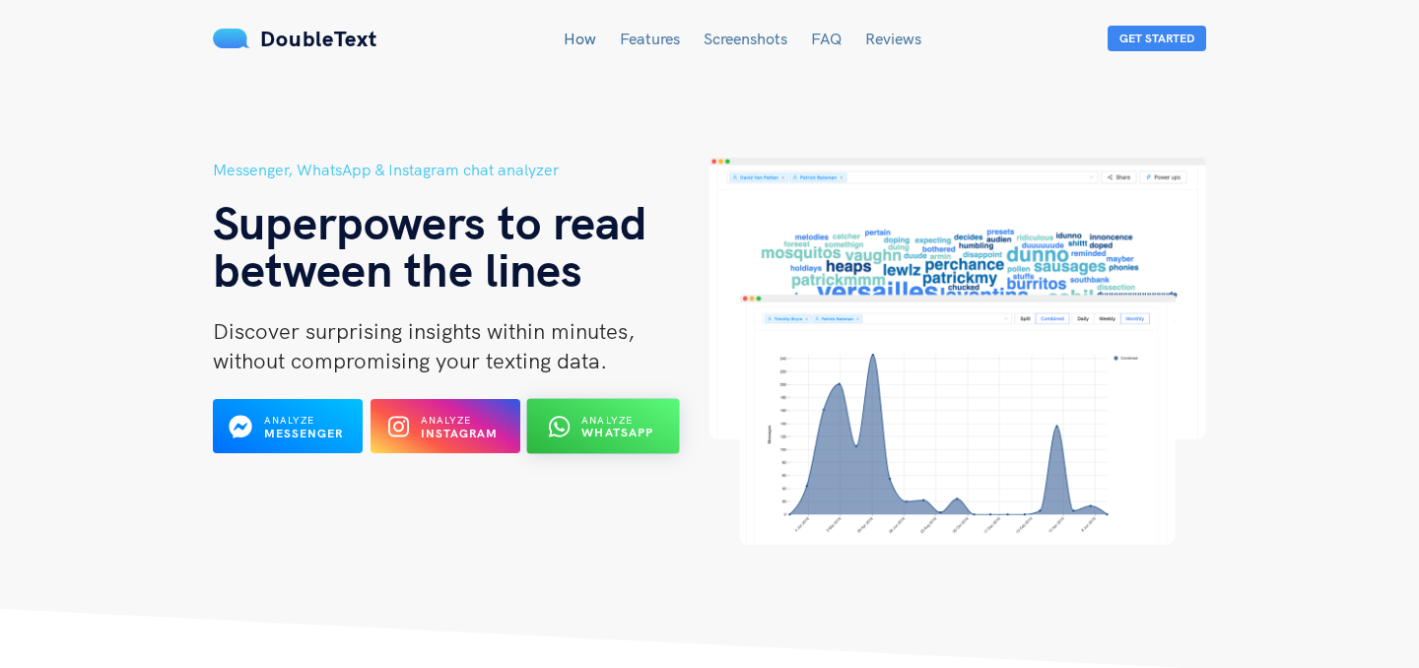
click at [582, 421] on span "Analyze" at bounding box center [607, 420] width 51 height 13
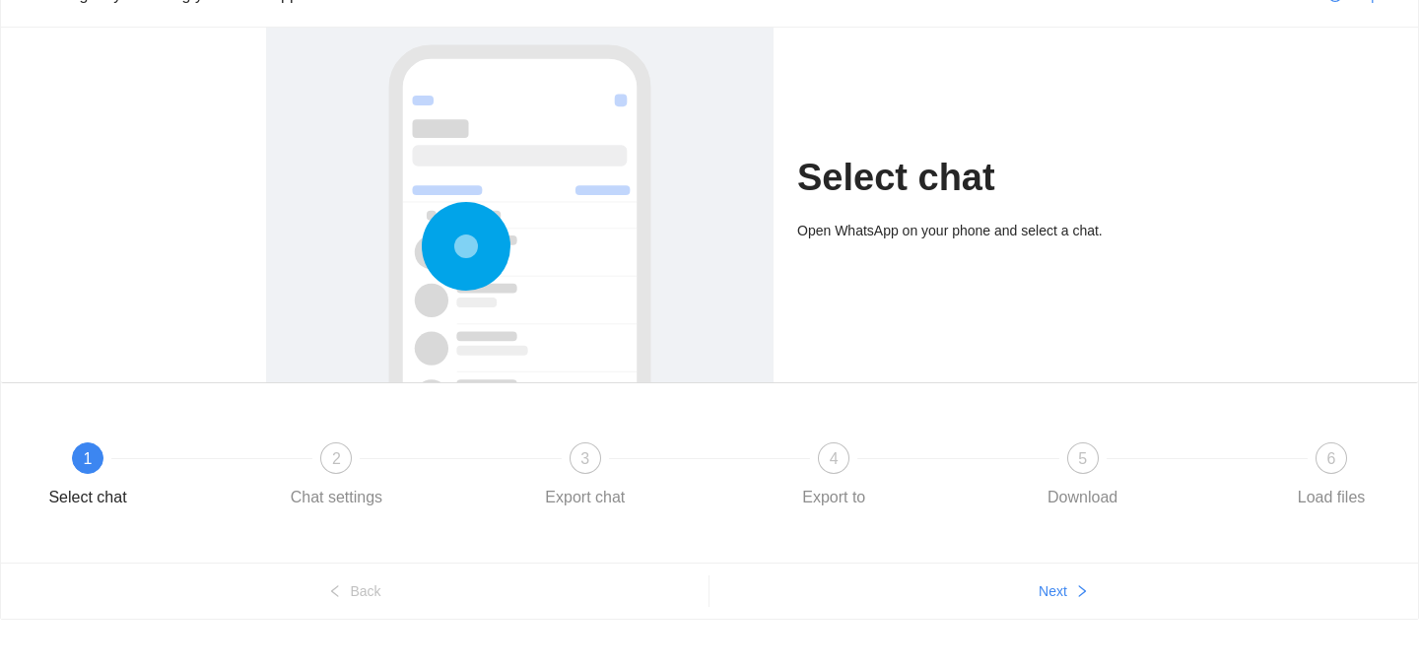
scroll to position [128, 0]
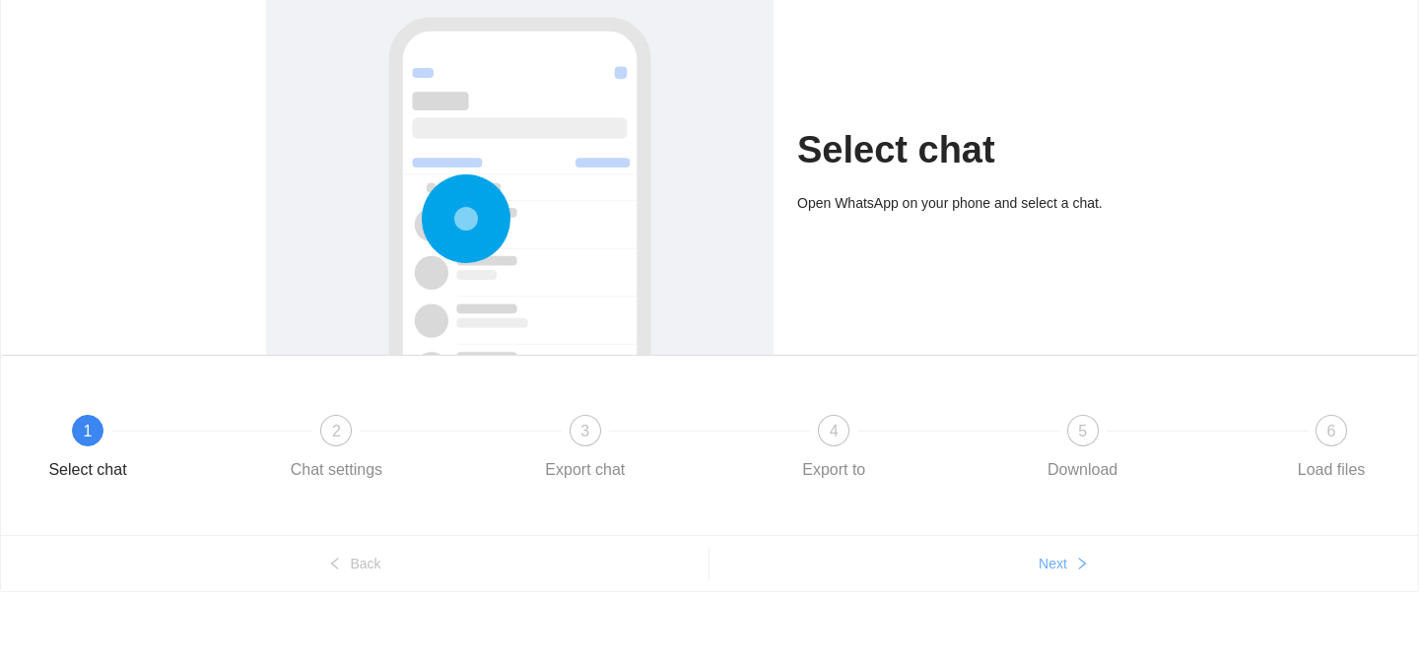
click at [1059, 556] on span "Next" at bounding box center [1053, 564] width 29 height 22
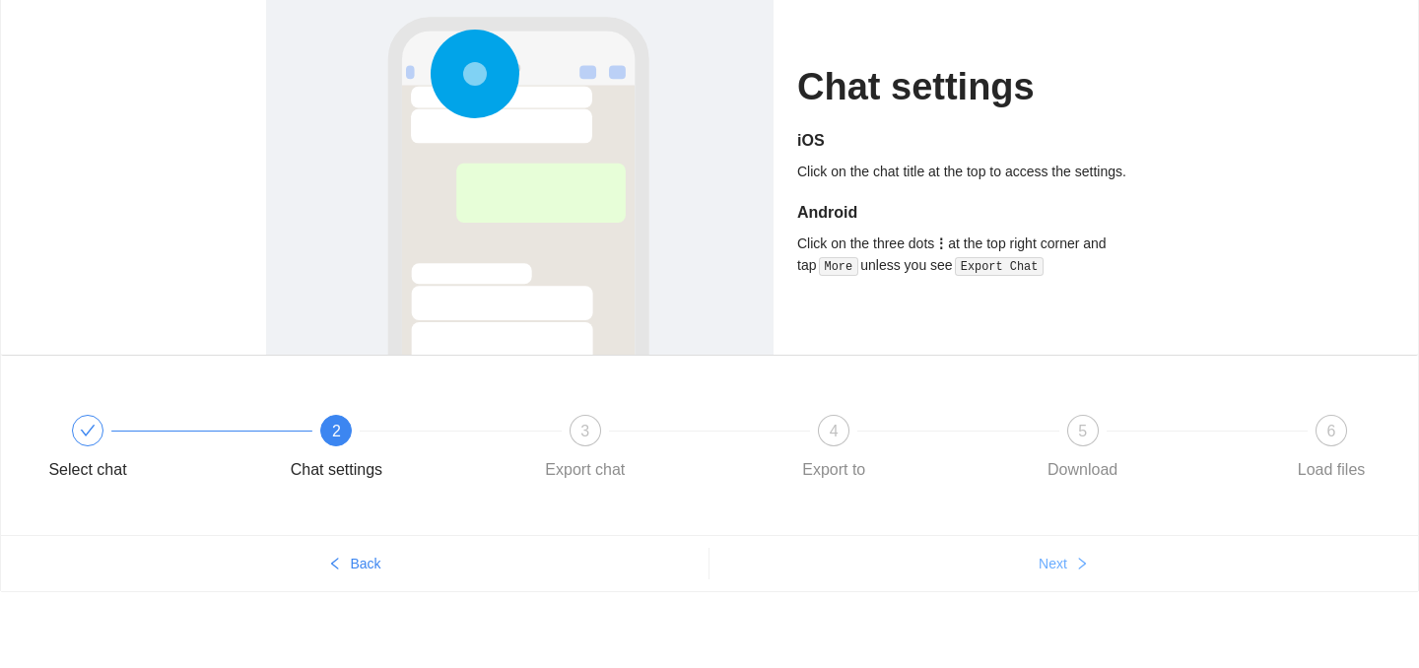
click at [1059, 556] on span "Next" at bounding box center [1053, 564] width 29 height 22
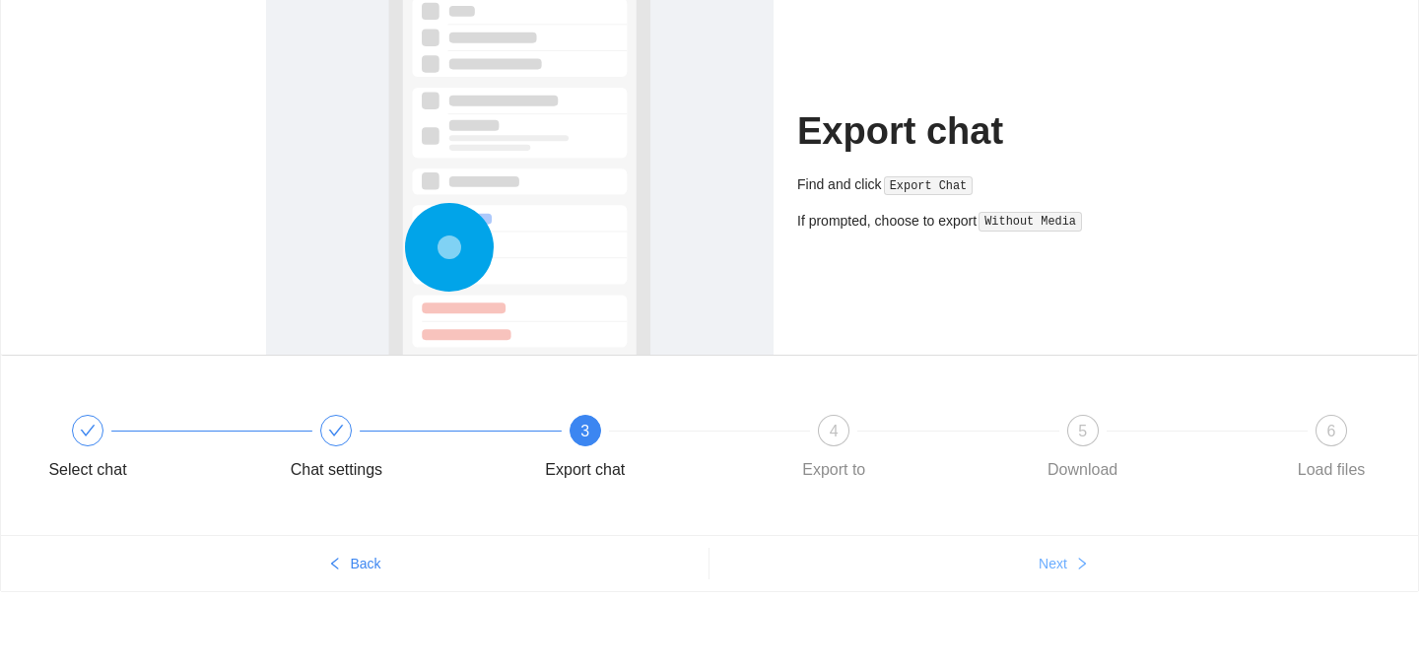
click at [1059, 557] on span "Next" at bounding box center [1053, 564] width 29 height 22
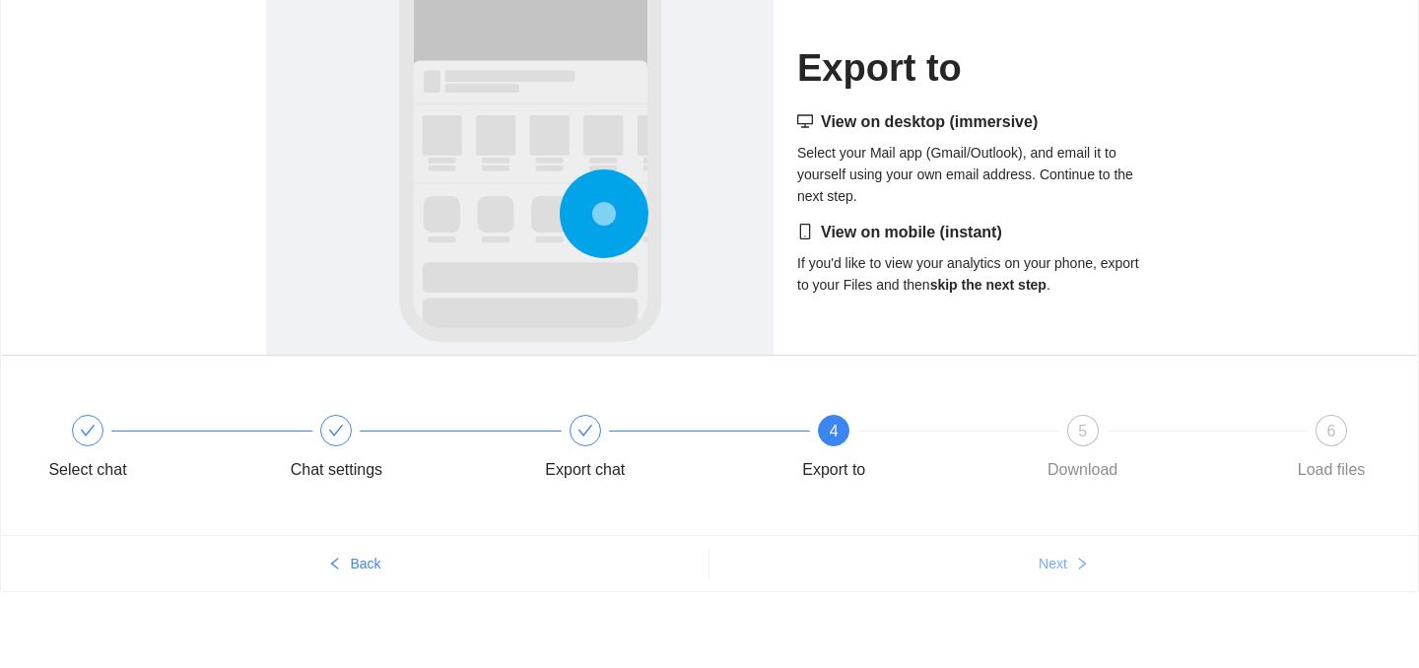
click at [1059, 557] on span "Next" at bounding box center [1053, 564] width 29 height 22
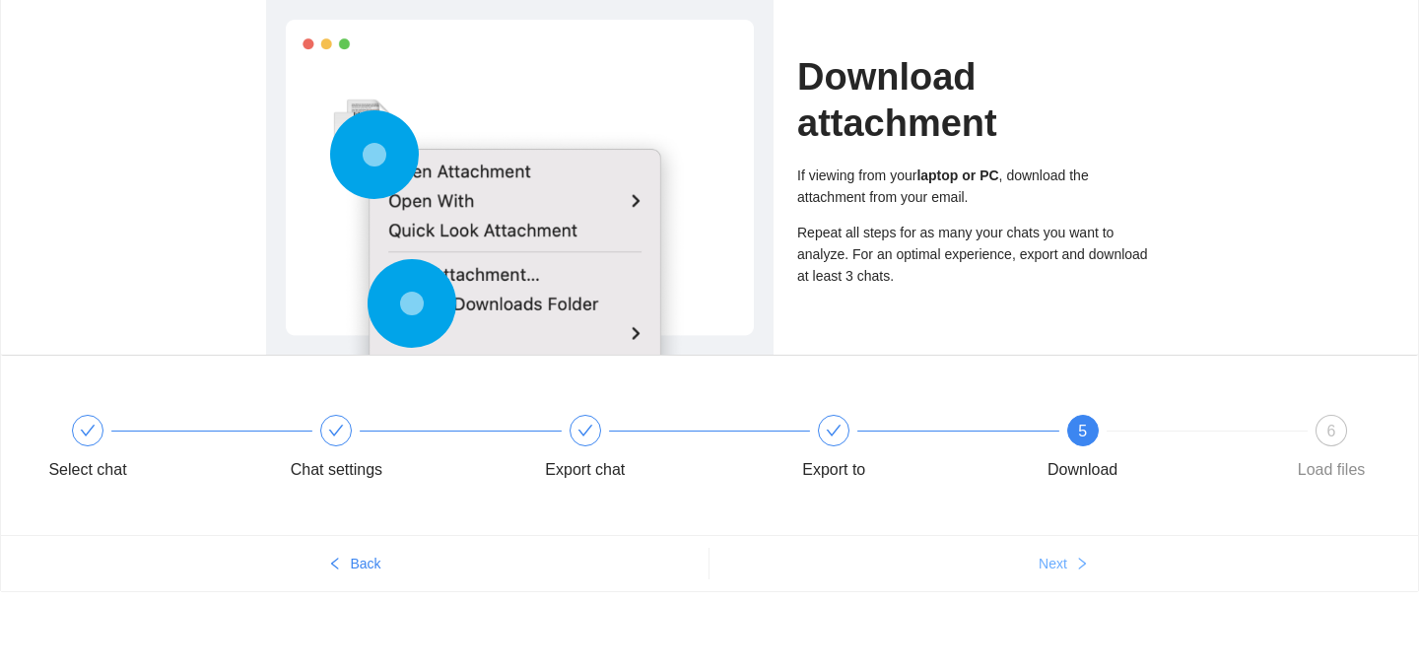
click at [1059, 557] on span "Next" at bounding box center [1053, 564] width 29 height 22
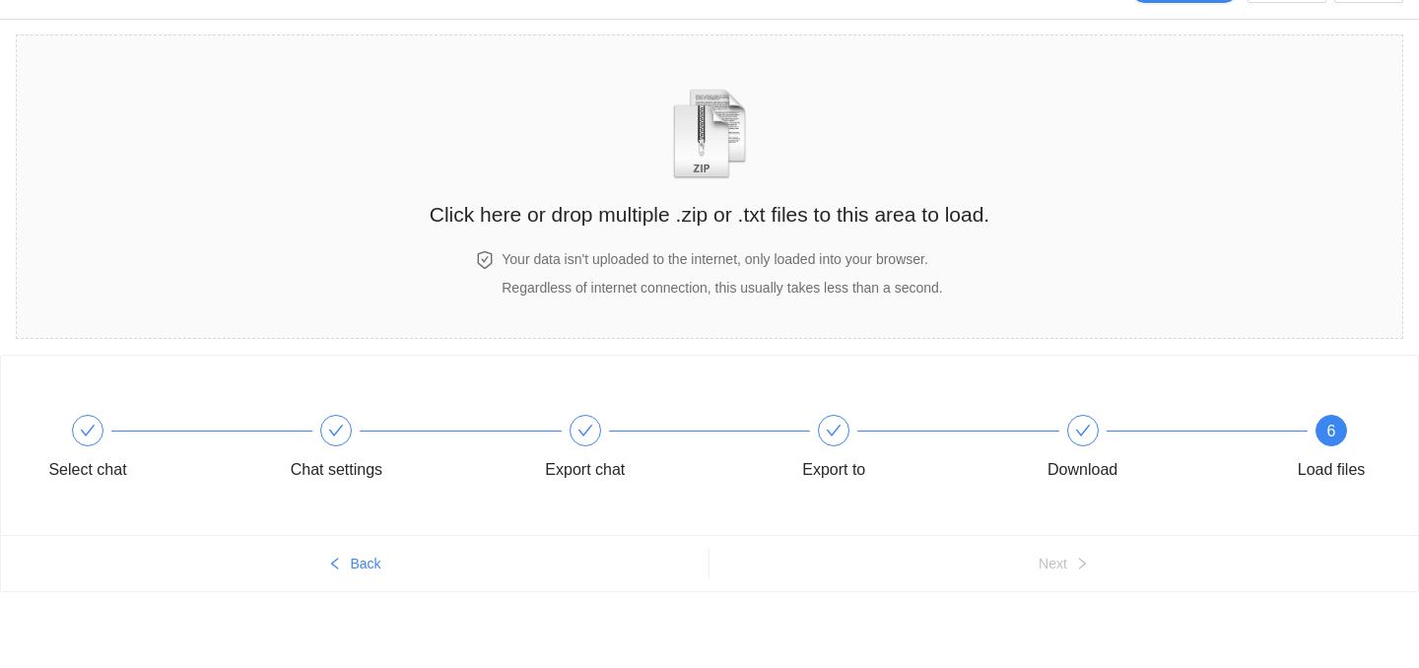
scroll to position [44, 0]
click at [657, 217] on h2 "Click here or drop multiple .zip or .txt files to this area to load." at bounding box center [710, 214] width 560 height 33
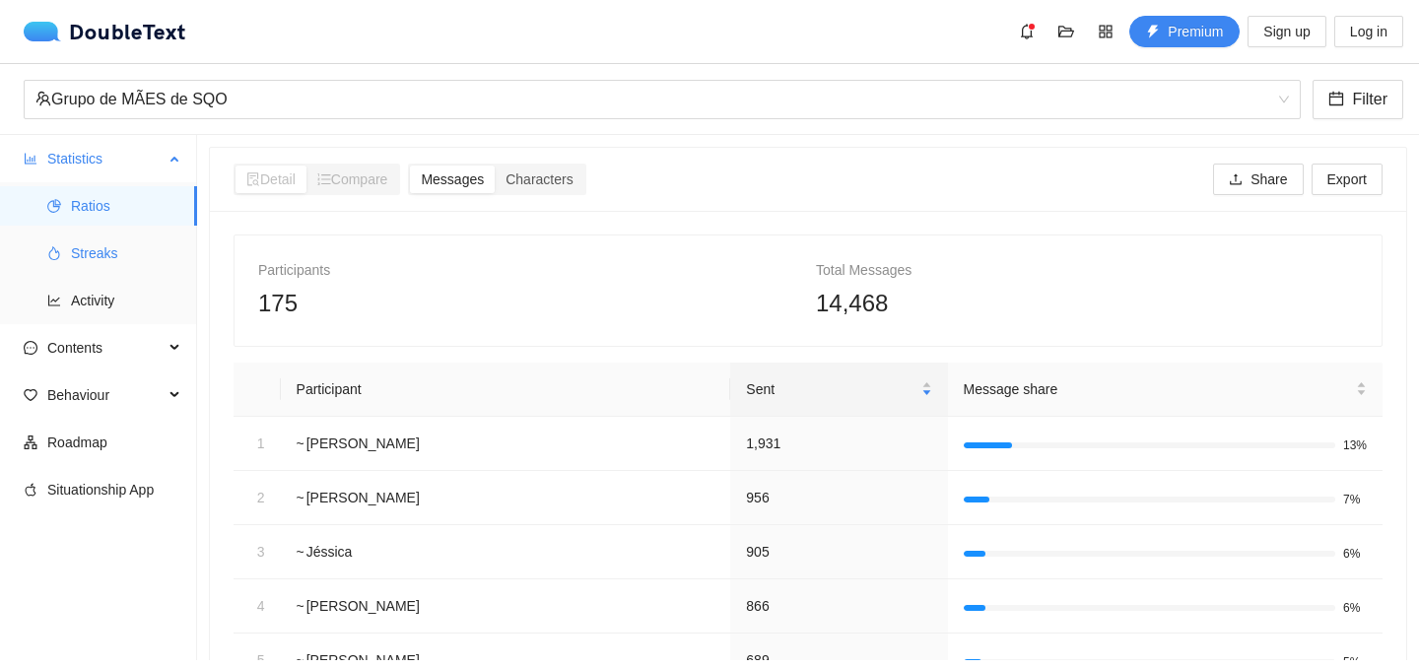
click at [83, 247] on span "Streaks" at bounding box center [126, 253] width 110 height 39
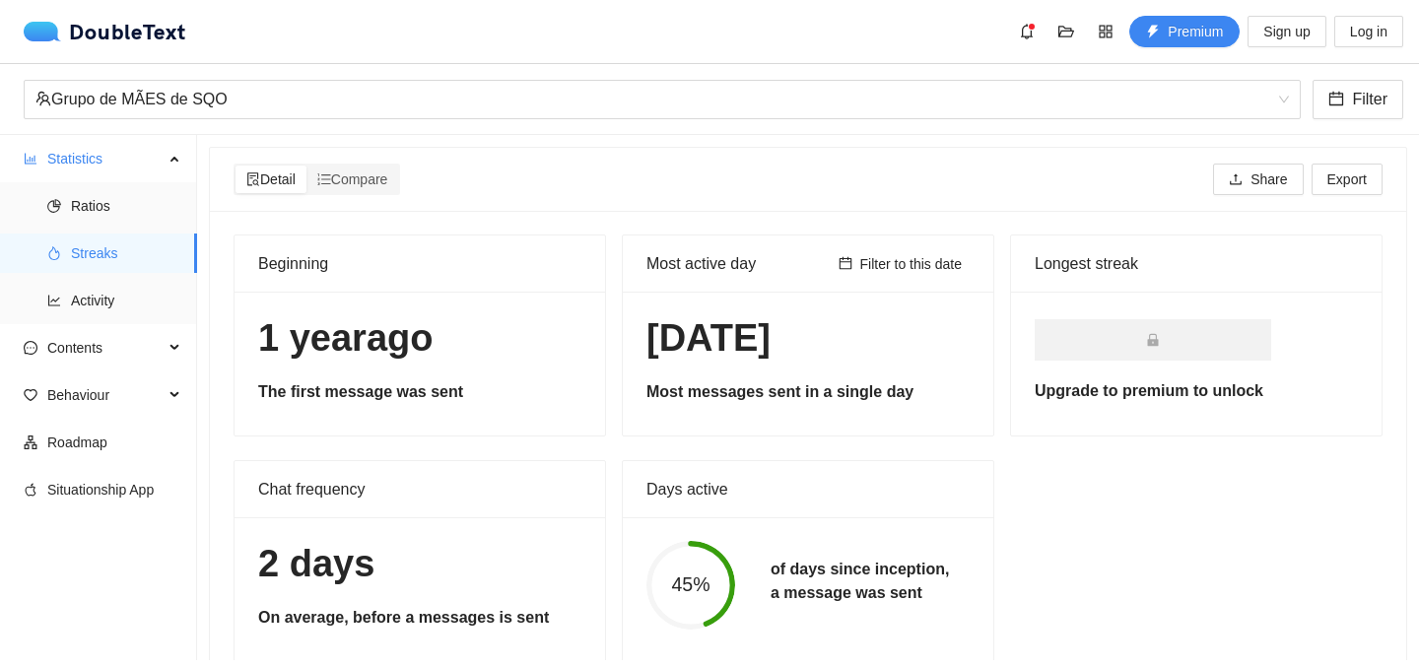
scroll to position [38, 0]
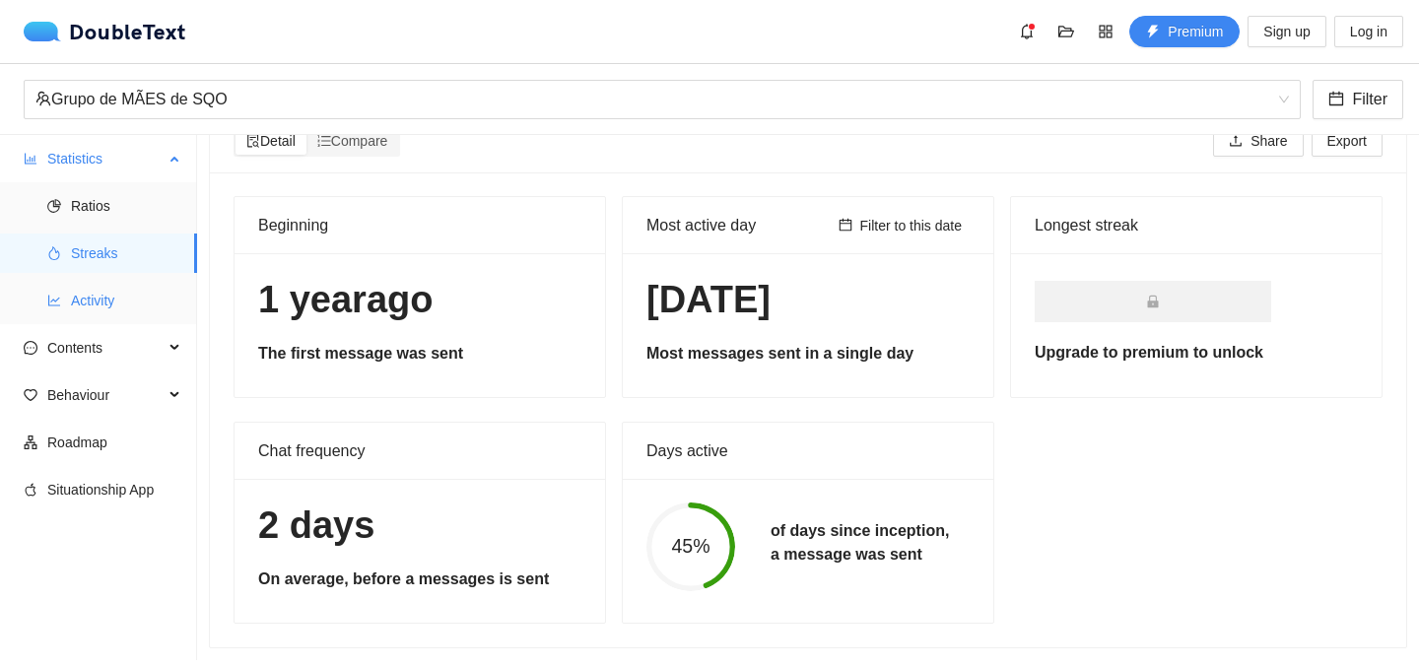
click at [89, 301] on span "Activity" at bounding box center [126, 300] width 110 height 39
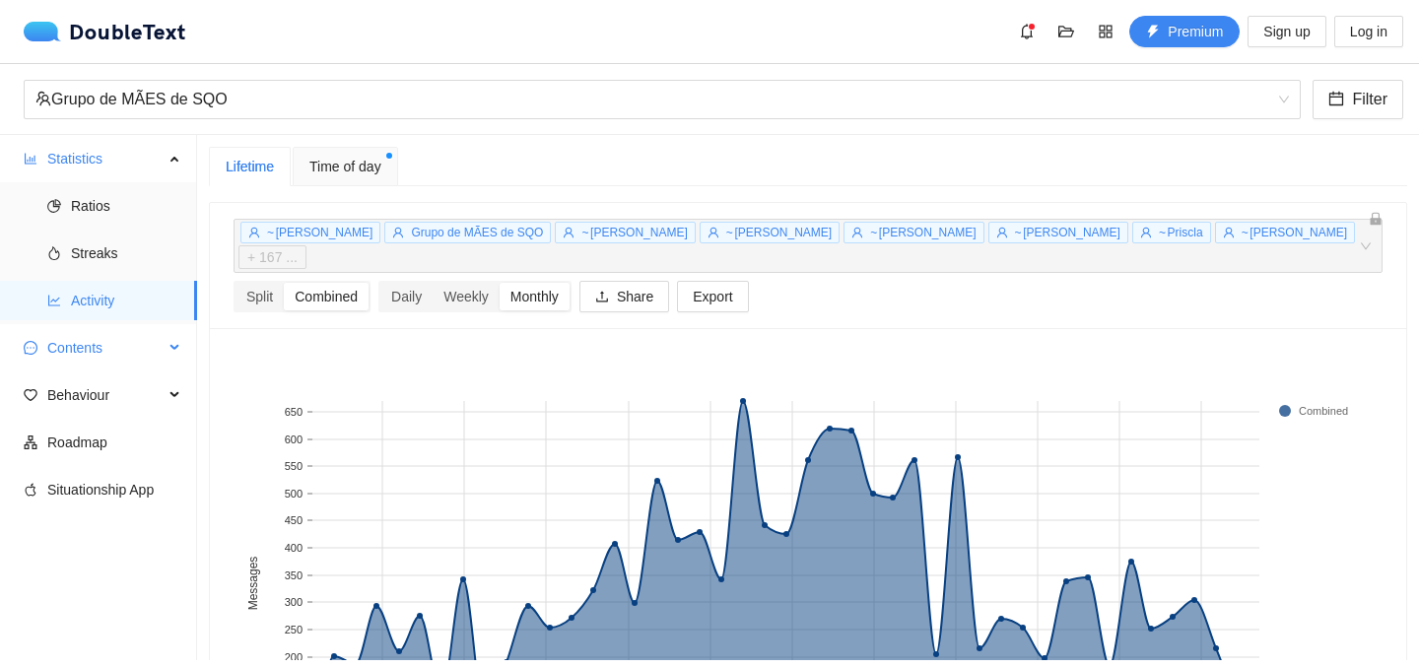
click at [96, 348] on span "Contents" at bounding box center [105, 347] width 116 height 39
click at [109, 389] on span "Word Cloud" at bounding box center [126, 395] width 110 height 39
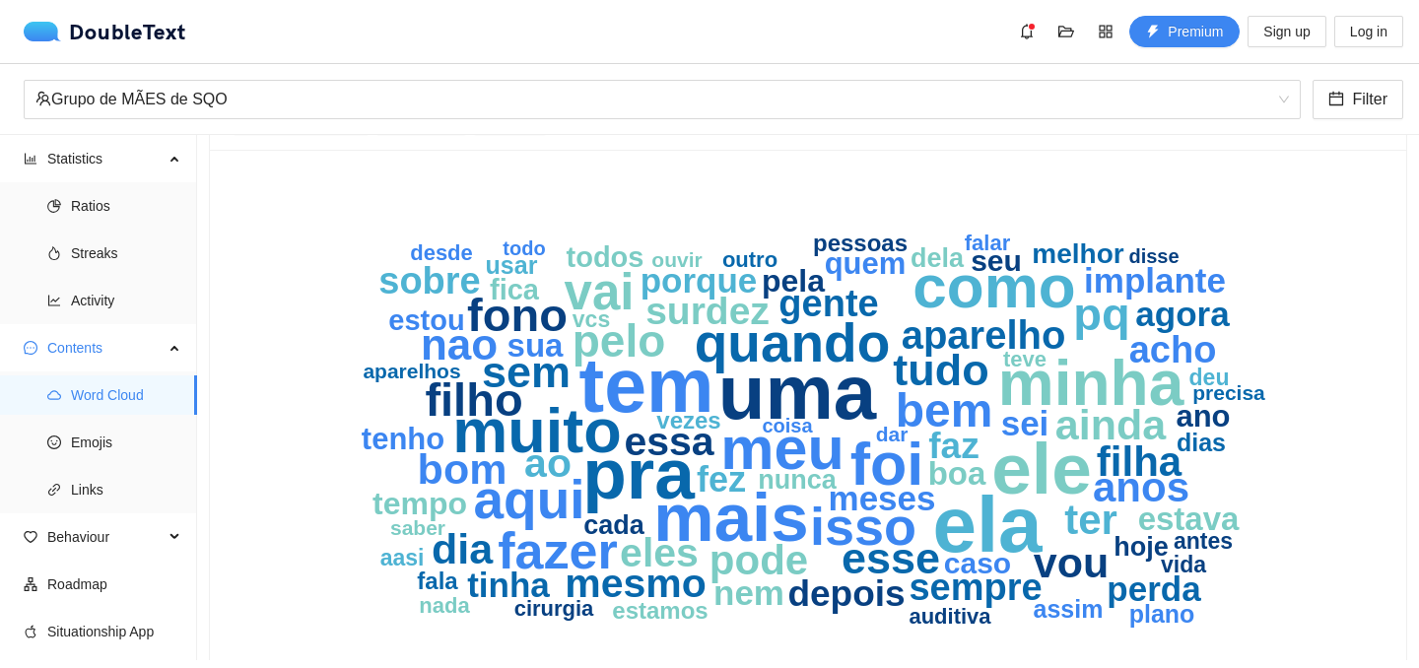
scroll to position [163, 0]
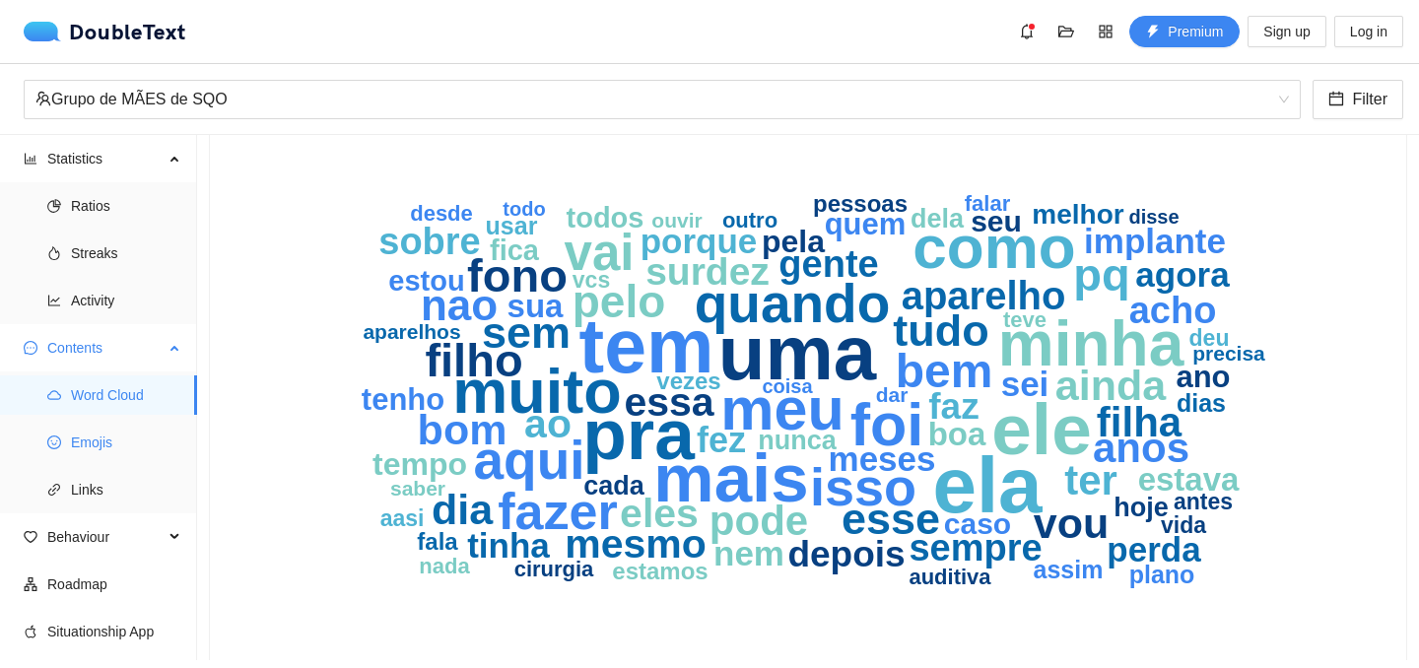
click at [96, 446] on span "Emojis" at bounding box center [126, 442] width 110 height 39
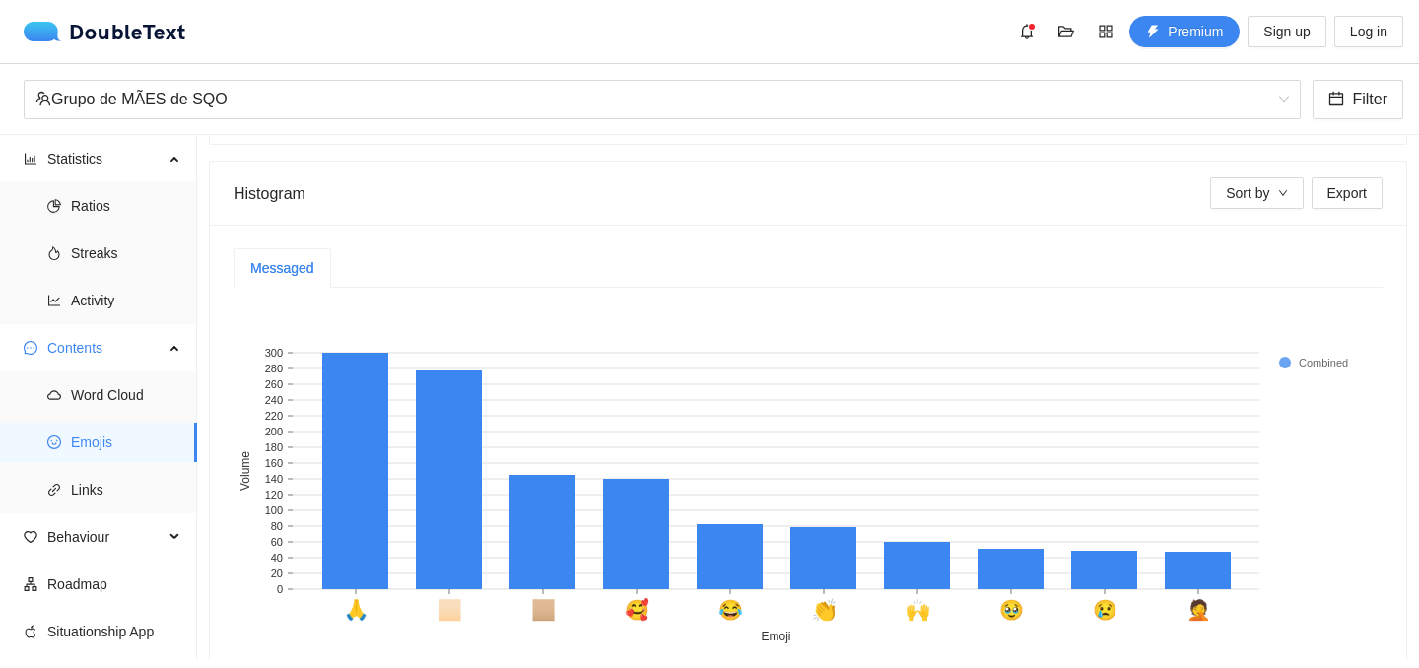
scroll to position [576, 0]
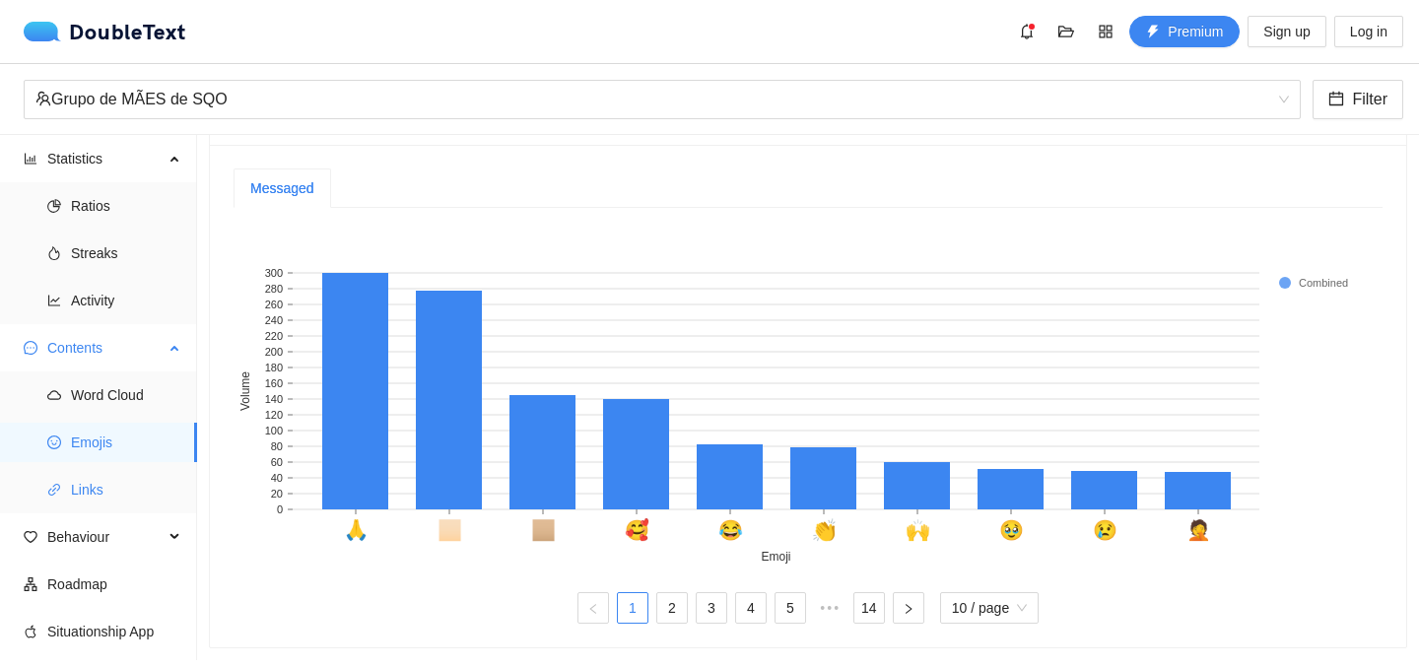
click at [114, 486] on span "Links" at bounding box center [126, 489] width 110 height 39
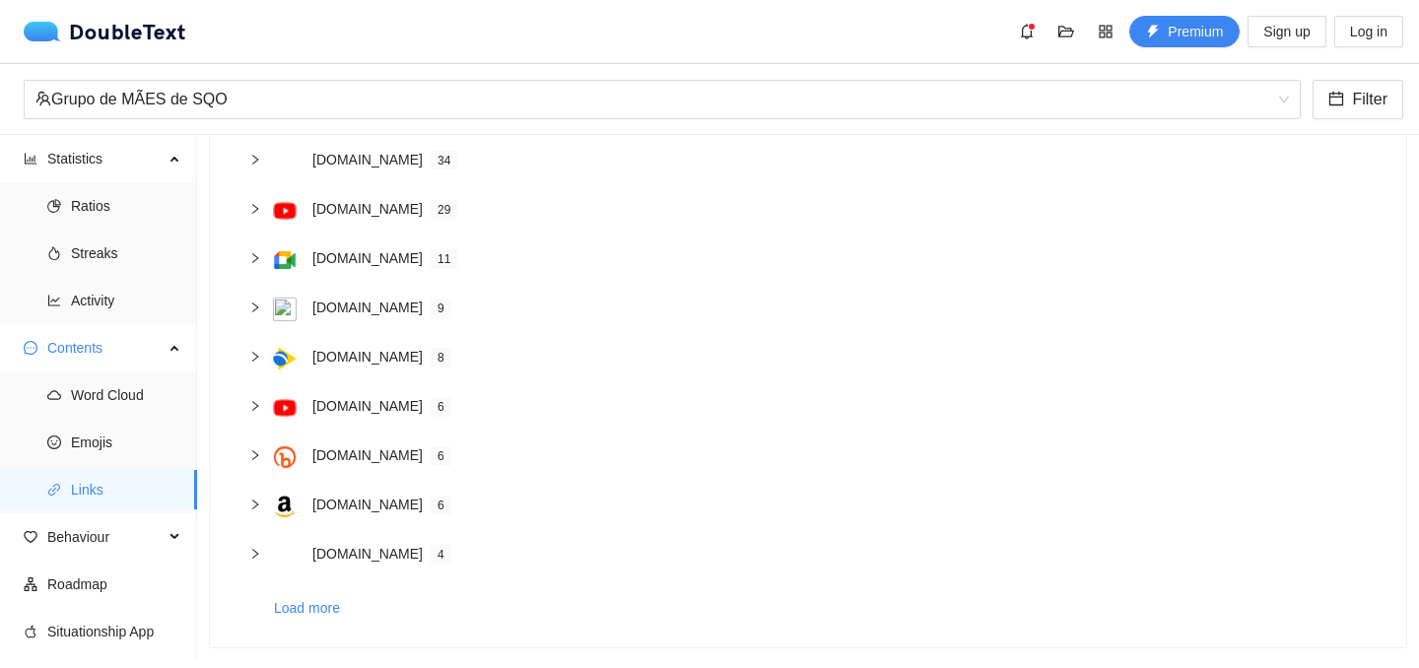
scroll to position [247, 0]
click at [259, 207] on icon "right" at bounding box center [255, 209] width 12 height 12
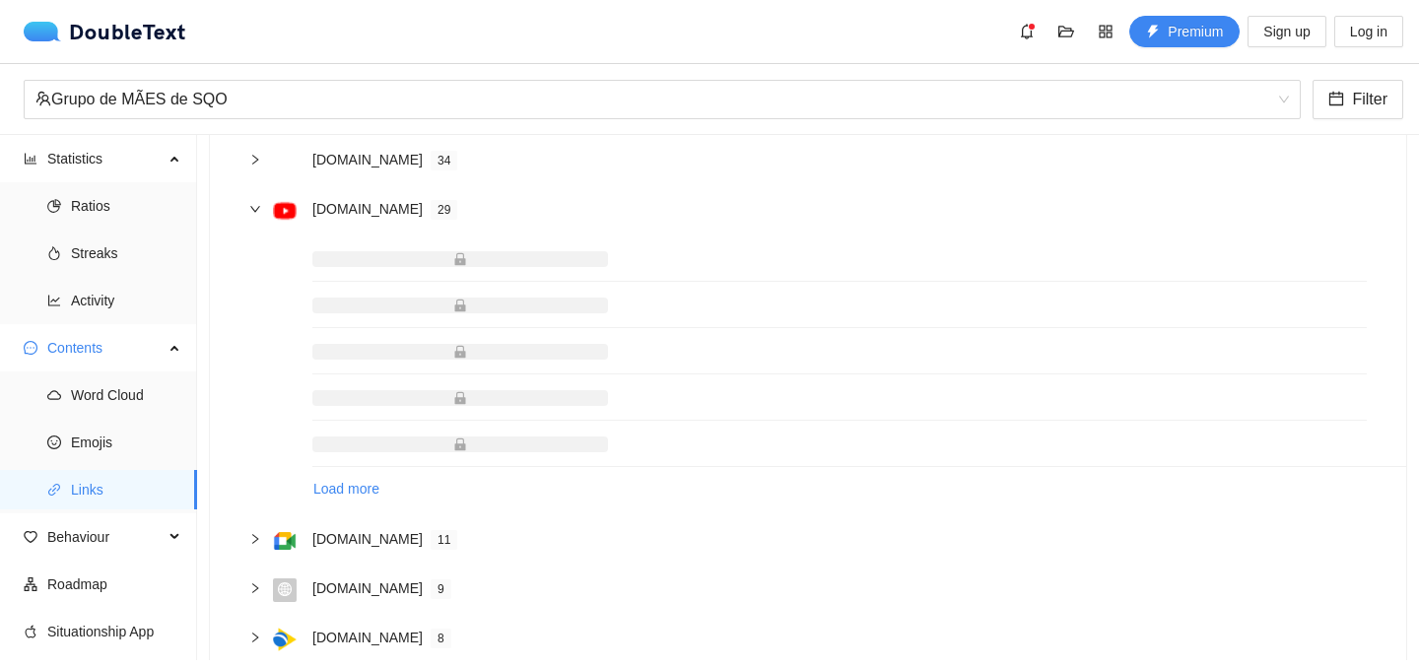
click at [259, 207] on icon "right" at bounding box center [255, 209] width 12 height 12
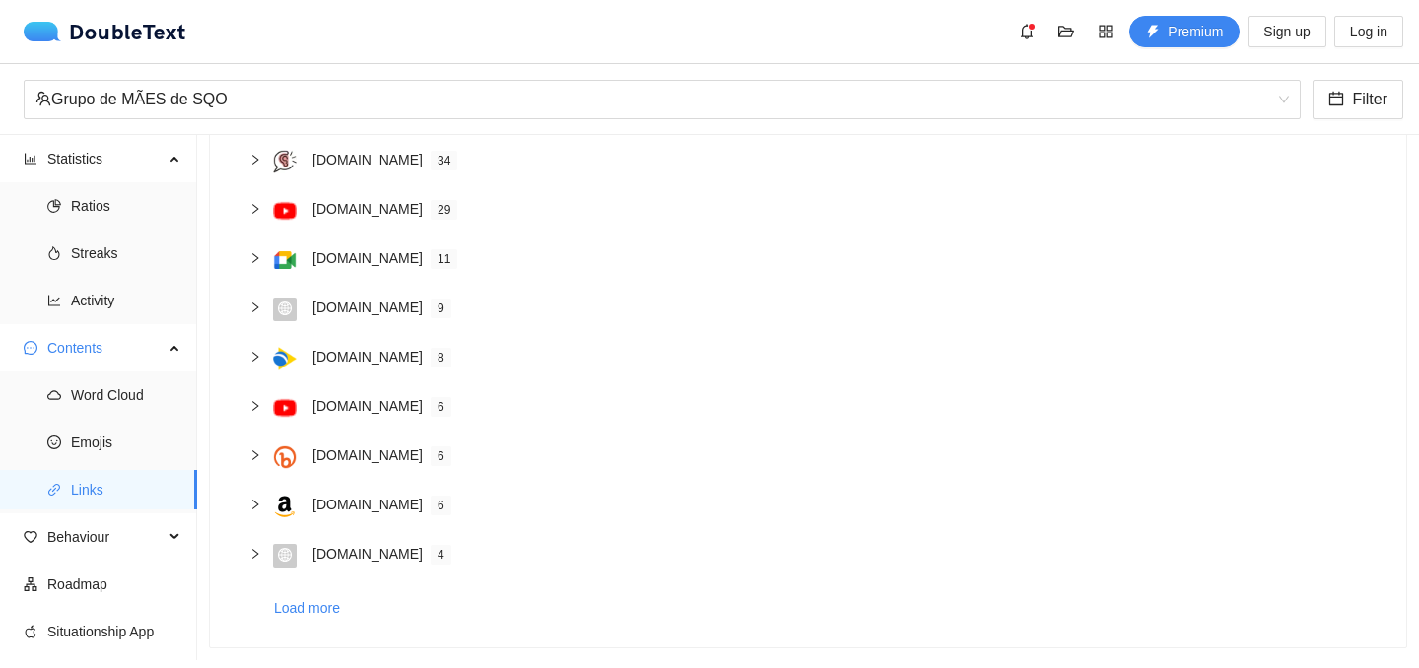
click at [254, 209] on icon "right" at bounding box center [255, 209] width 12 height 12
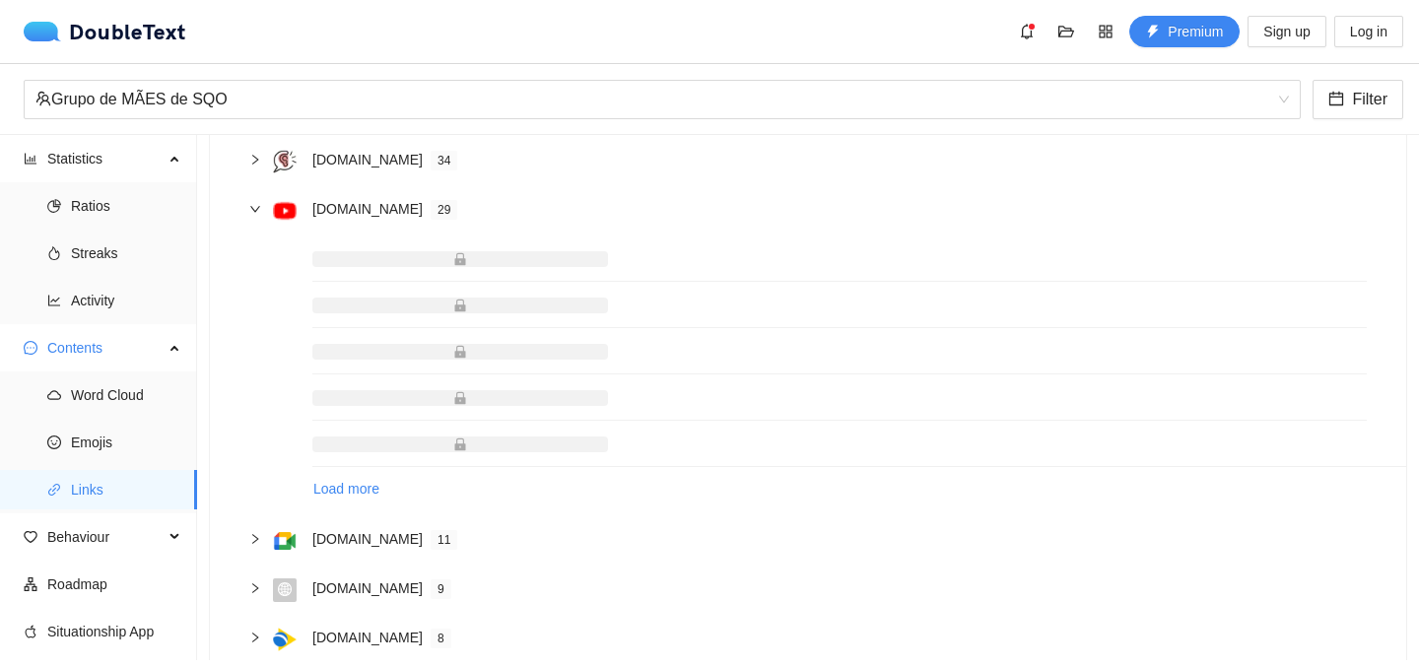
click at [378, 253] on span at bounding box center [460, 259] width 296 height 16
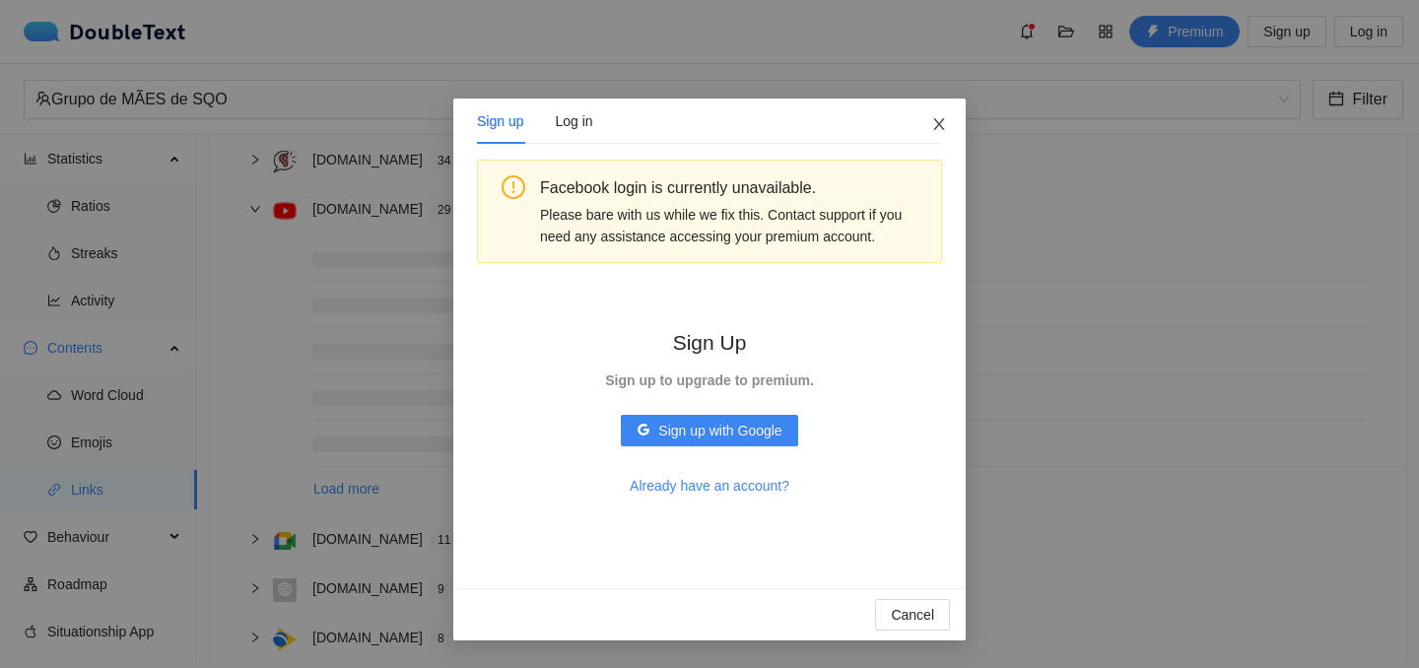
click at [937, 125] on icon "close" at bounding box center [938, 124] width 11 height 12
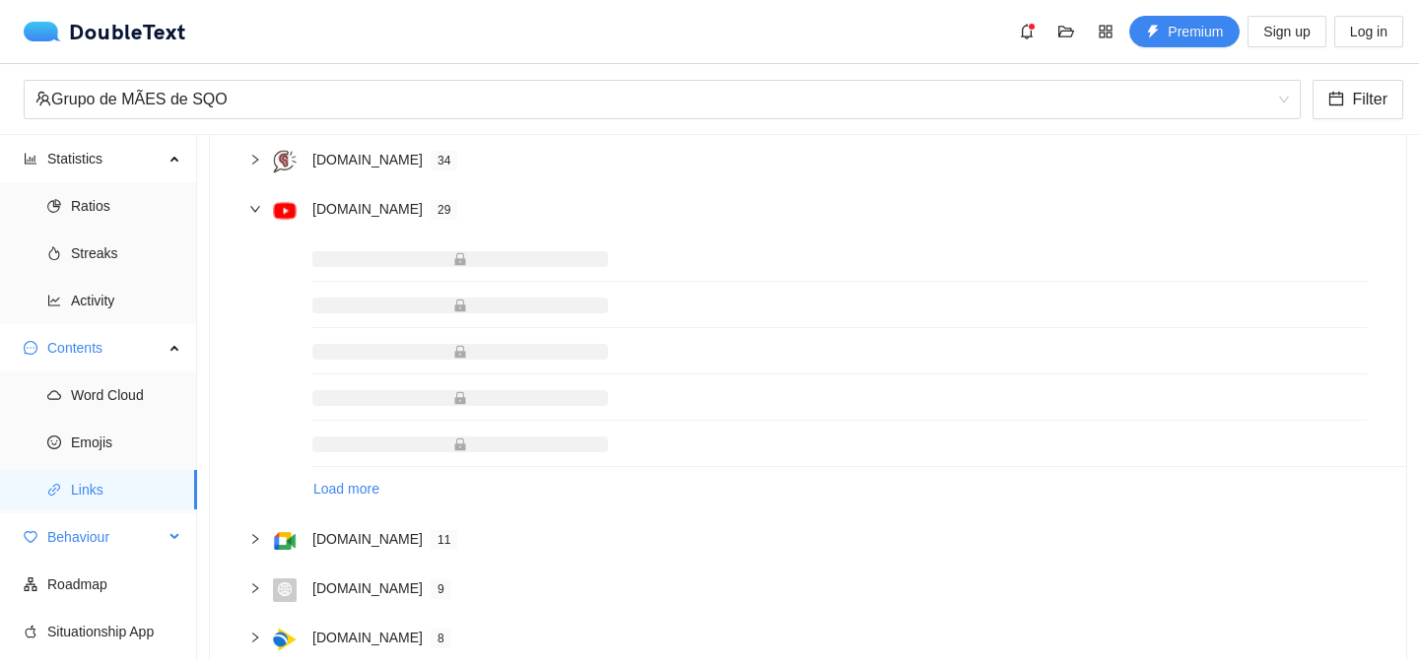
click at [136, 540] on span "Behaviour" at bounding box center [105, 536] width 116 height 39
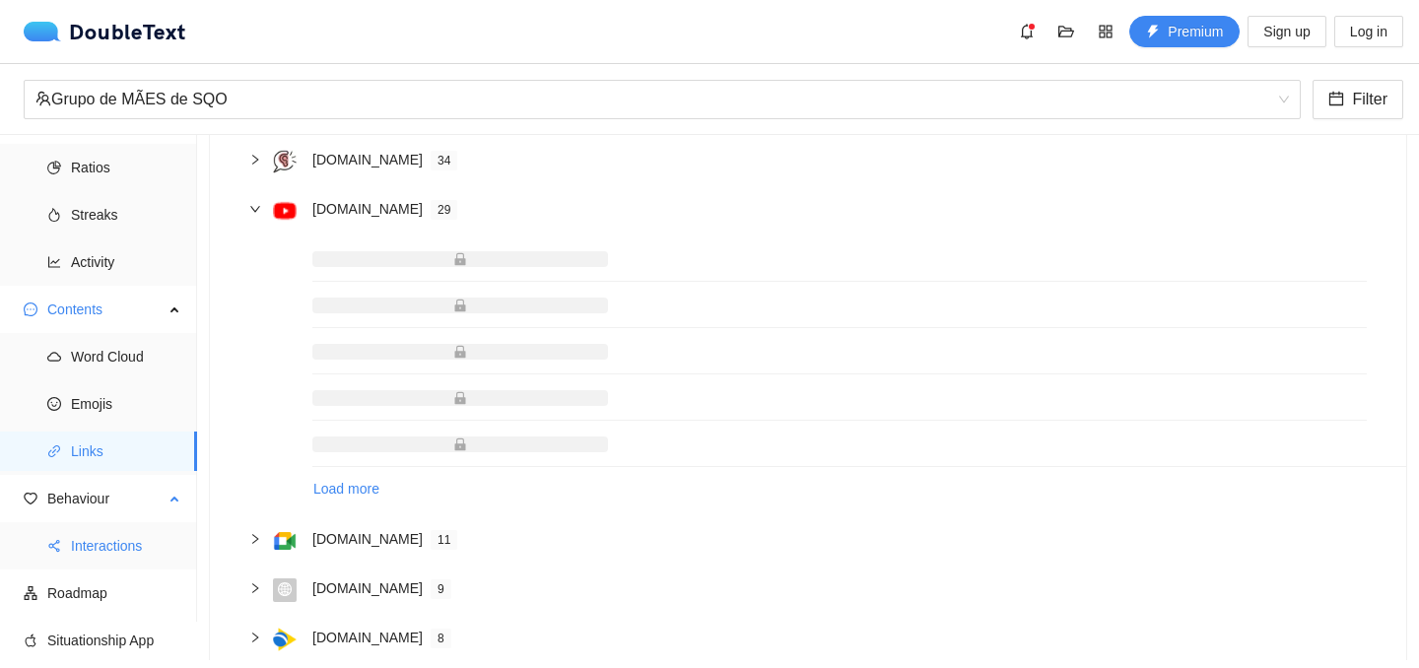
click at [104, 554] on span "Interactions" at bounding box center [126, 545] width 110 height 39
click at [103, 541] on span "Interactions" at bounding box center [126, 545] width 110 height 39
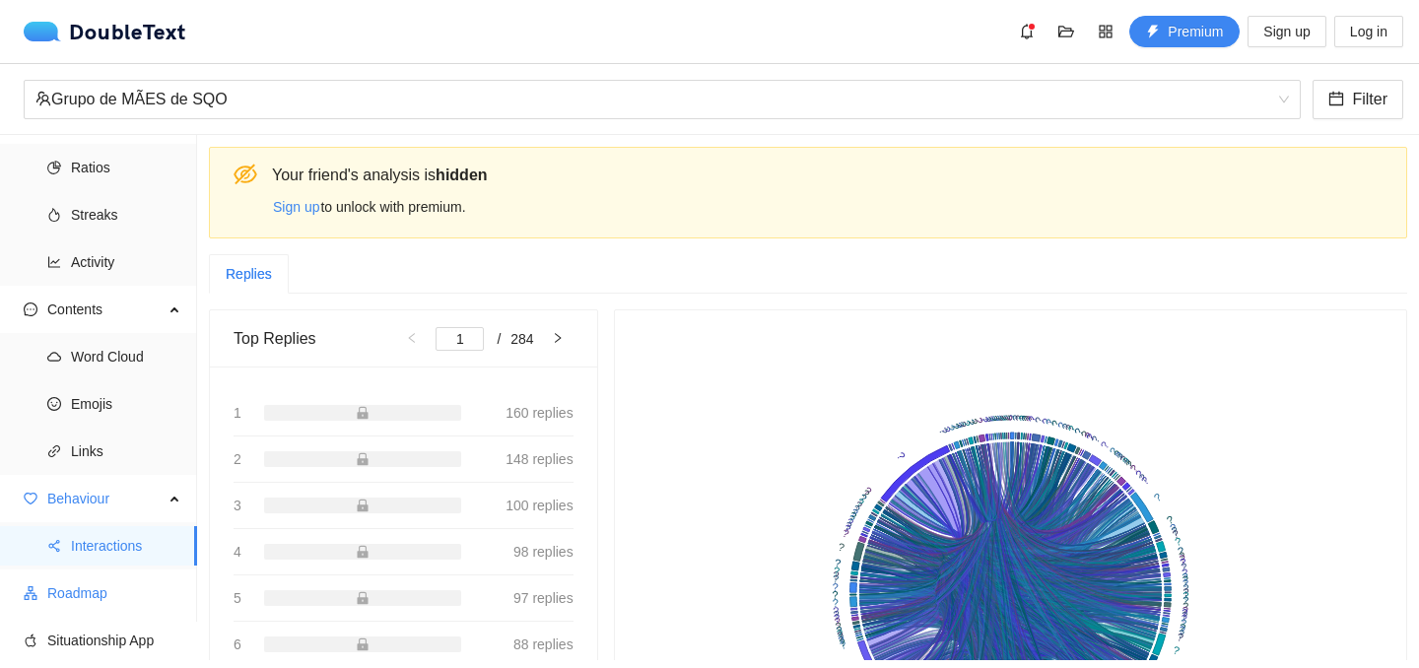
click at [90, 599] on span "Roadmap" at bounding box center [114, 593] width 134 height 39
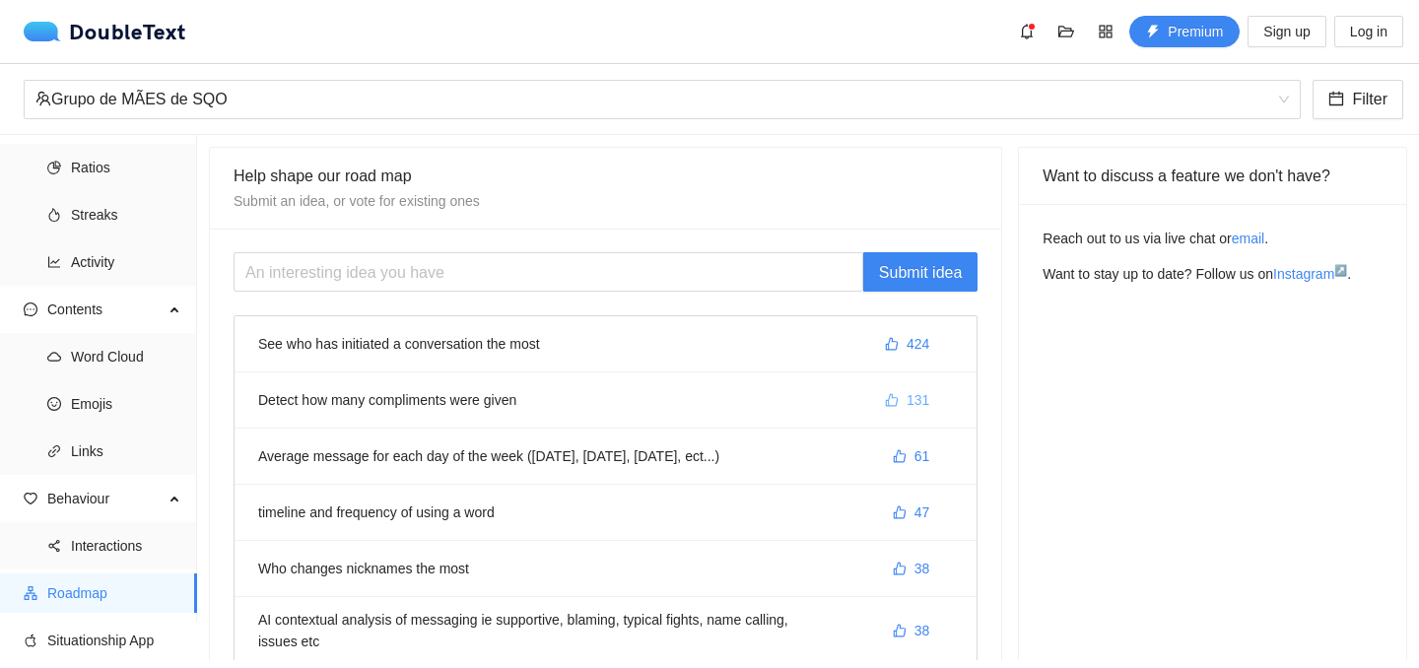
click at [915, 403] on span "131" at bounding box center [918, 400] width 23 height 22
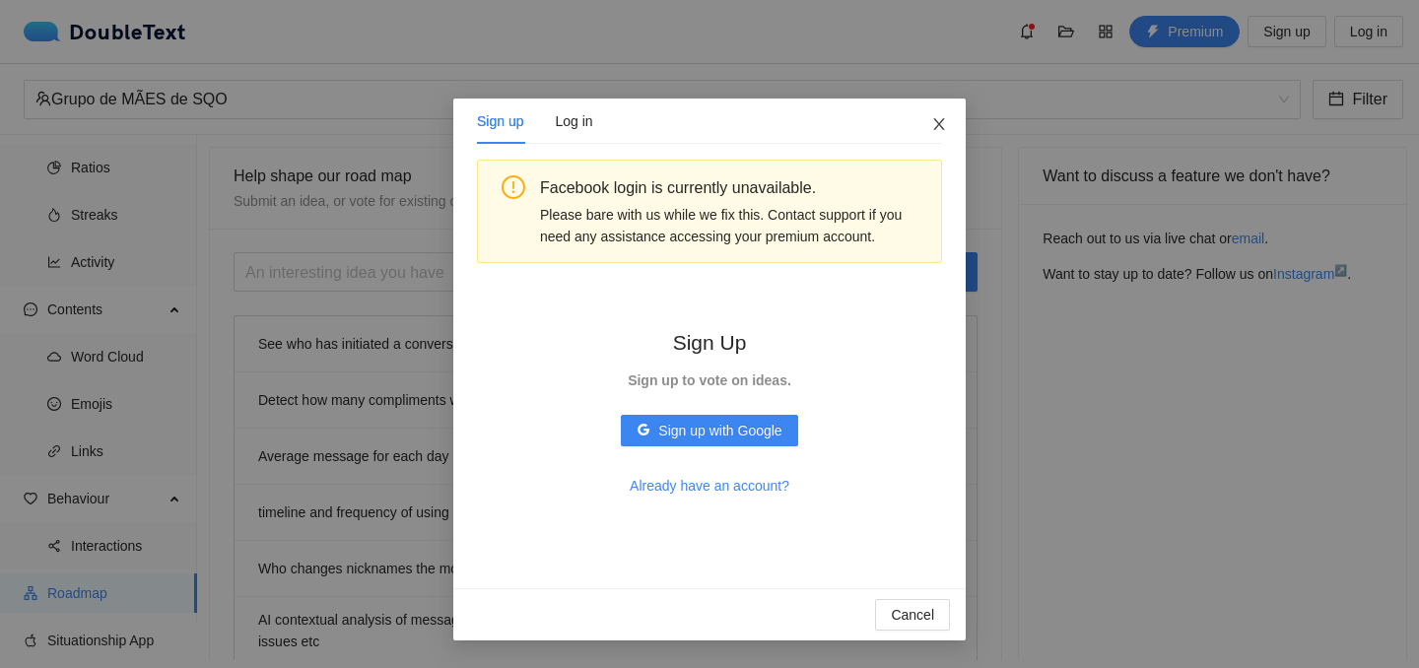
click at [943, 124] on icon "close" at bounding box center [939, 124] width 16 height 16
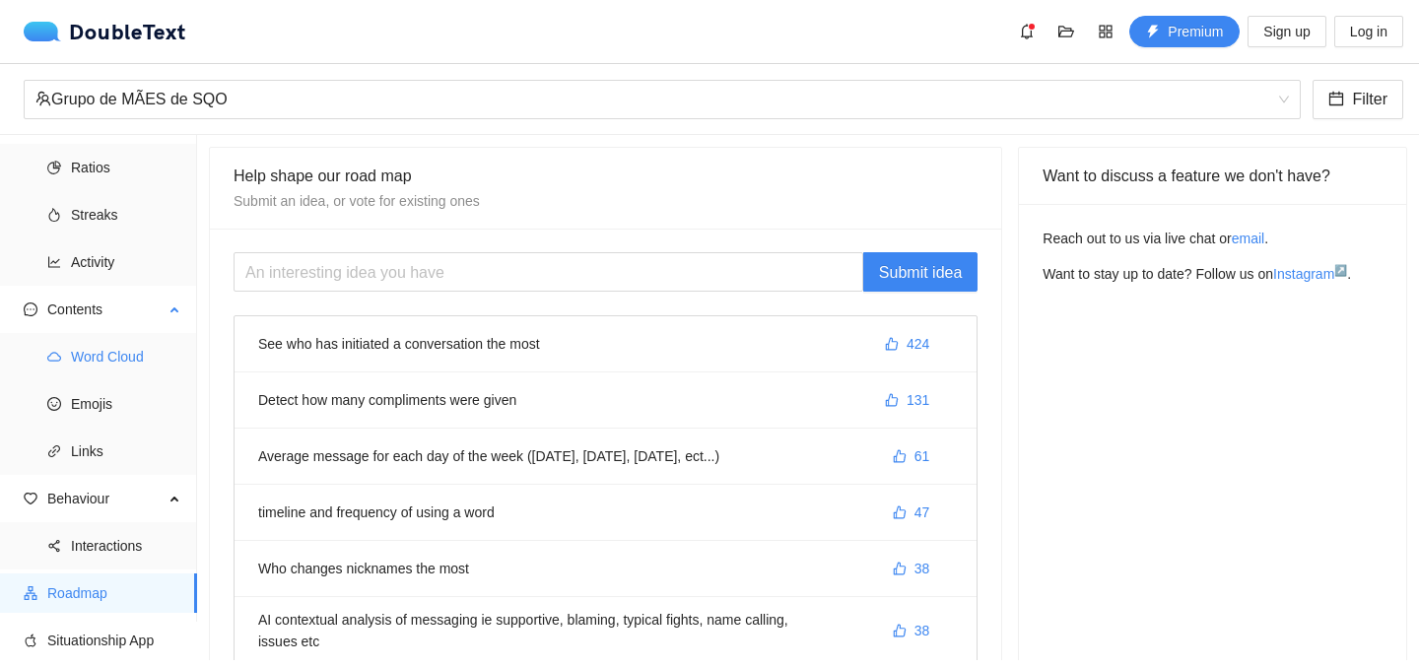
click at [119, 358] on span "Word Cloud" at bounding box center [126, 356] width 110 height 39
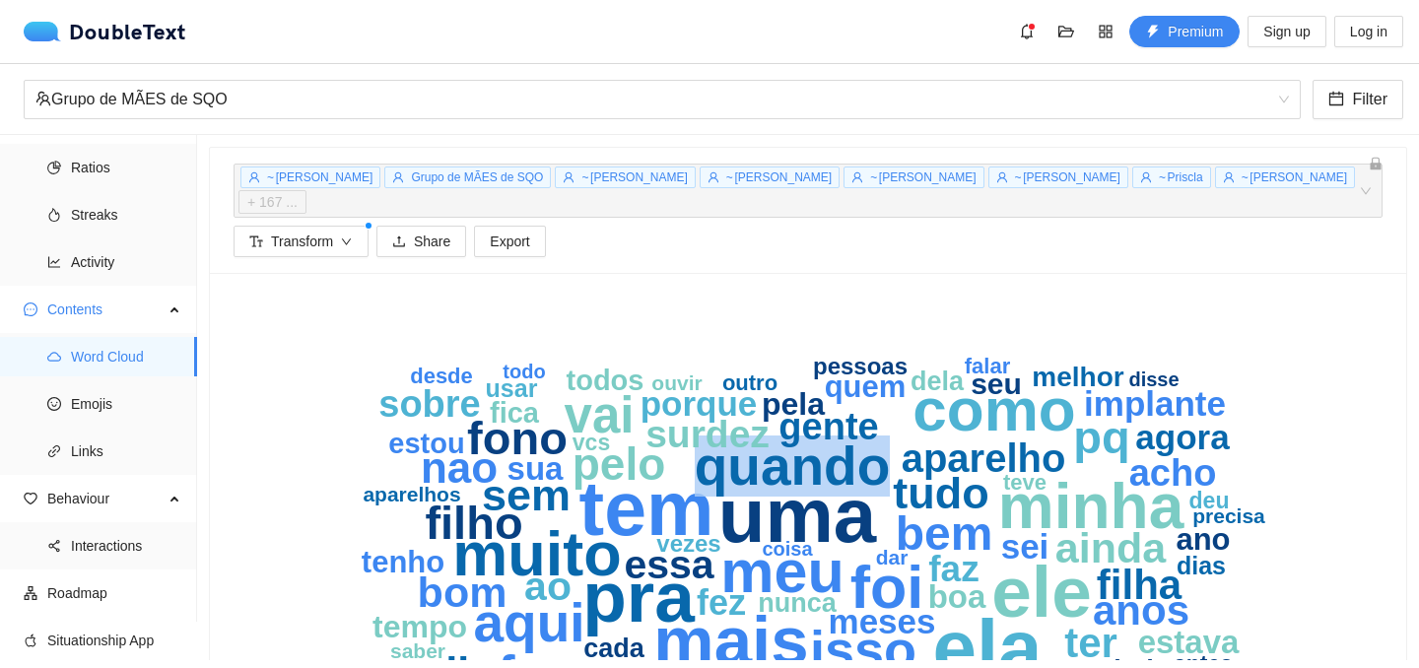
click at [739, 447] on text "quando" at bounding box center [793, 466] width 196 height 61
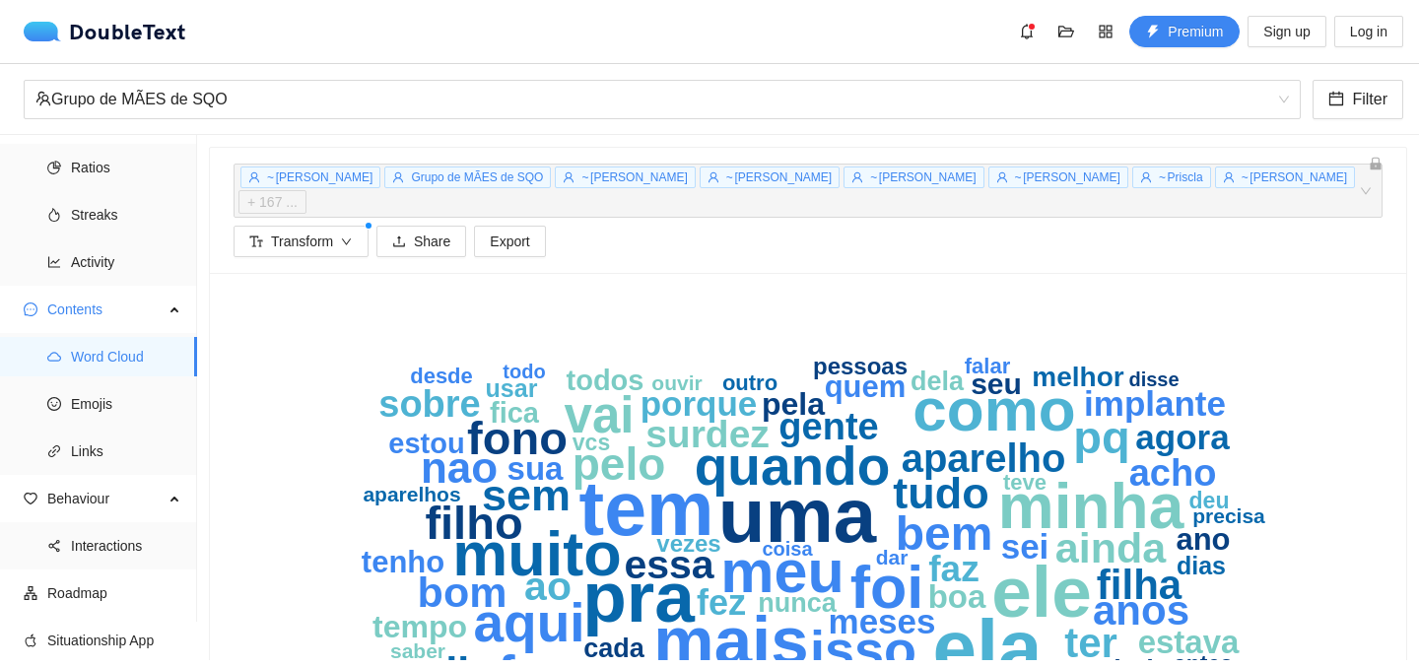
click at [775, 455] on text "quando" at bounding box center [793, 466] width 196 height 61
click at [353, 237] on icon "down" at bounding box center [347, 243] width 12 height 12
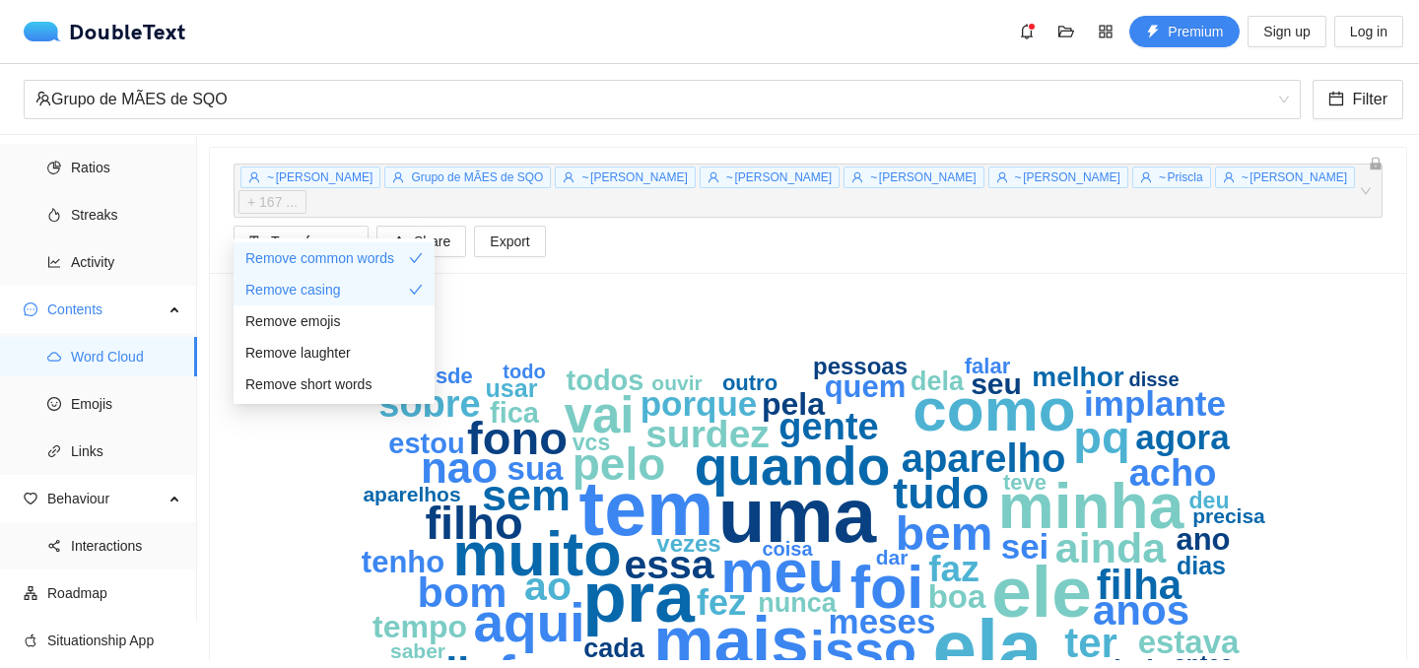
click at [1380, 175] on div "~ Paula P Grupo de MÃES de SQO ~ Renata Furtado ~ Fernanda Campos ~ Mariana Ara…" at bounding box center [808, 191] width 1149 height 54
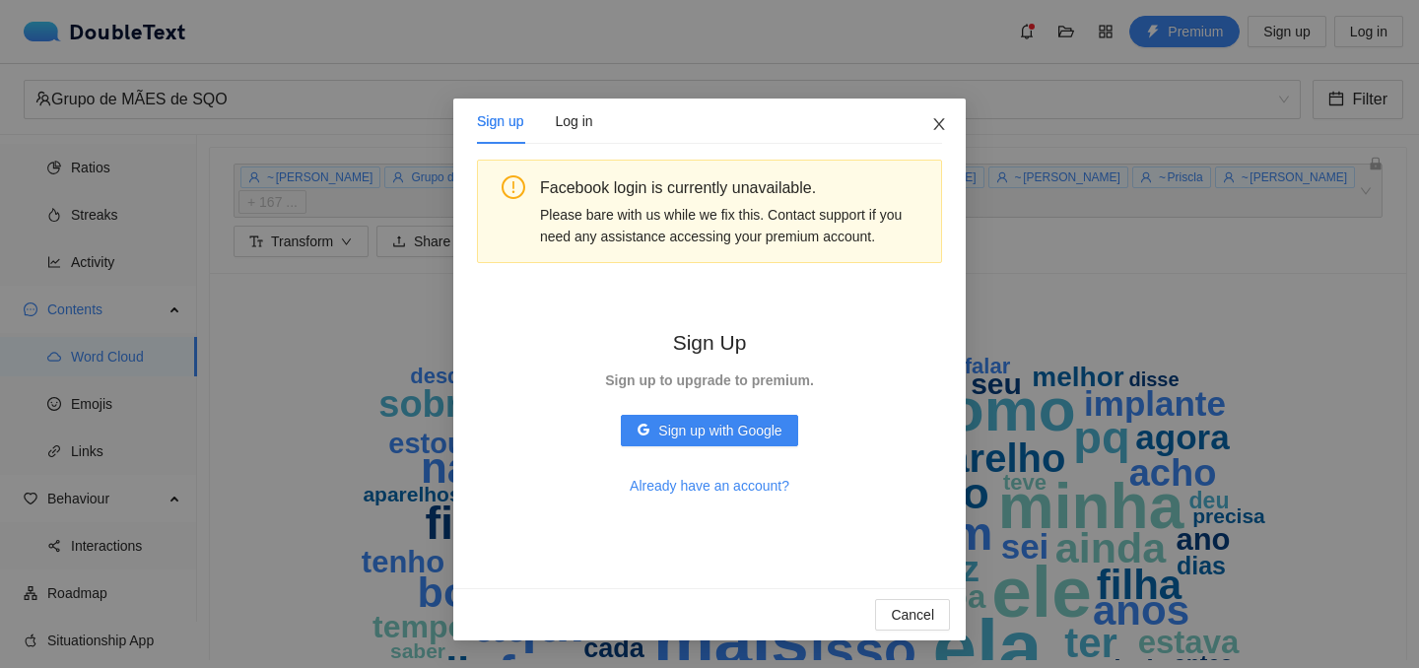
click at [941, 120] on icon "close" at bounding box center [939, 124] width 16 height 16
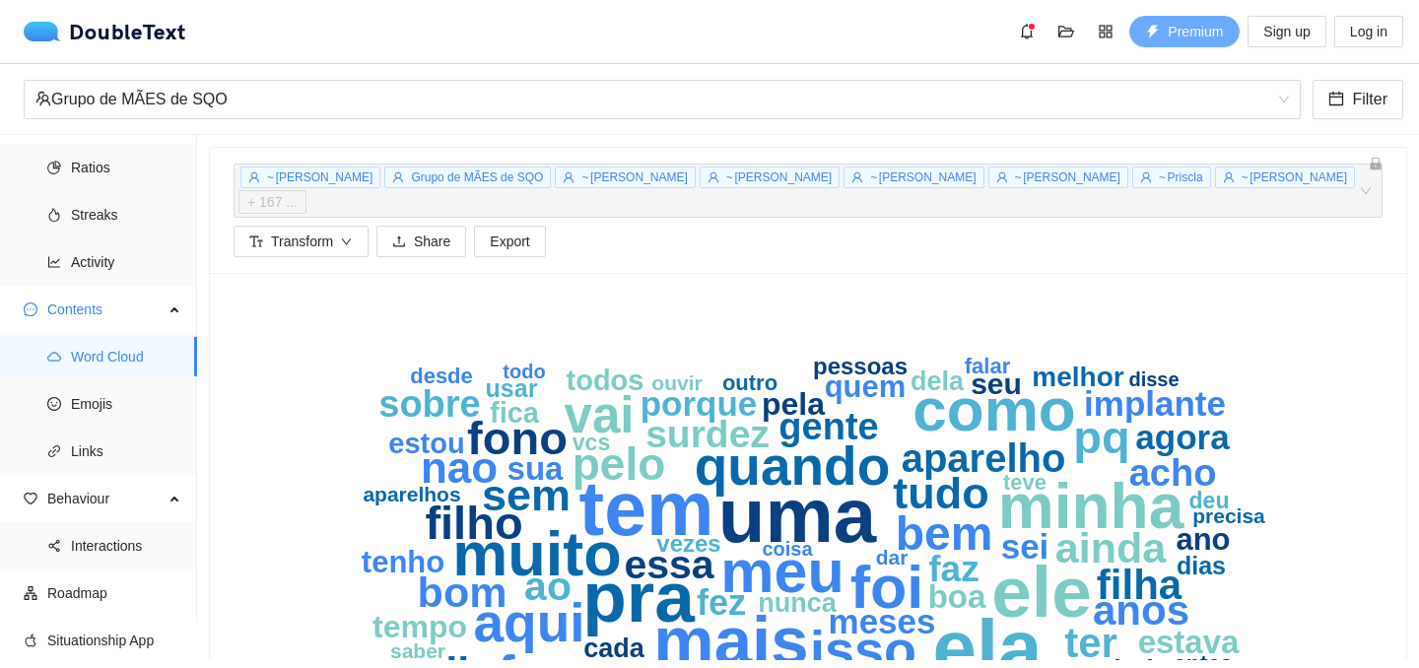
click at [1163, 26] on button "Premium" at bounding box center [1185, 32] width 110 height 32
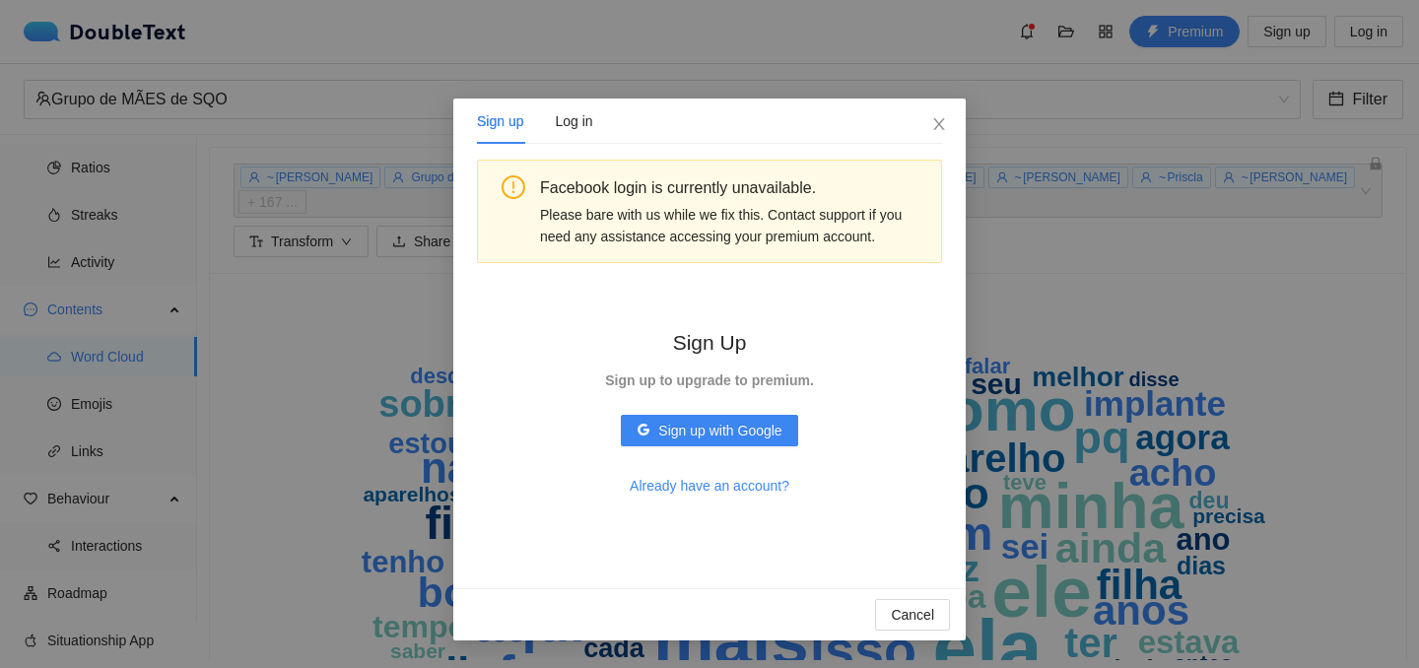
click at [692, 375] on strong "Sign up to upgrade to premium." at bounding box center [709, 381] width 209 height 16
click at [934, 114] on span "Close" at bounding box center [939, 125] width 53 height 53
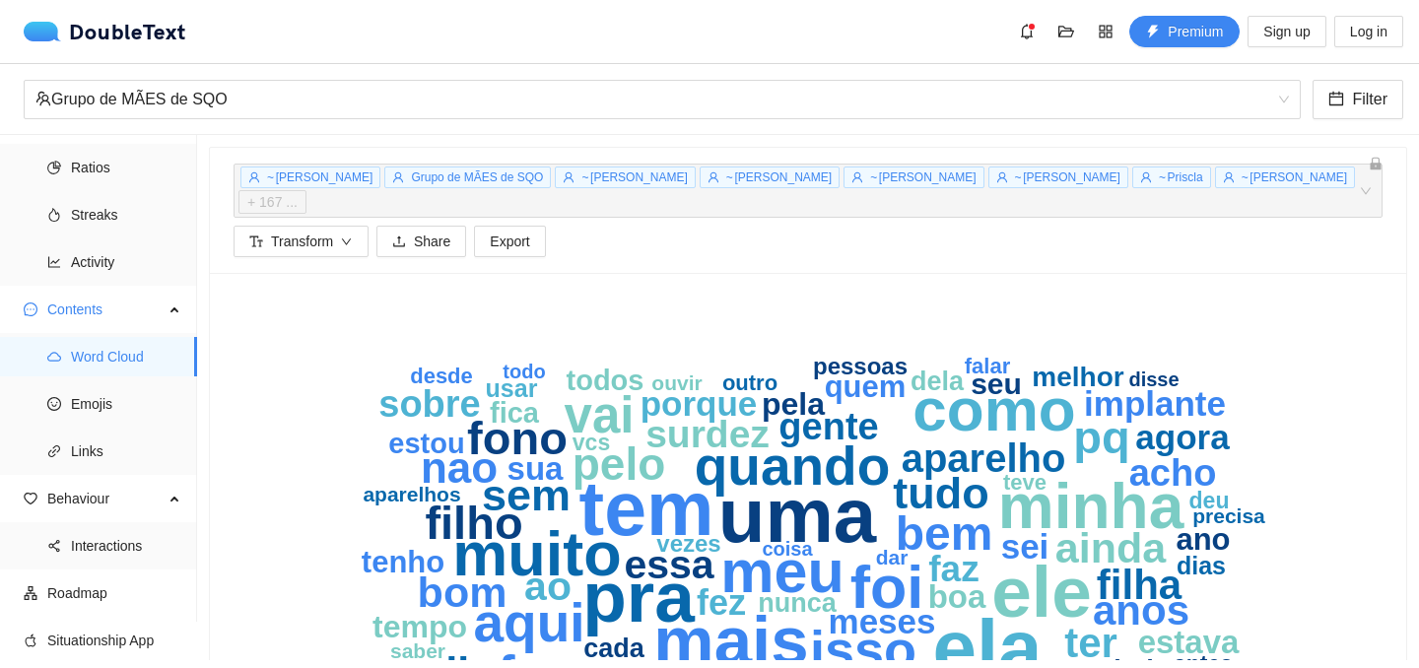
click at [1374, 165] on icon "lock" at bounding box center [1376, 164] width 11 height 13
click at [1211, 40] on span "Premium" at bounding box center [1195, 32] width 55 height 22
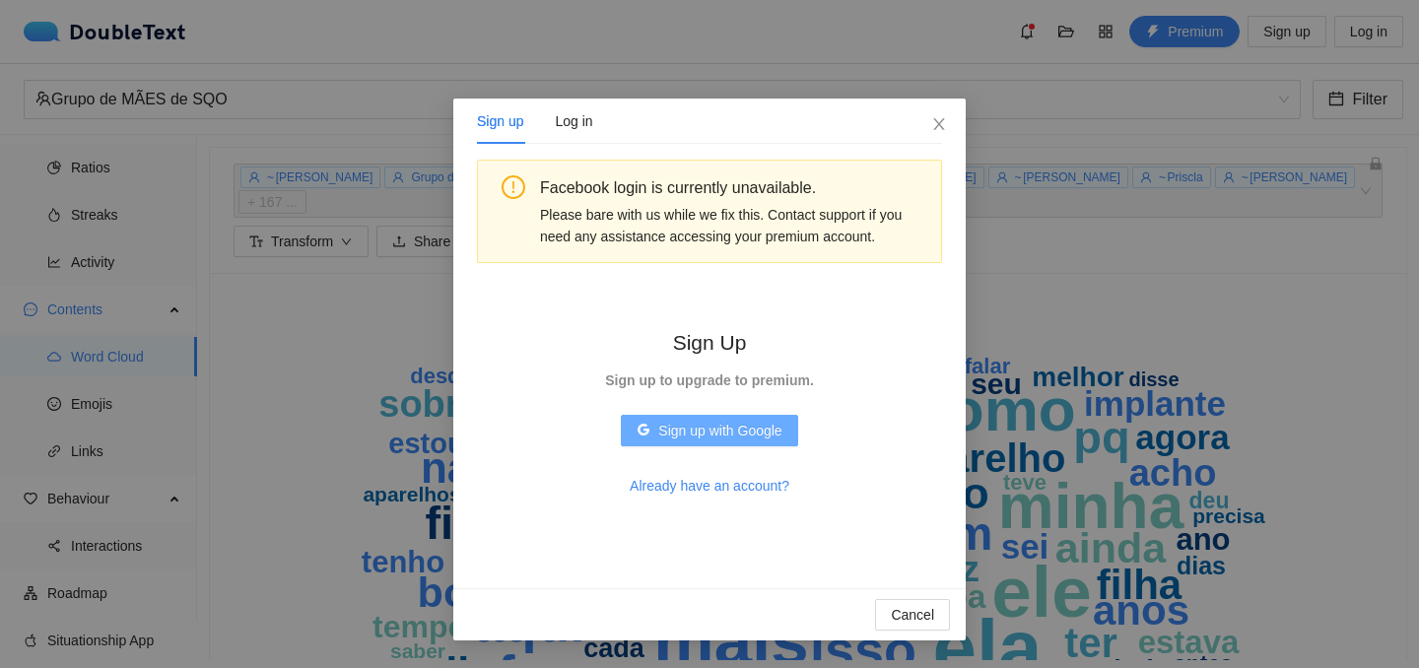
click at [763, 437] on span "Sign up with Google" at bounding box center [719, 431] width 123 height 22
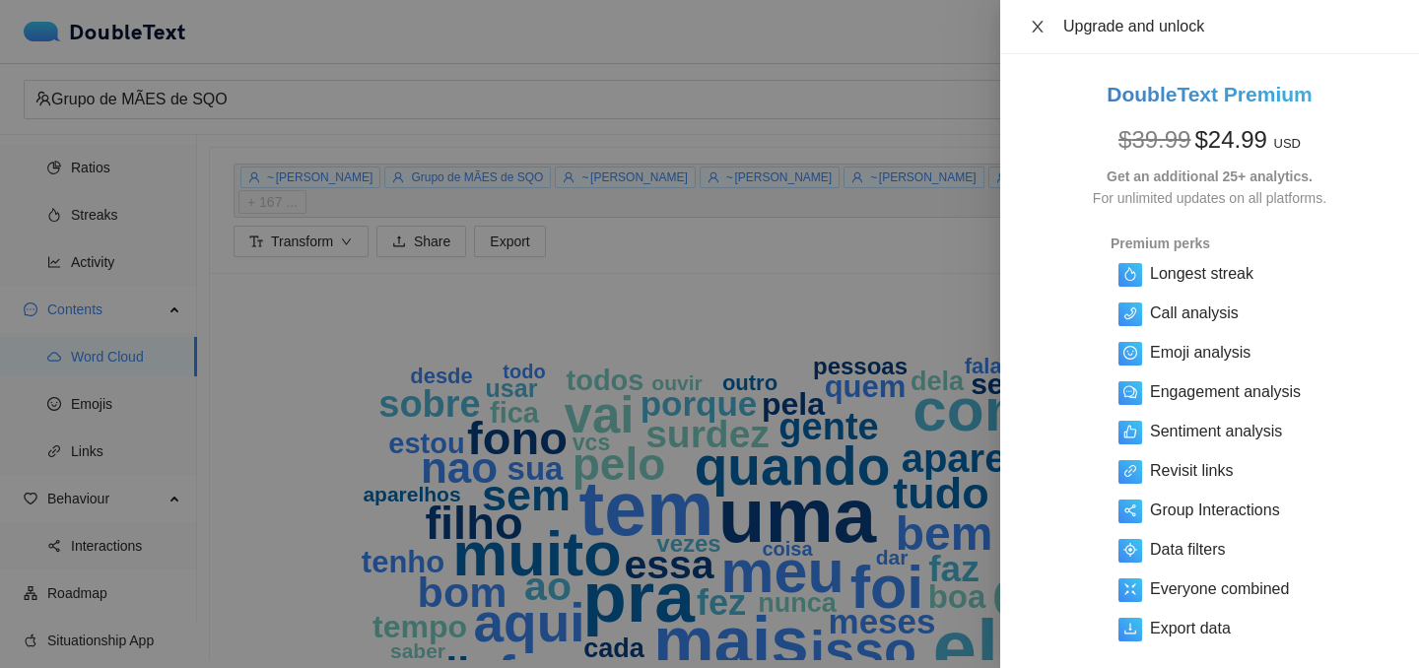
click at [1040, 30] on icon "close" at bounding box center [1037, 27] width 11 height 12
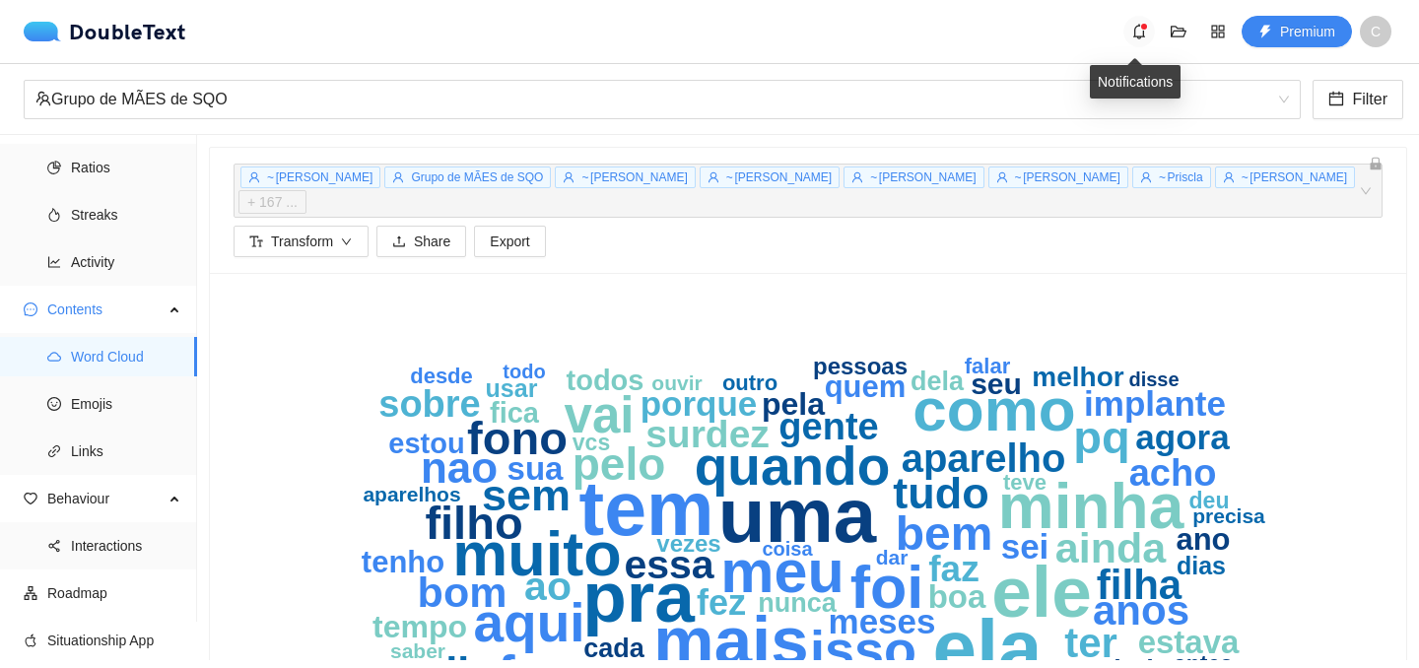
click at [1140, 31] on icon "bell" at bounding box center [1140, 32] width 16 height 16
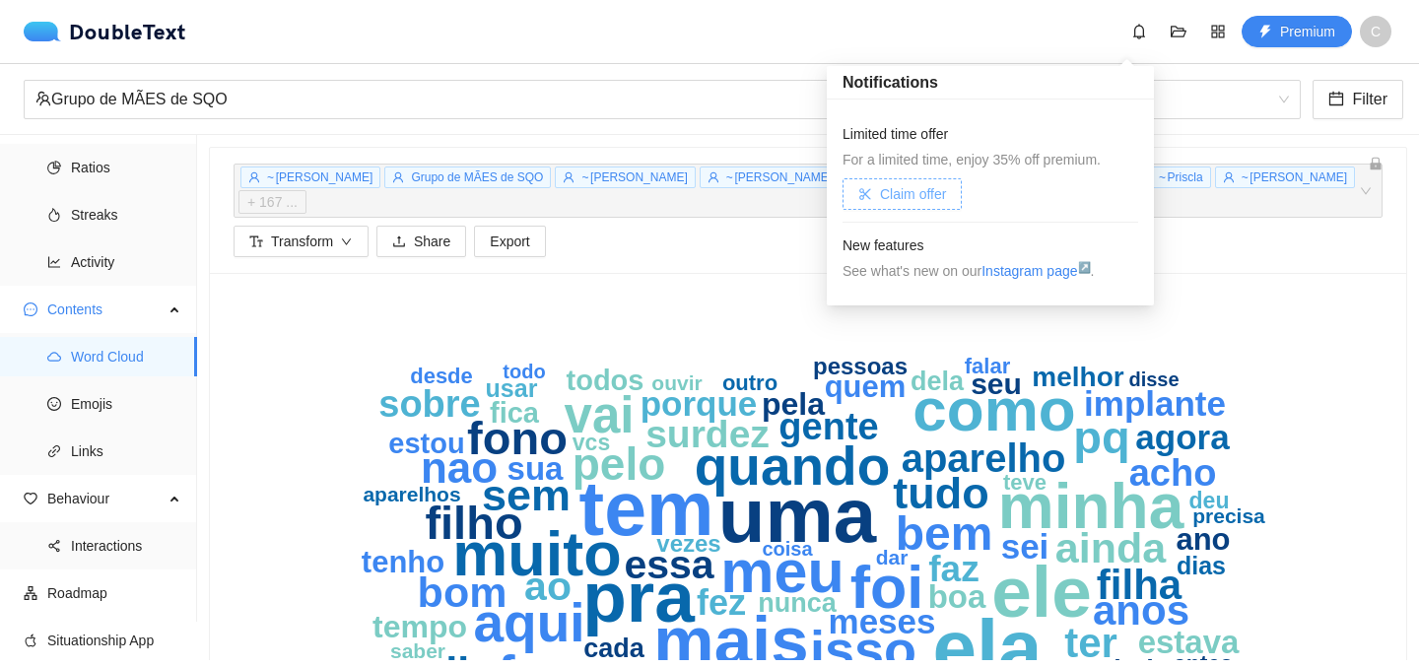
click at [938, 196] on span "Claim offer" at bounding box center [913, 194] width 66 height 22
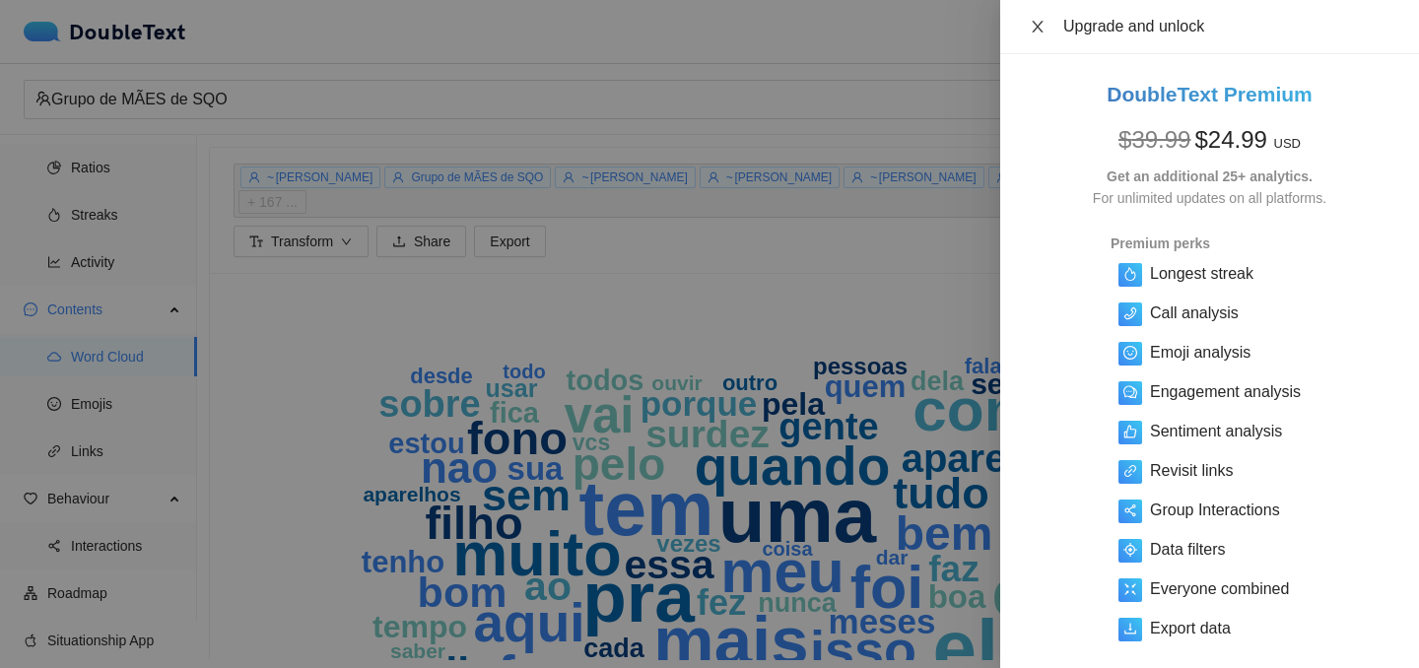
click at [1036, 23] on icon "close" at bounding box center [1037, 27] width 11 height 12
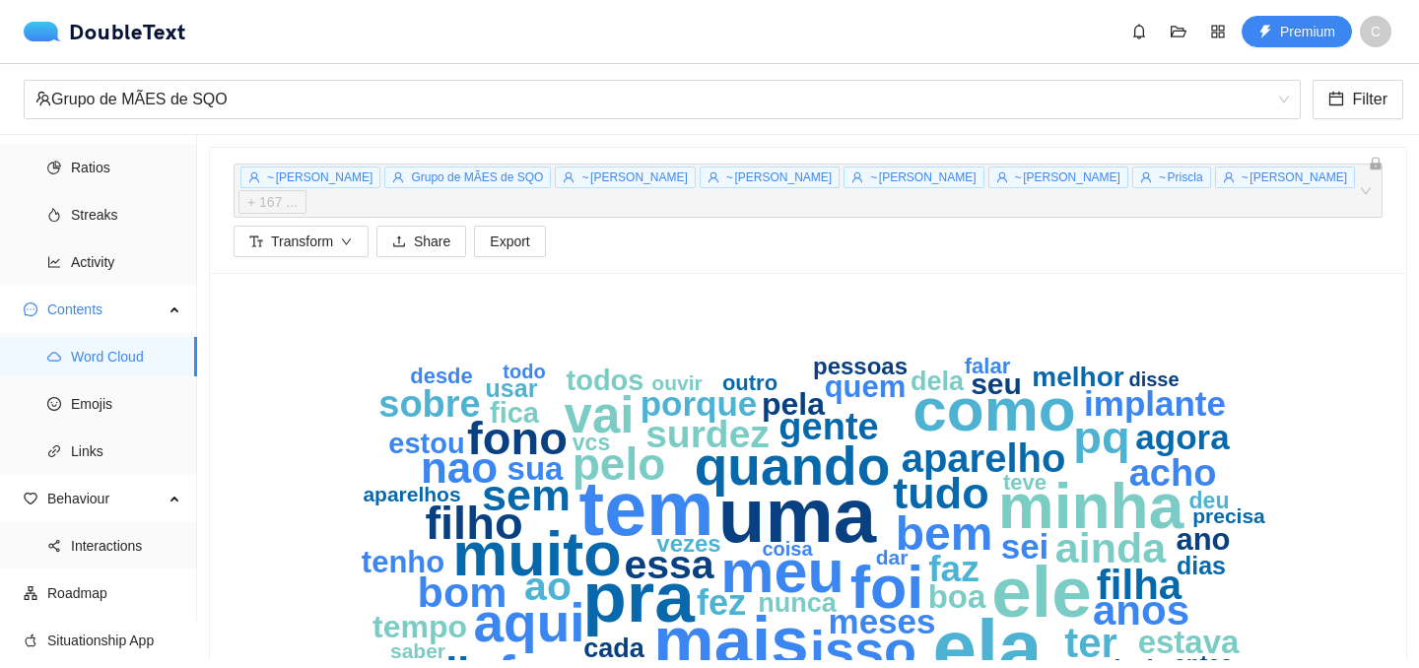
click at [782, 479] on text "uma" at bounding box center [798, 515] width 159 height 87
click at [347, 237] on icon "down" at bounding box center [347, 243] width 12 height 12
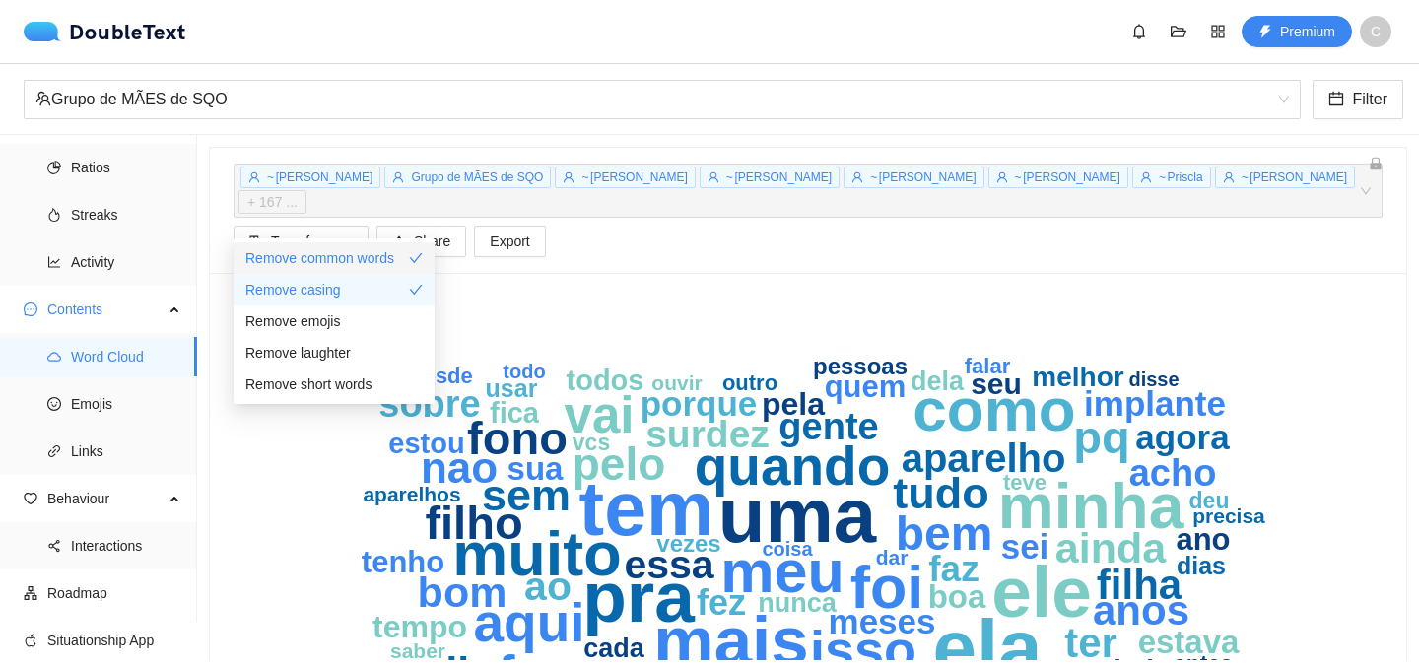
click at [404, 253] on div "Remove common words" at bounding box center [333, 258] width 177 height 22
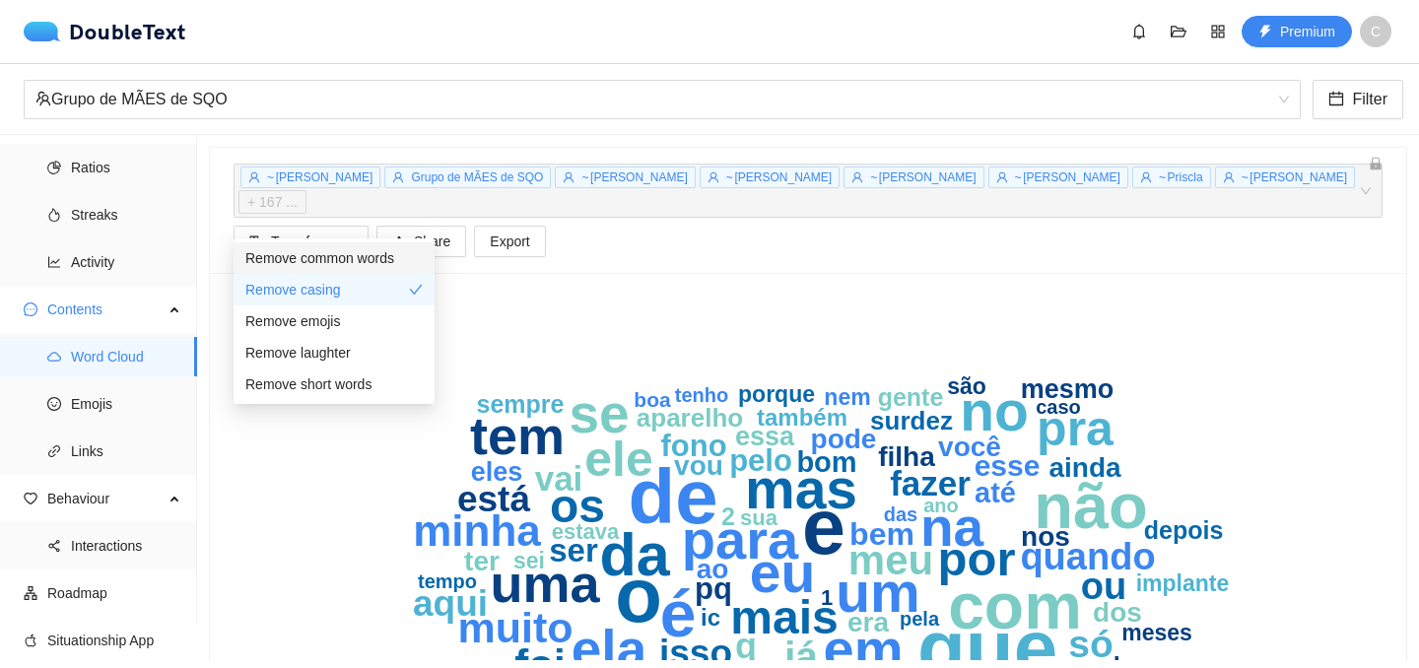
click at [415, 255] on icon "check" at bounding box center [416, 258] width 14 height 14
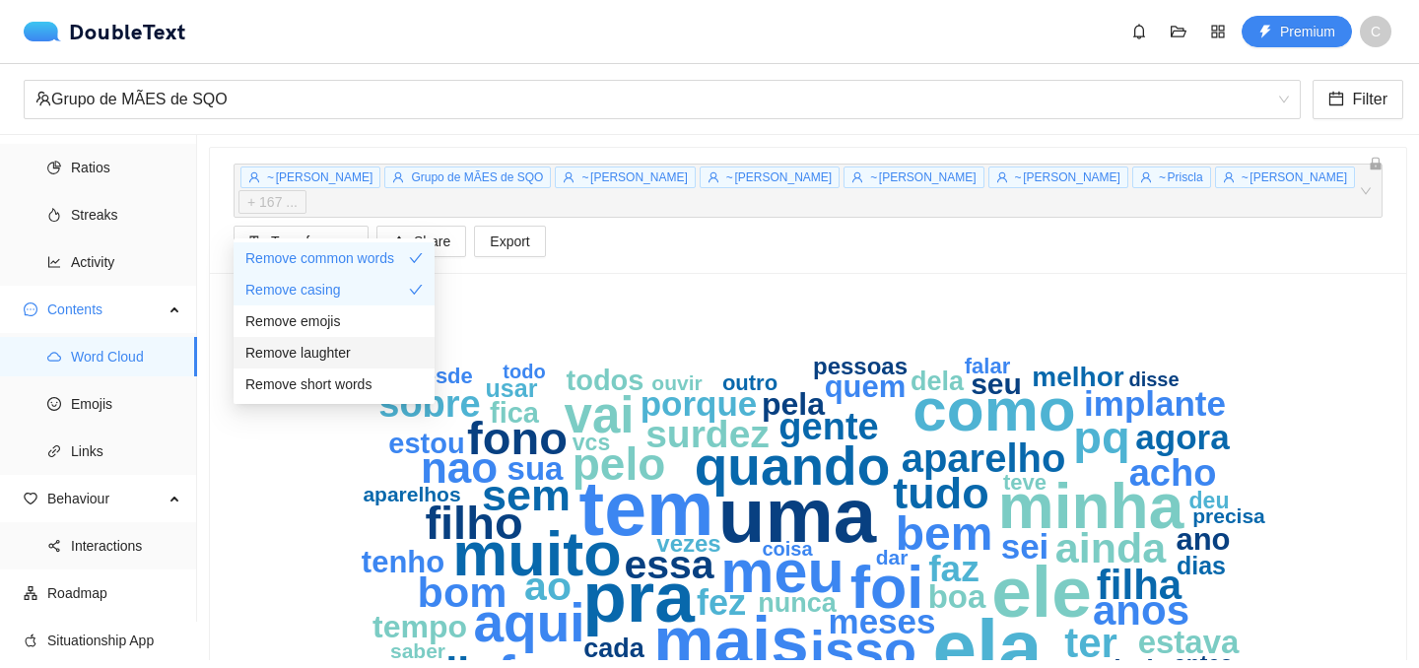
click at [386, 356] on div "Remove laughter" at bounding box center [333, 353] width 177 height 22
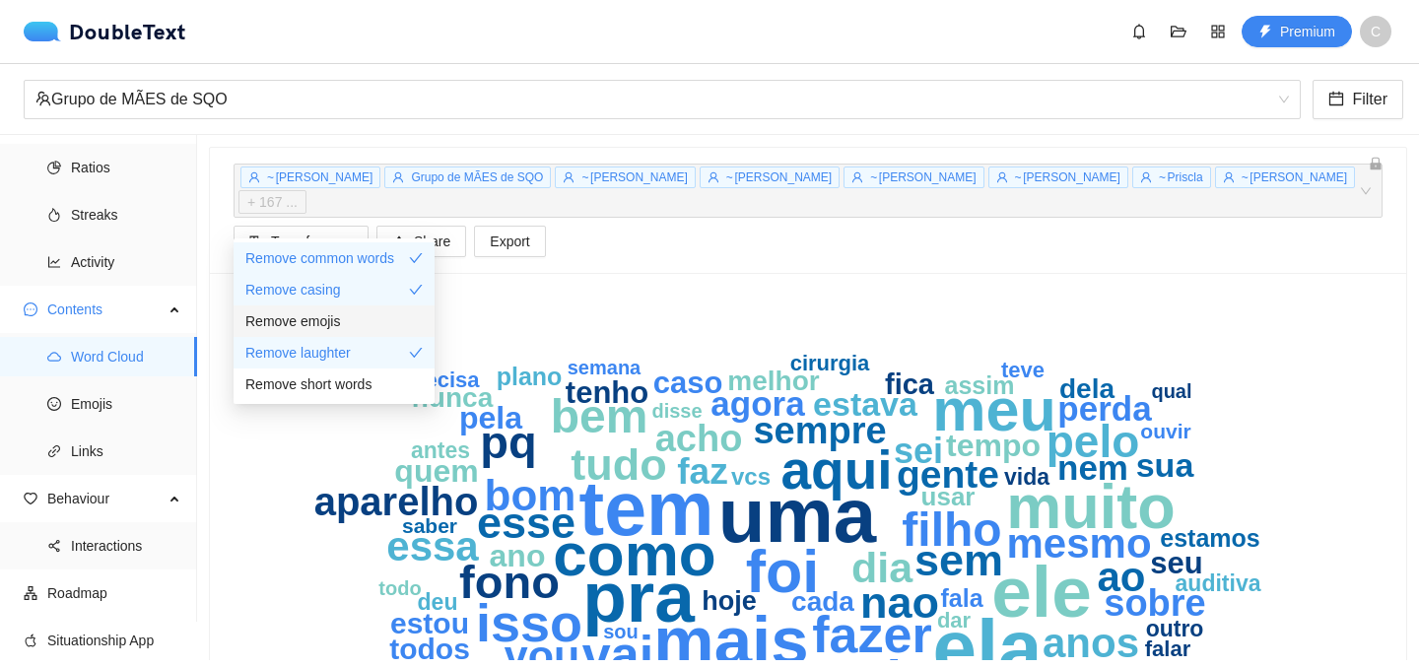
click at [395, 325] on div "Remove emojis" at bounding box center [333, 321] width 177 height 22
click at [392, 387] on div "Remove short words" at bounding box center [333, 385] width 177 height 22
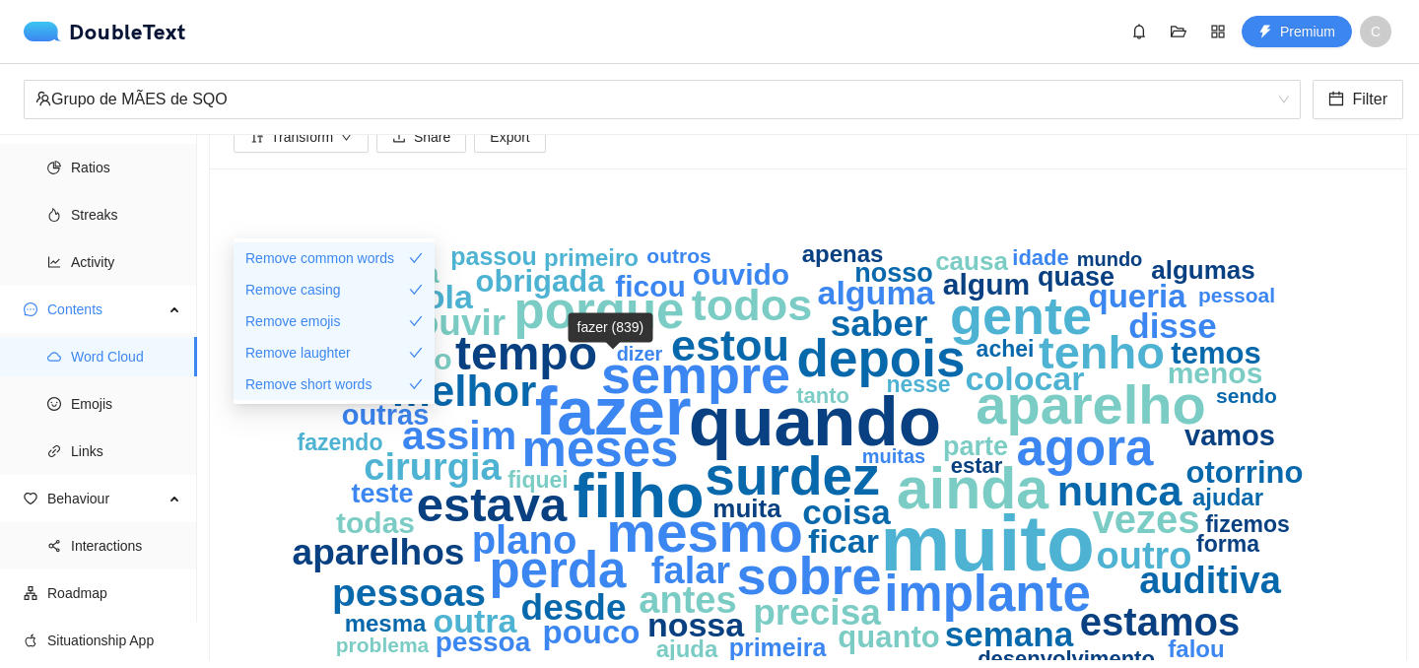
scroll to position [117, 0]
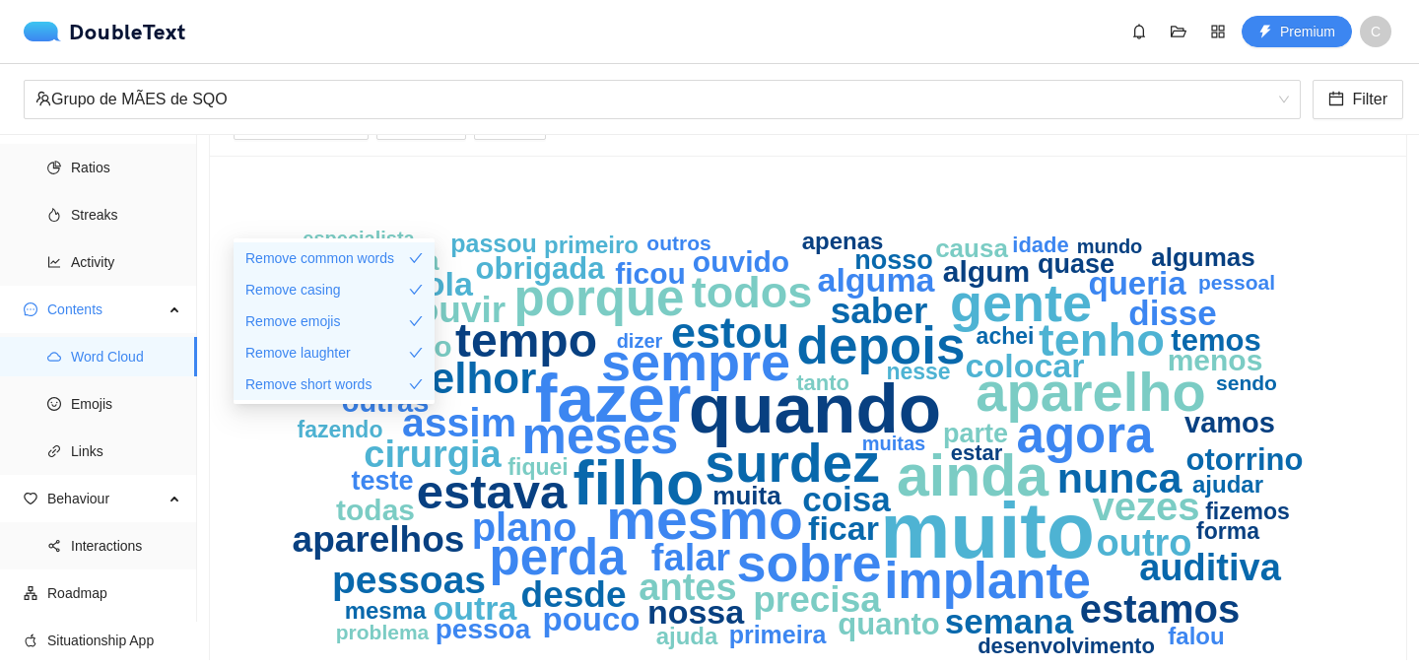
click at [663, 195] on icon "muito quando fazer filho ainda mesmo aparelho surdez gente sempre sobre depois …" at bounding box center [808, 435] width 1149 height 513
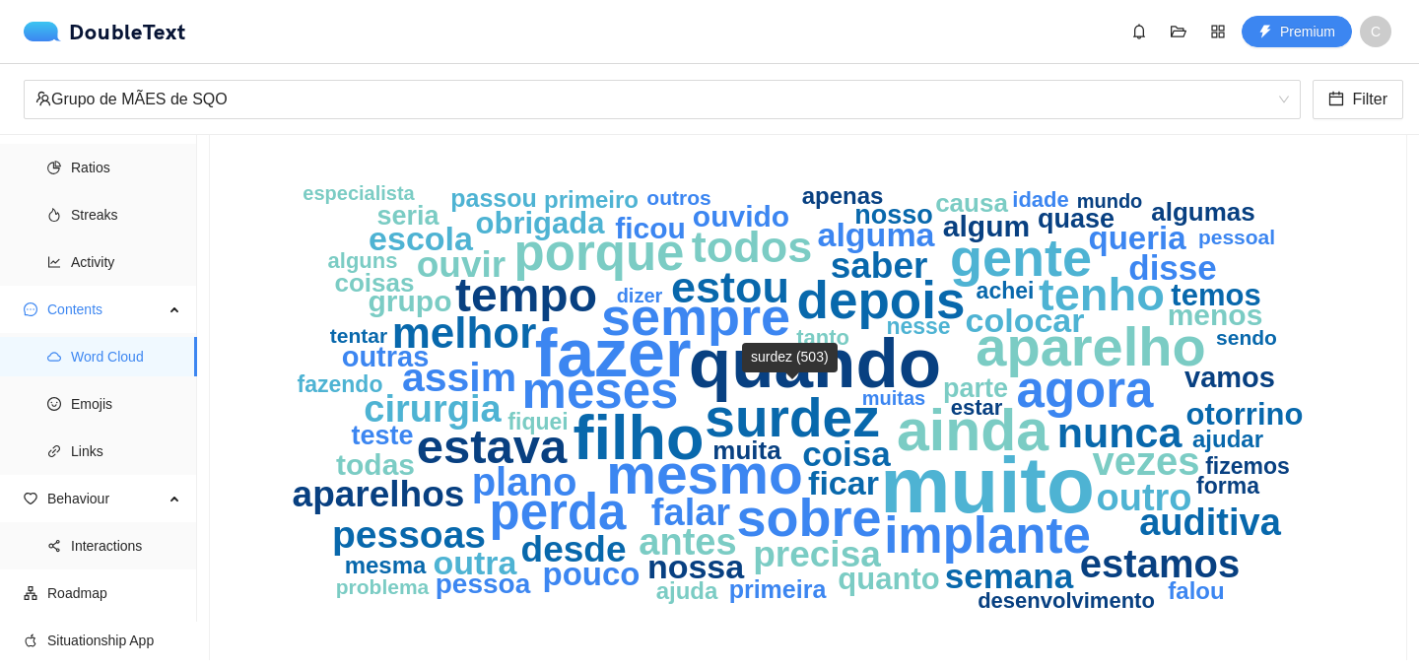
scroll to position [0, 0]
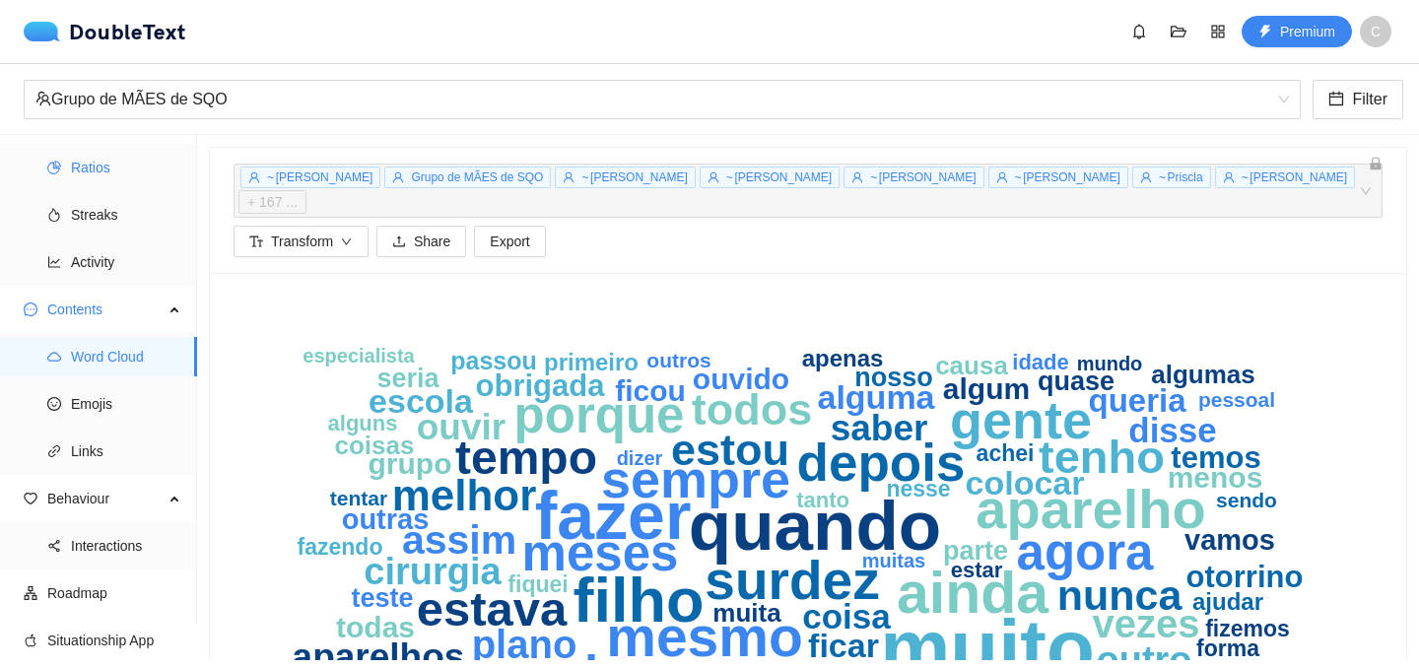
click at [97, 175] on span "Ratios" at bounding box center [126, 167] width 110 height 39
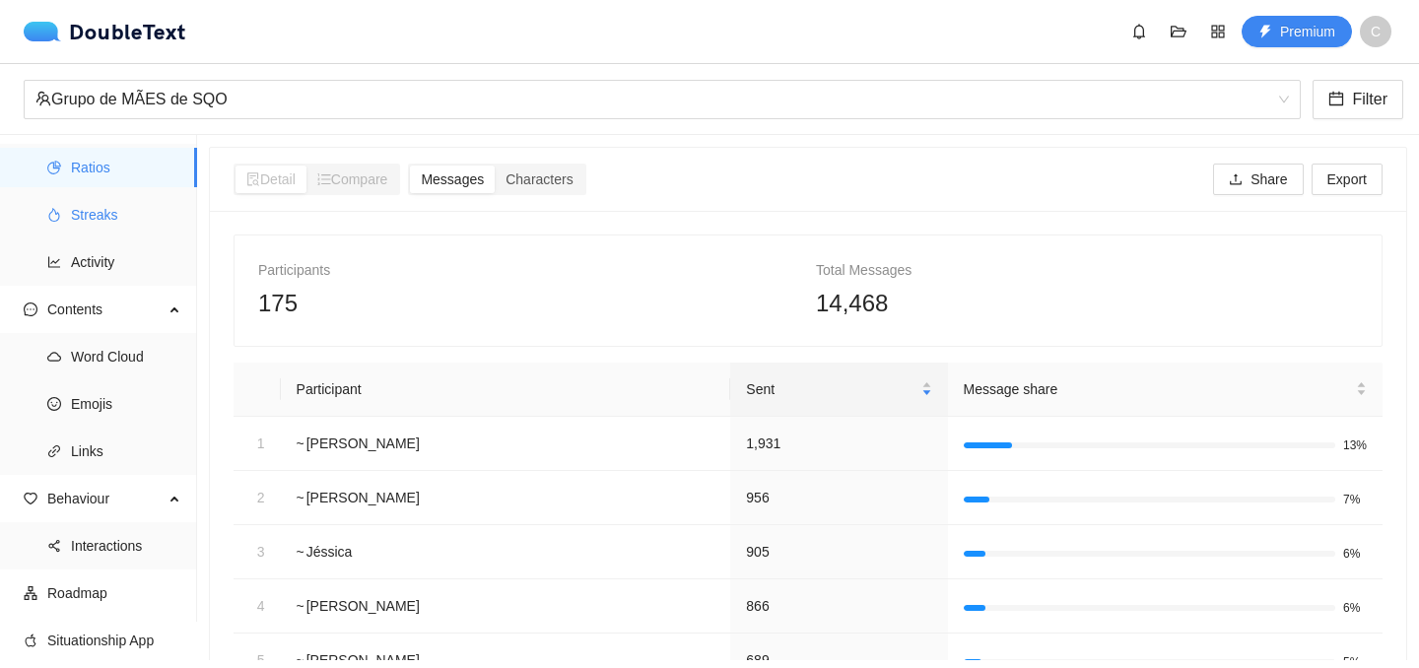
click at [91, 216] on span "Streaks" at bounding box center [126, 214] width 110 height 39
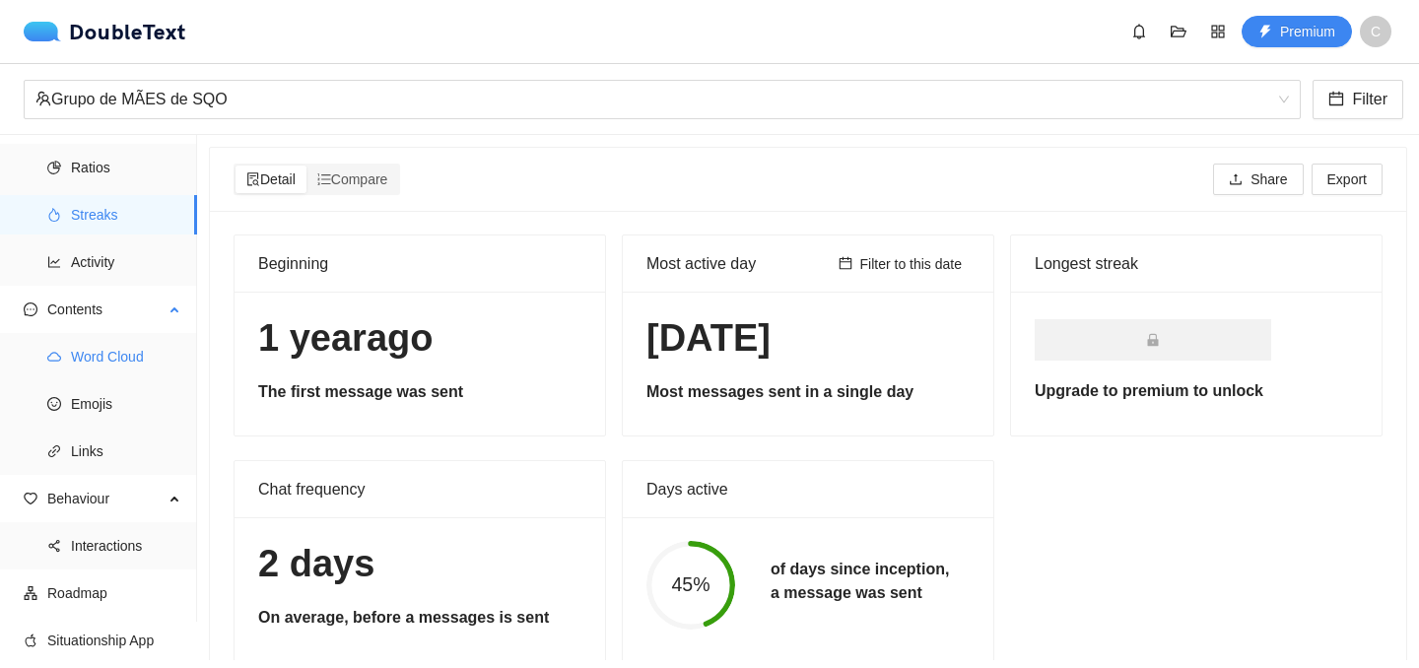
click at [103, 358] on span "Word Cloud" at bounding box center [126, 356] width 110 height 39
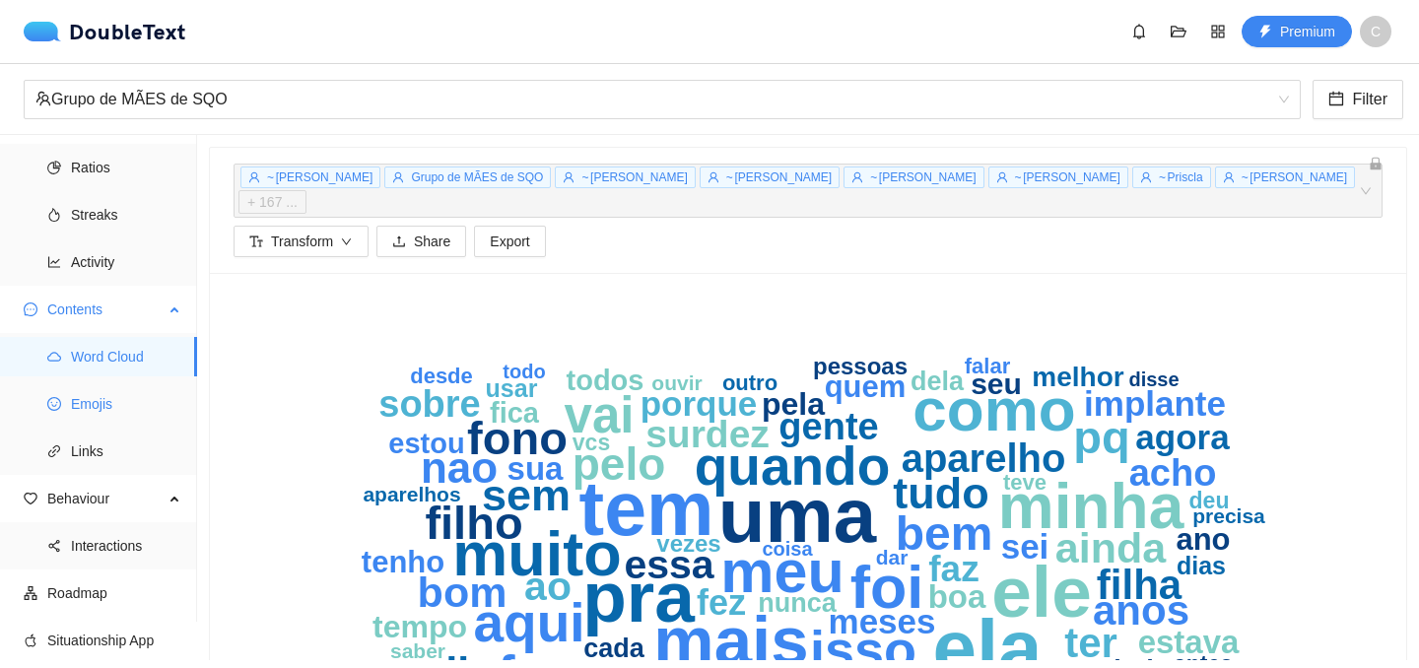
click at [94, 404] on span "Emojis" at bounding box center [126, 403] width 110 height 39
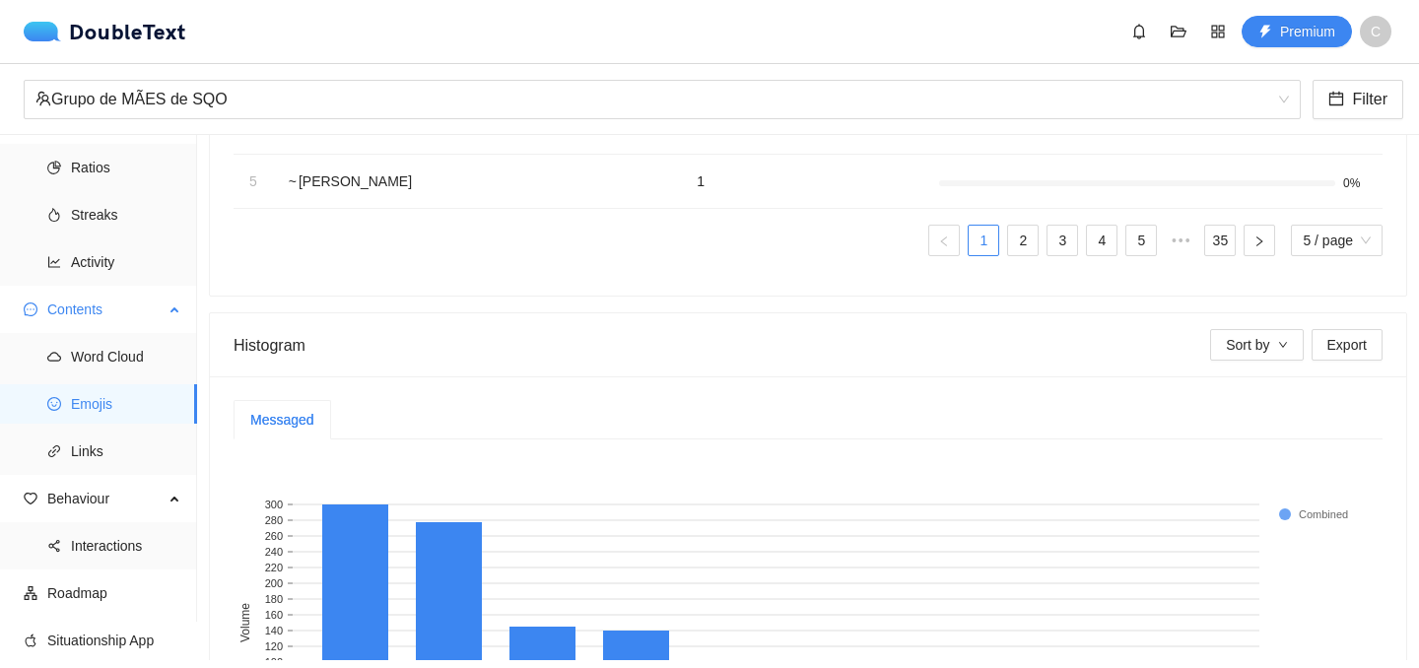
scroll to position [576, 0]
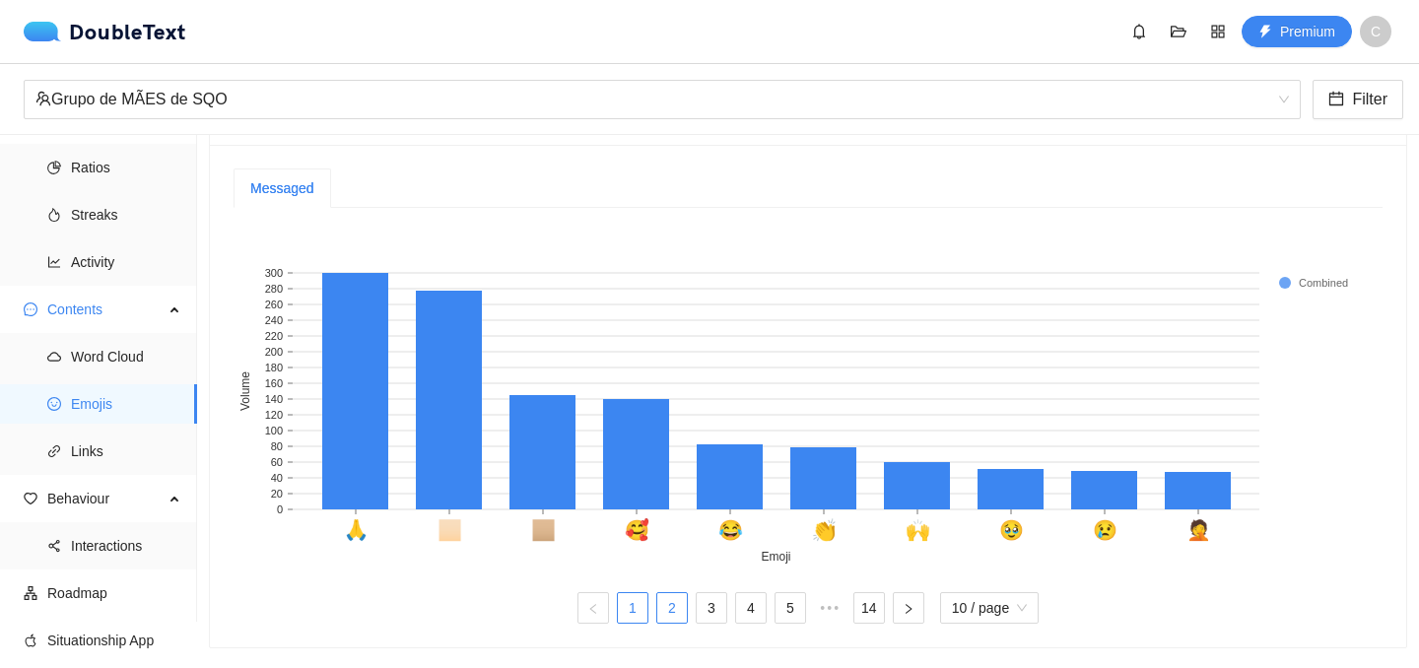
click at [669, 611] on link "2" at bounding box center [672, 608] width 30 height 30
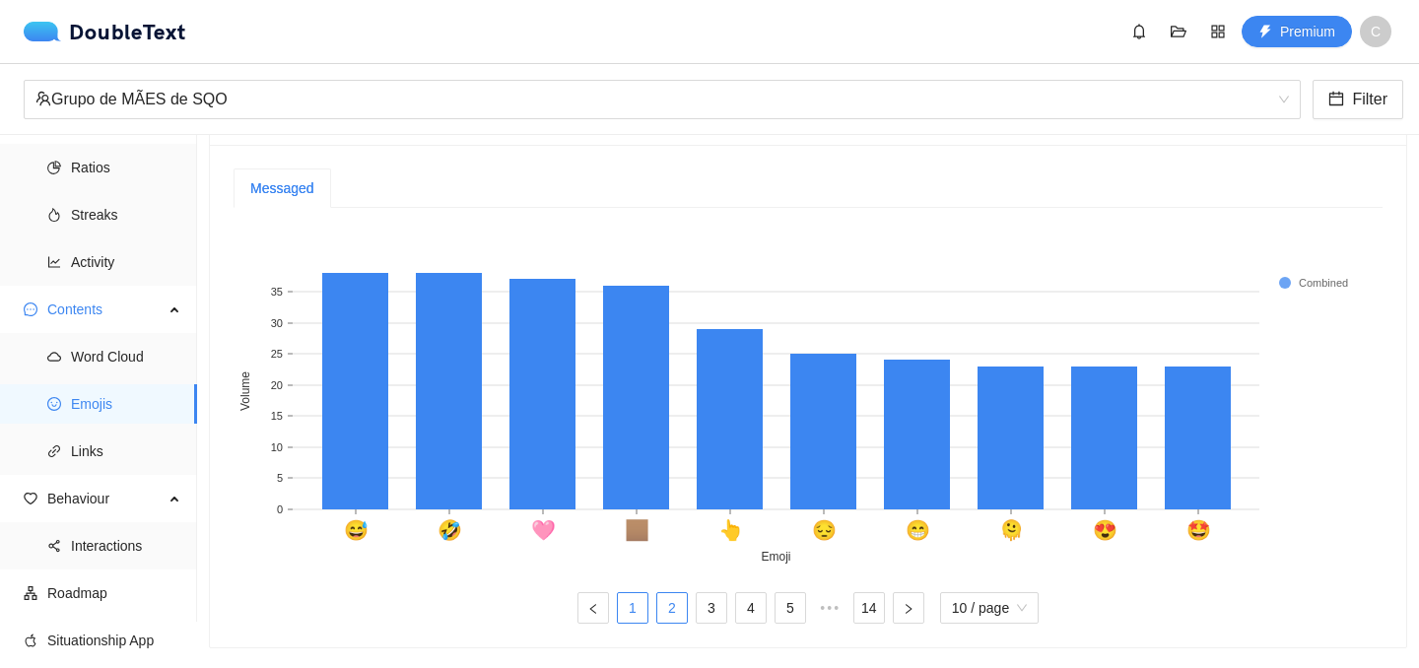
click at [631, 605] on link "1" at bounding box center [633, 608] width 30 height 30
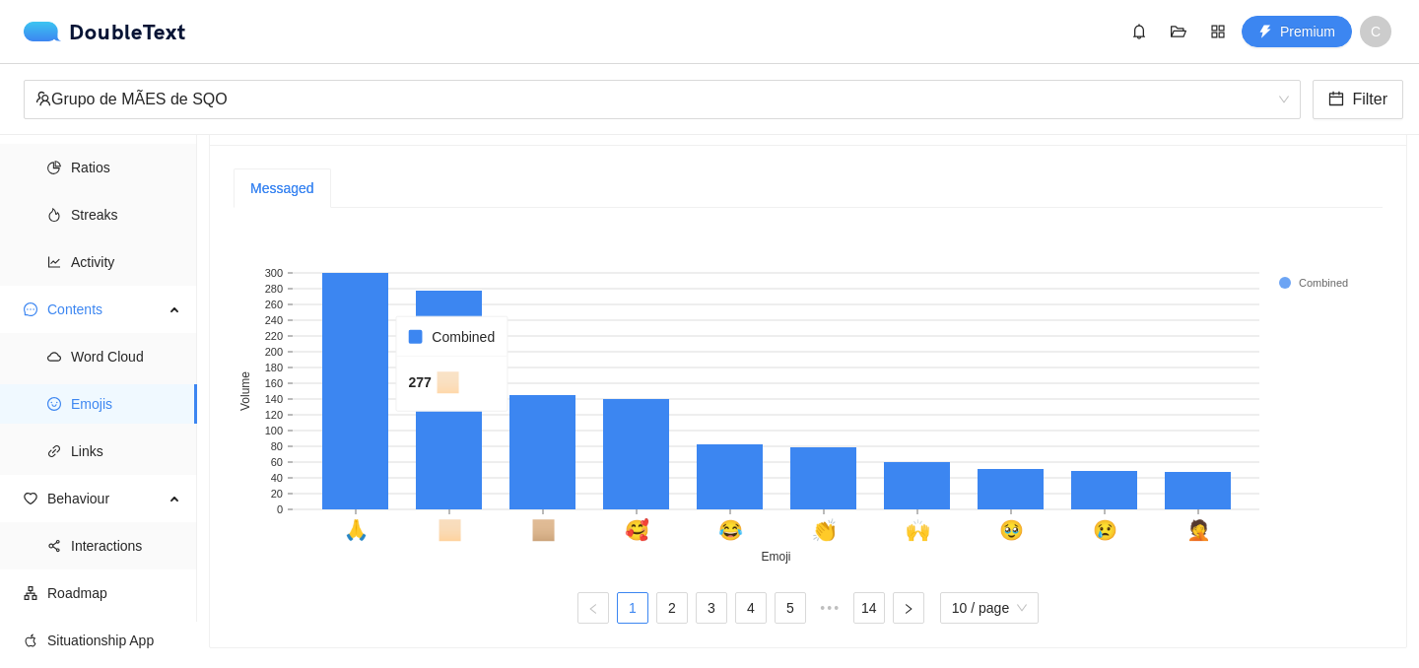
click at [456, 432] on rect at bounding box center [449, 400] width 66 height 219
click at [103, 459] on span "Links" at bounding box center [126, 451] width 110 height 39
click at [102, 459] on span "Links" at bounding box center [126, 451] width 110 height 39
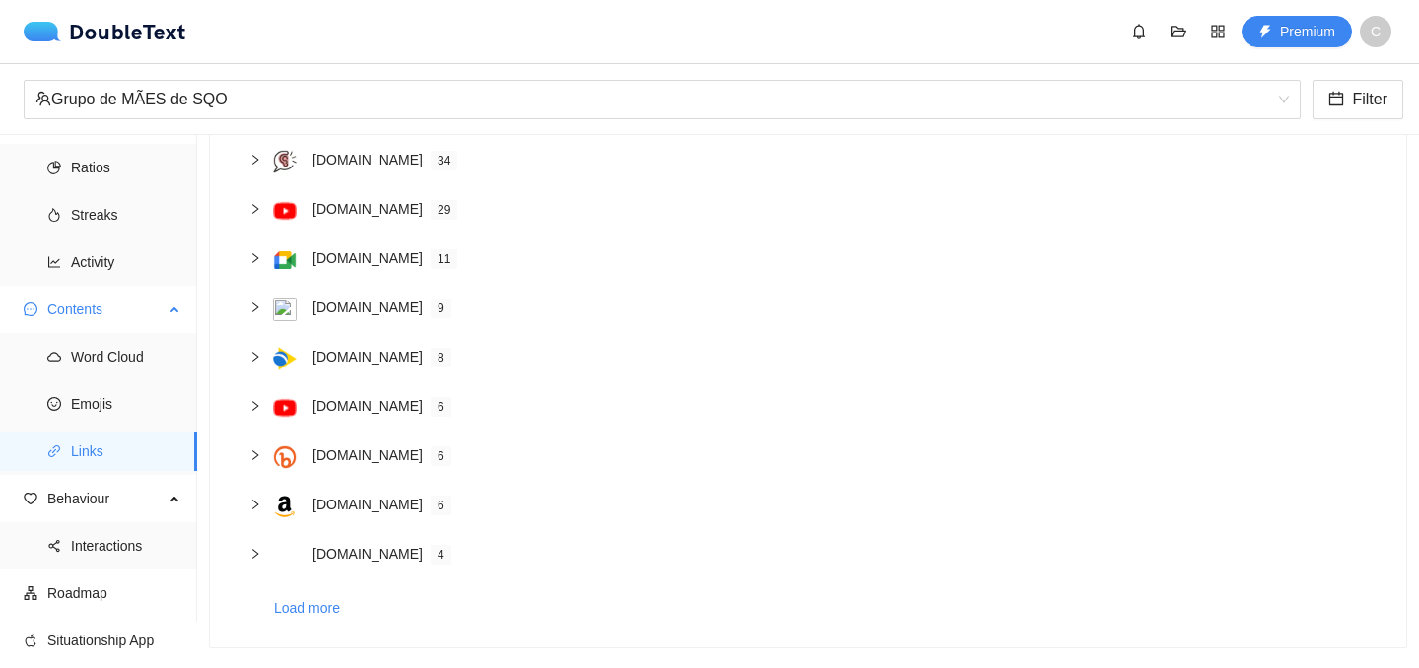
scroll to position [247, 0]
click at [262, 164] on div at bounding box center [261, 160] width 24 height 22
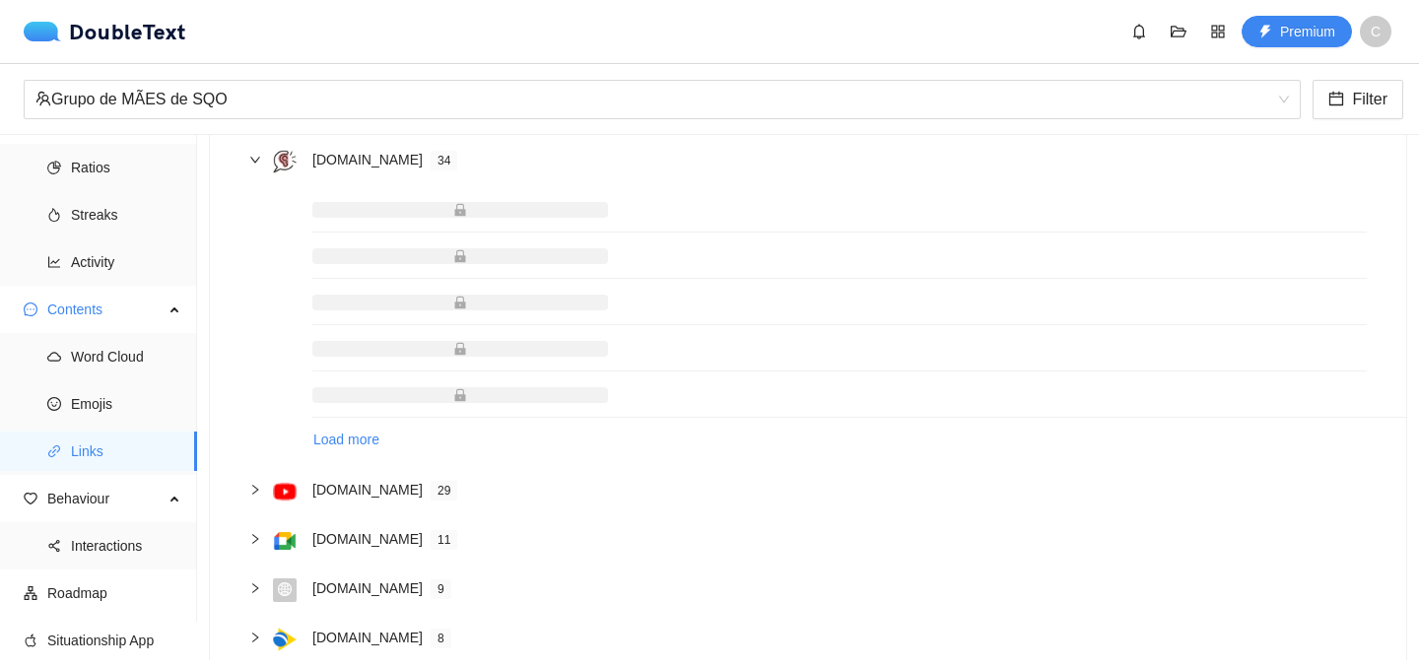
click at [262, 163] on div at bounding box center [261, 160] width 24 height 22
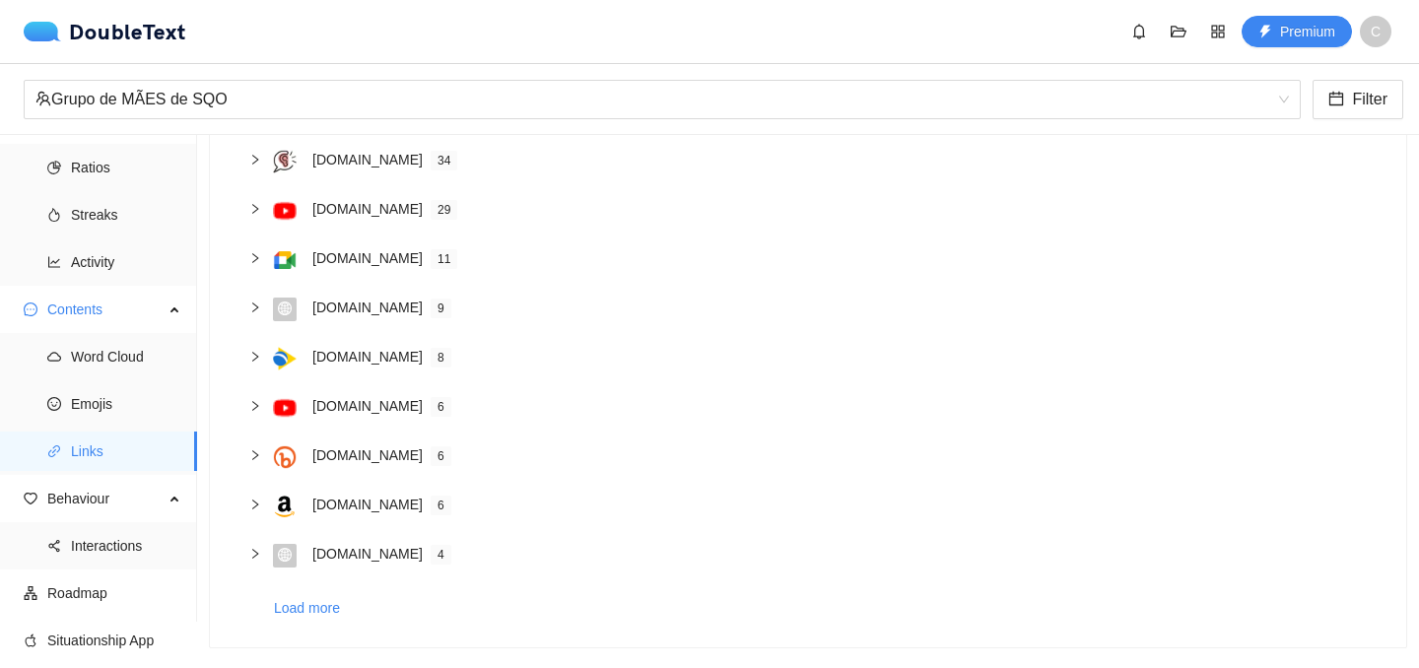
click at [266, 201] on div at bounding box center [261, 209] width 24 height 22
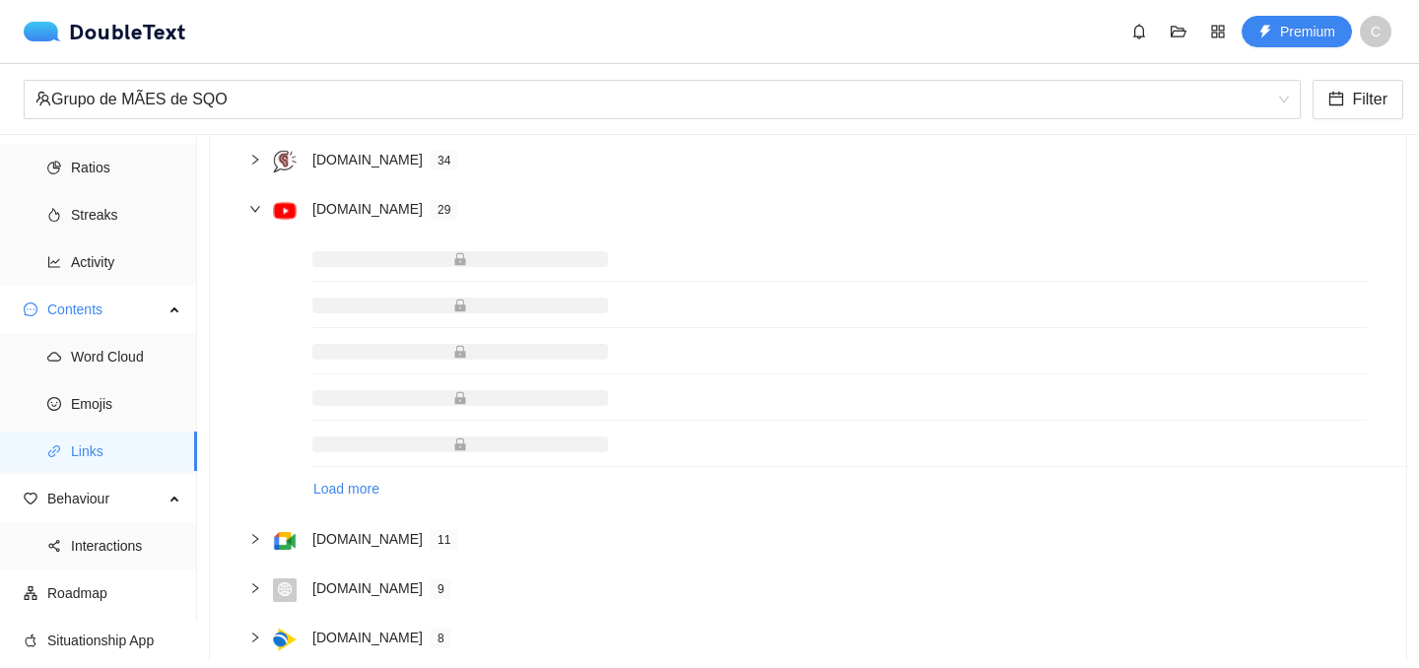
click at [255, 203] on icon "right" at bounding box center [255, 209] width 12 height 12
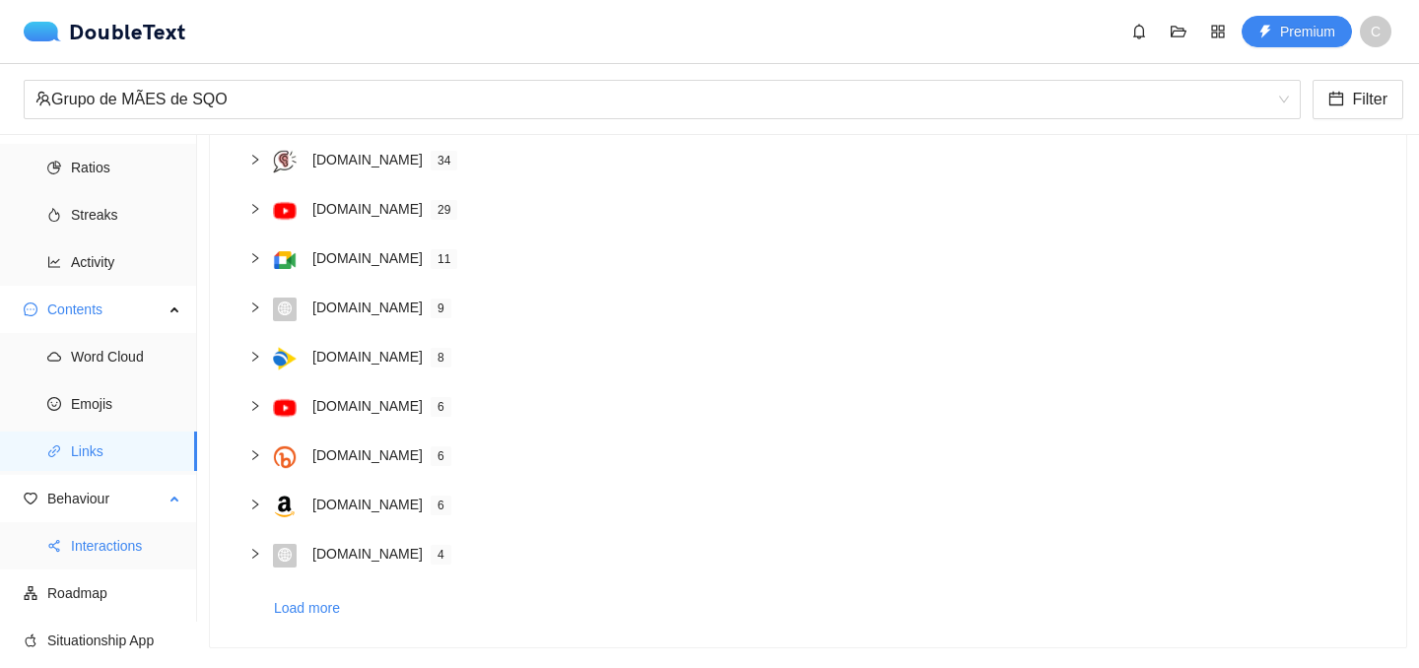
click at [107, 546] on span "Interactions" at bounding box center [126, 545] width 110 height 39
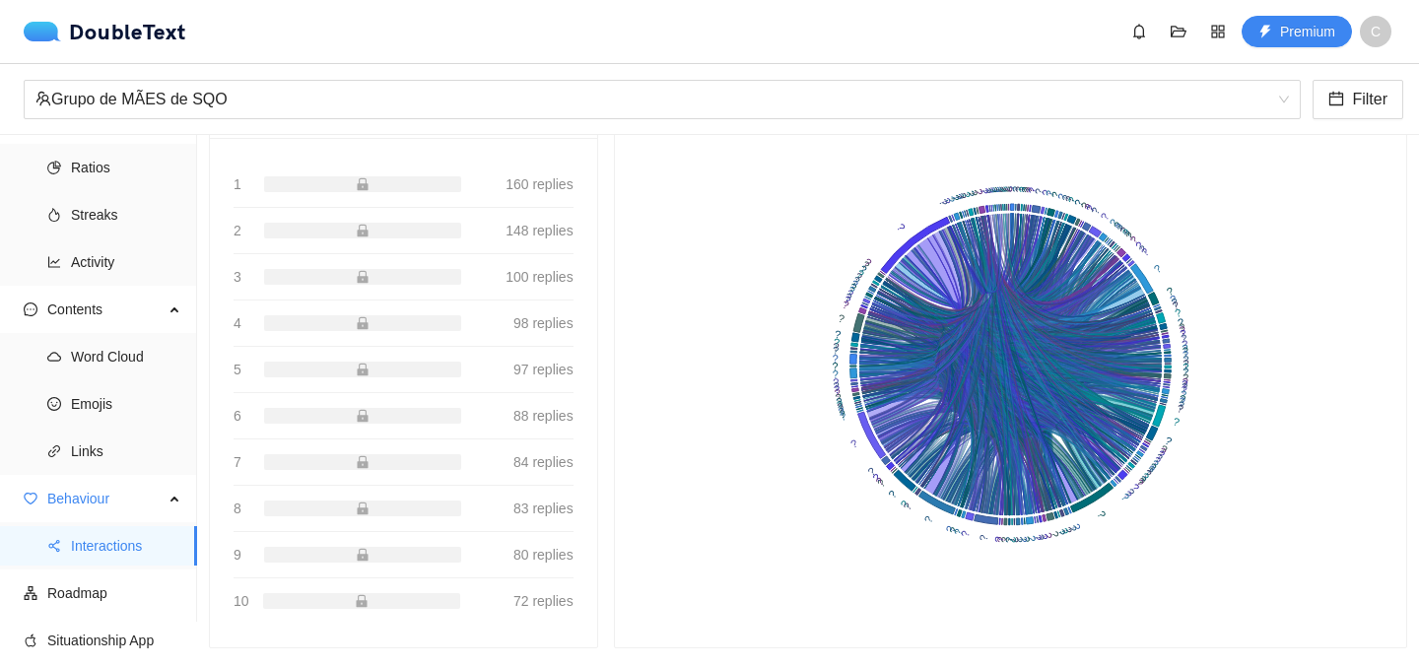
scroll to position [229, 0]
click at [111, 404] on span "Emojis" at bounding box center [126, 403] width 110 height 39
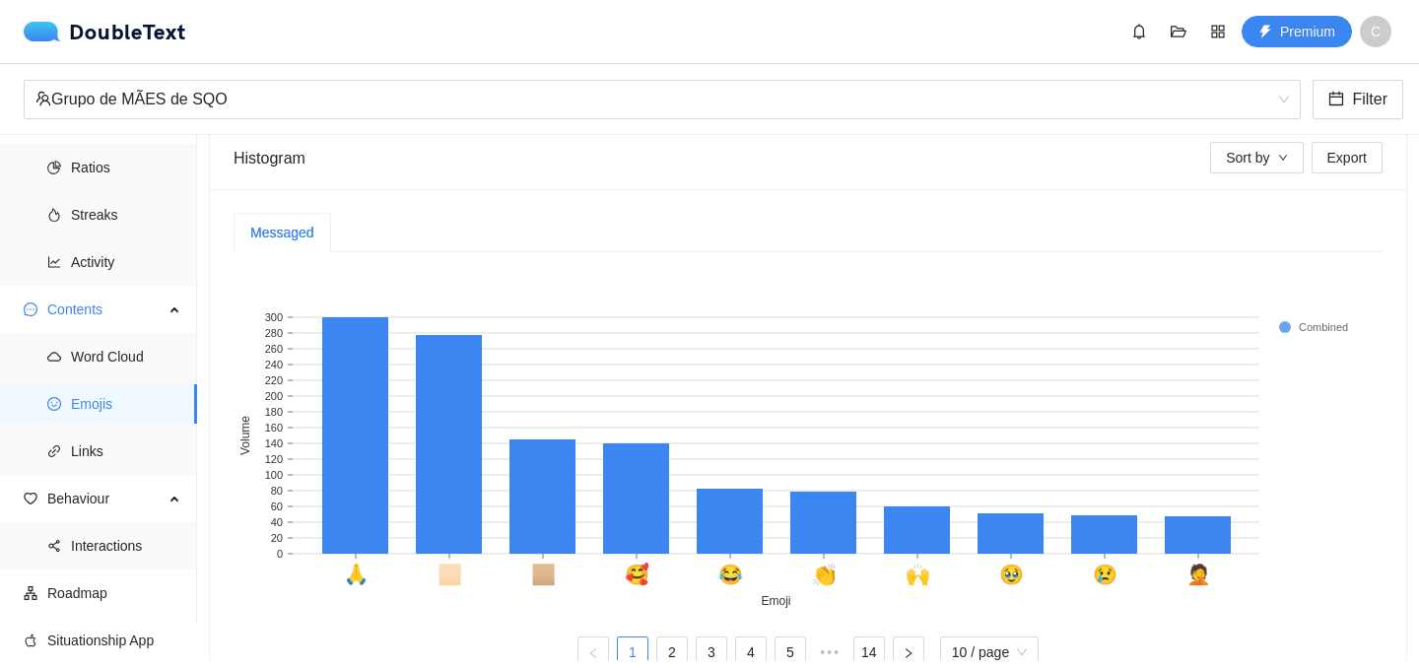
scroll to position [576, 0]
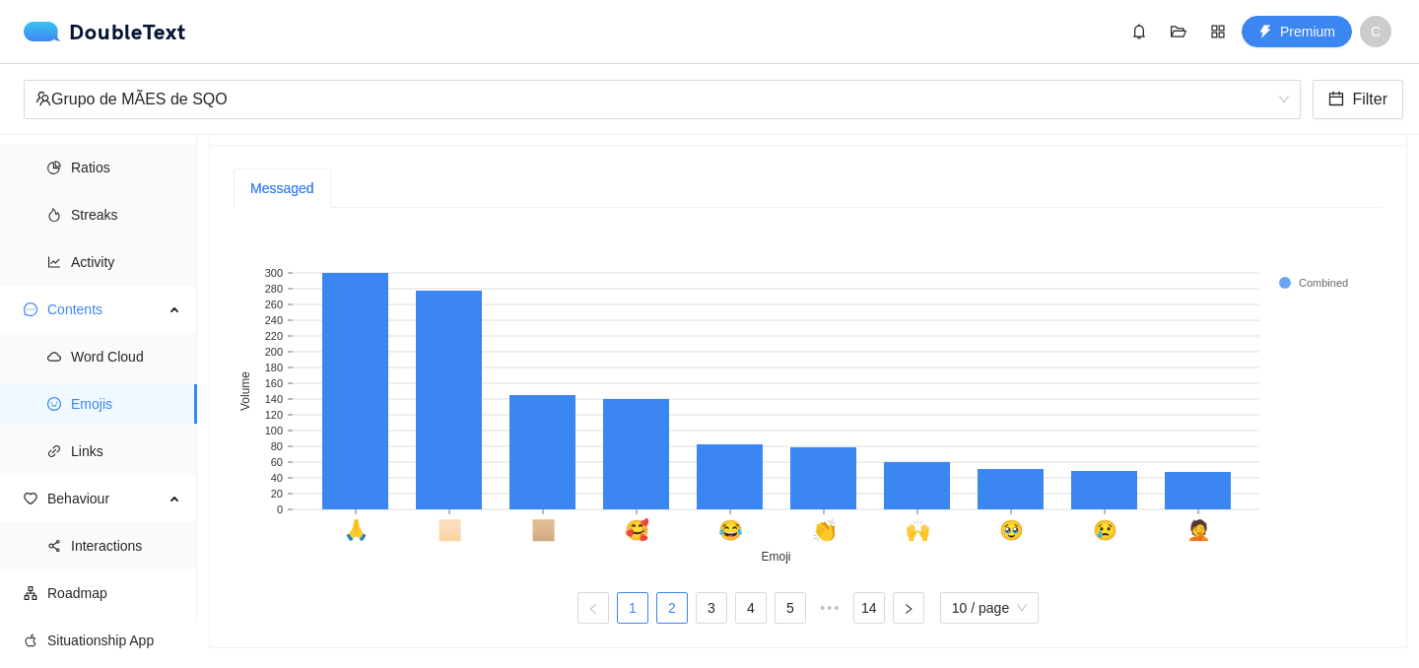
click at [670, 604] on link "2" at bounding box center [672, 608] width 30 height 30
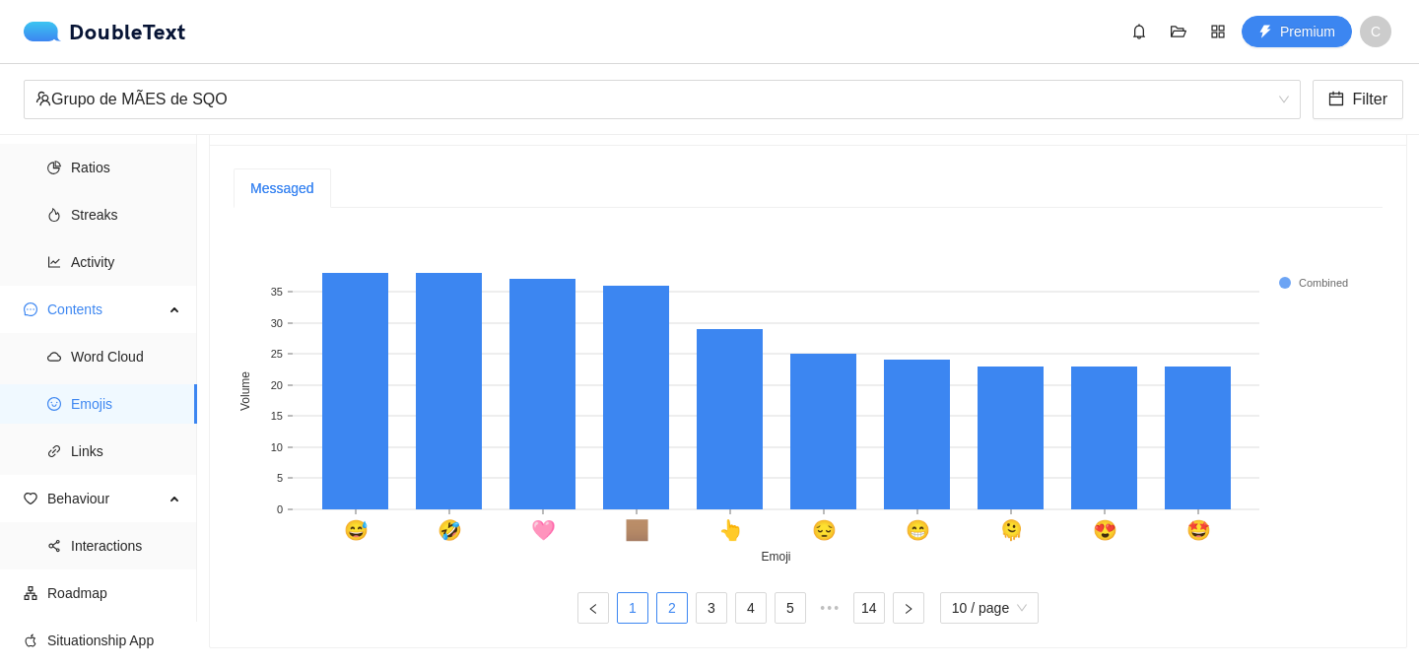
click at [632, 605] on link "1" at bounding box center [633, 608] width 30 height 30
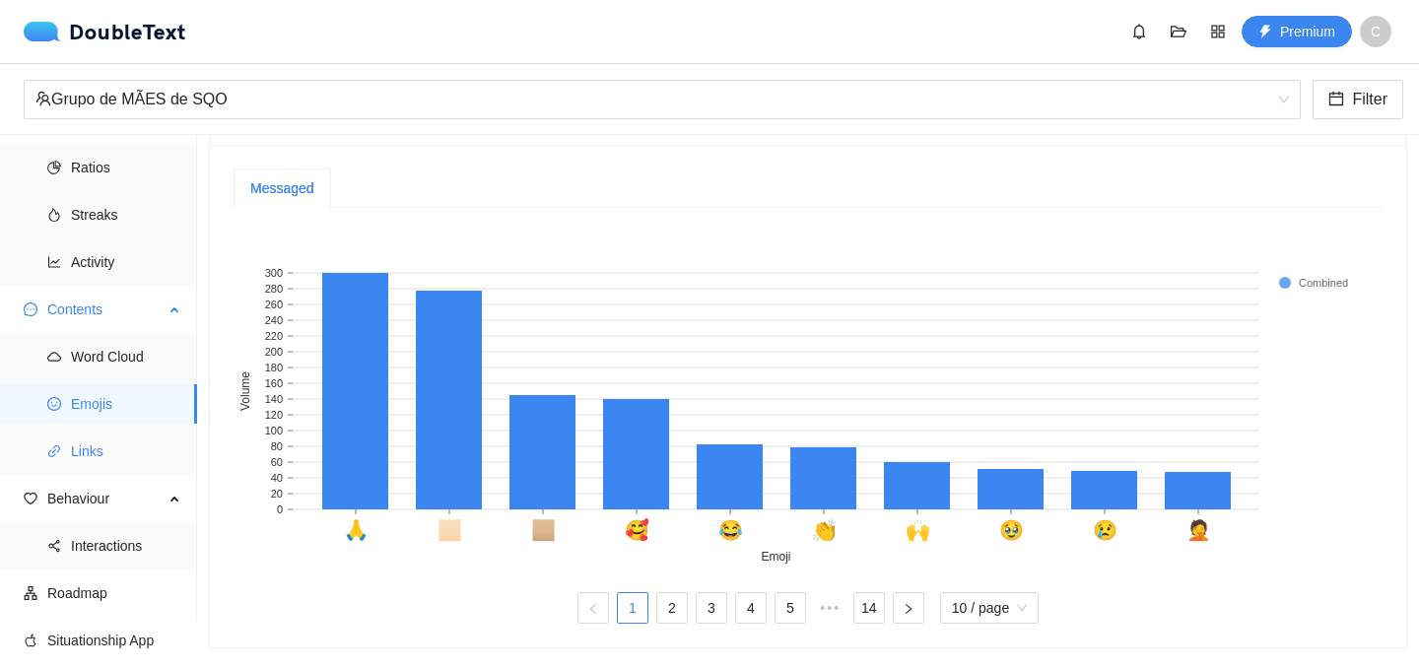
click at [86, 451] on span "Links" at bounding box center [126, 451] width 110 height 39
click at [86, 452] on span "Links" at bounding box center [126, 451] width 110 height 39
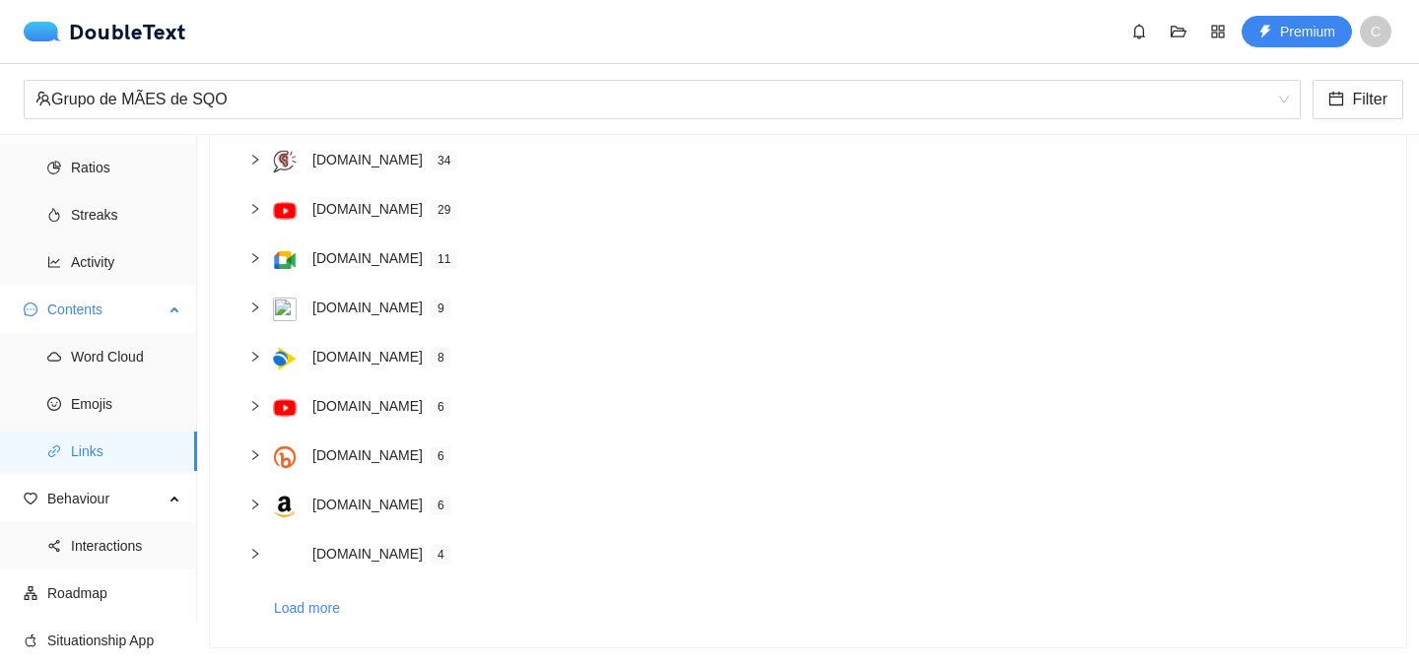
scroll to position [247, 0]
click at [112, 362] on span "Word Cloud" at bounding box center [126, 356] width 110 height 39
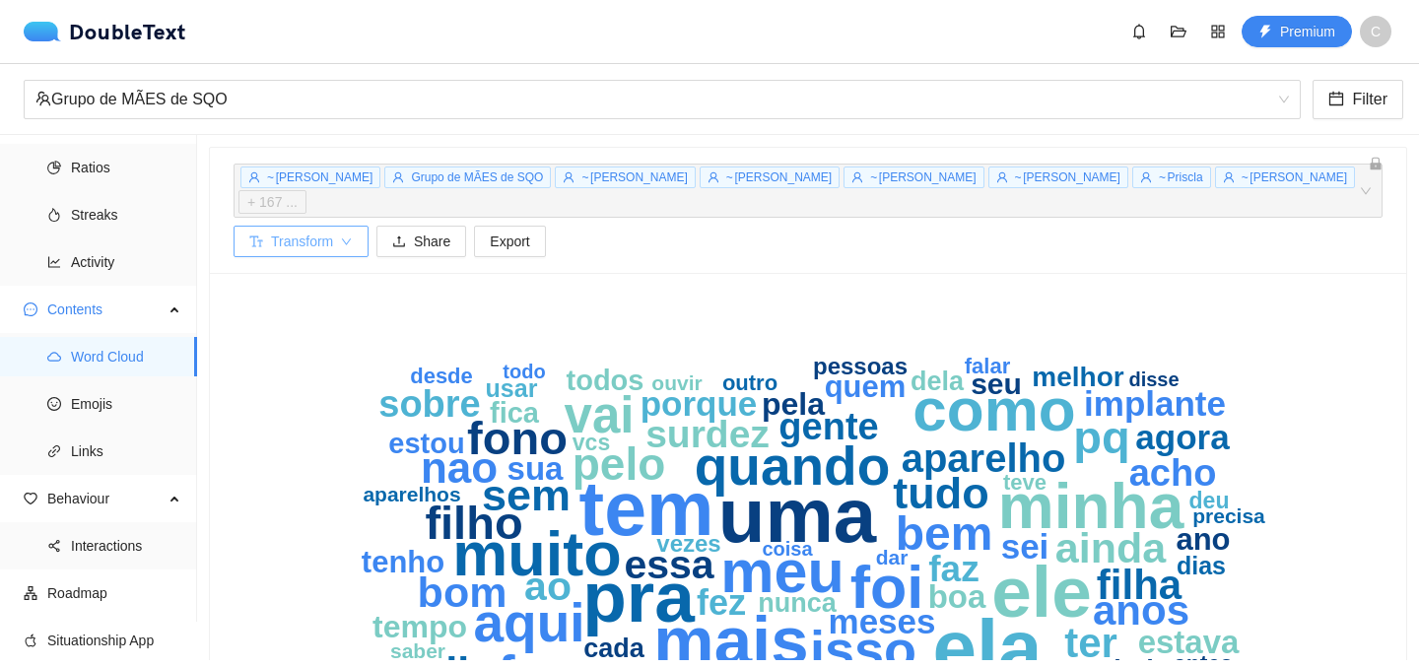
click at [333, 231] on span "Transform" at bounding box center [302, 242] width 62 height 22
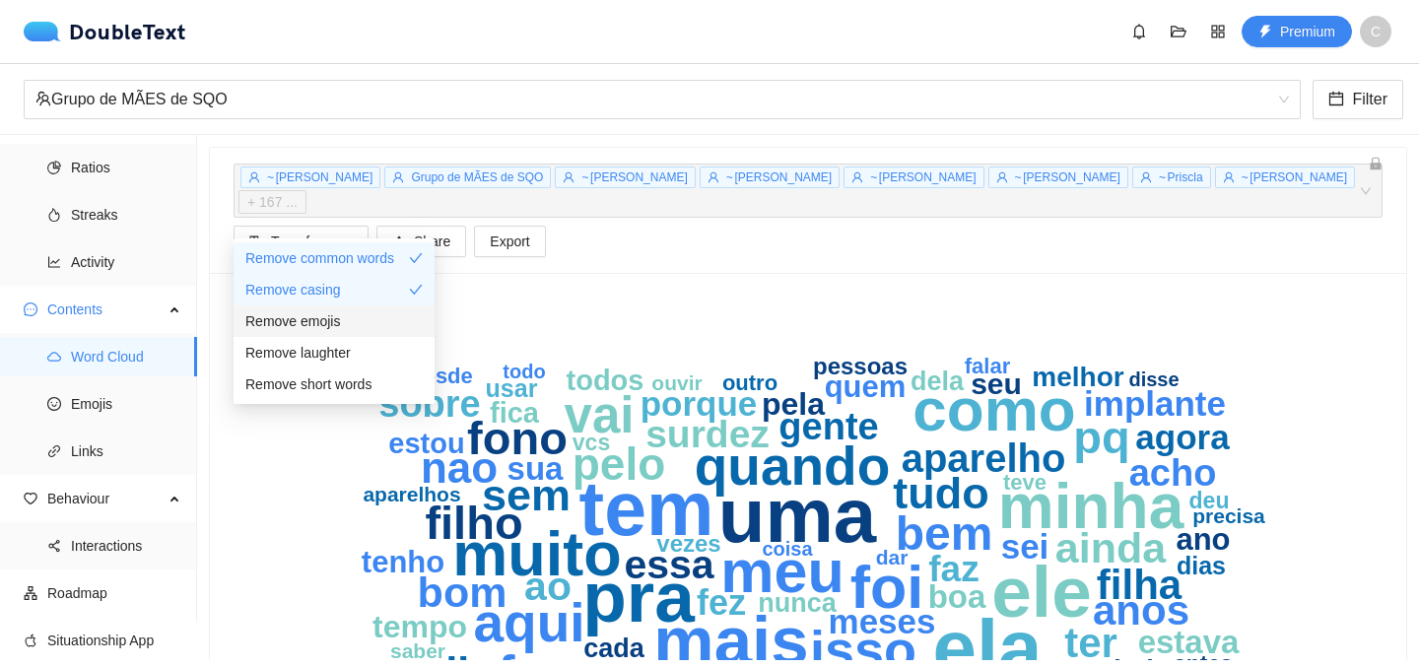
click at [328, 324] on span "Remove emojis" at bounding box center [292, 321] width 95 height 22
click at [322, 350] on span "Remove laughter" at bounding box center [297, 353] width 105 height 22
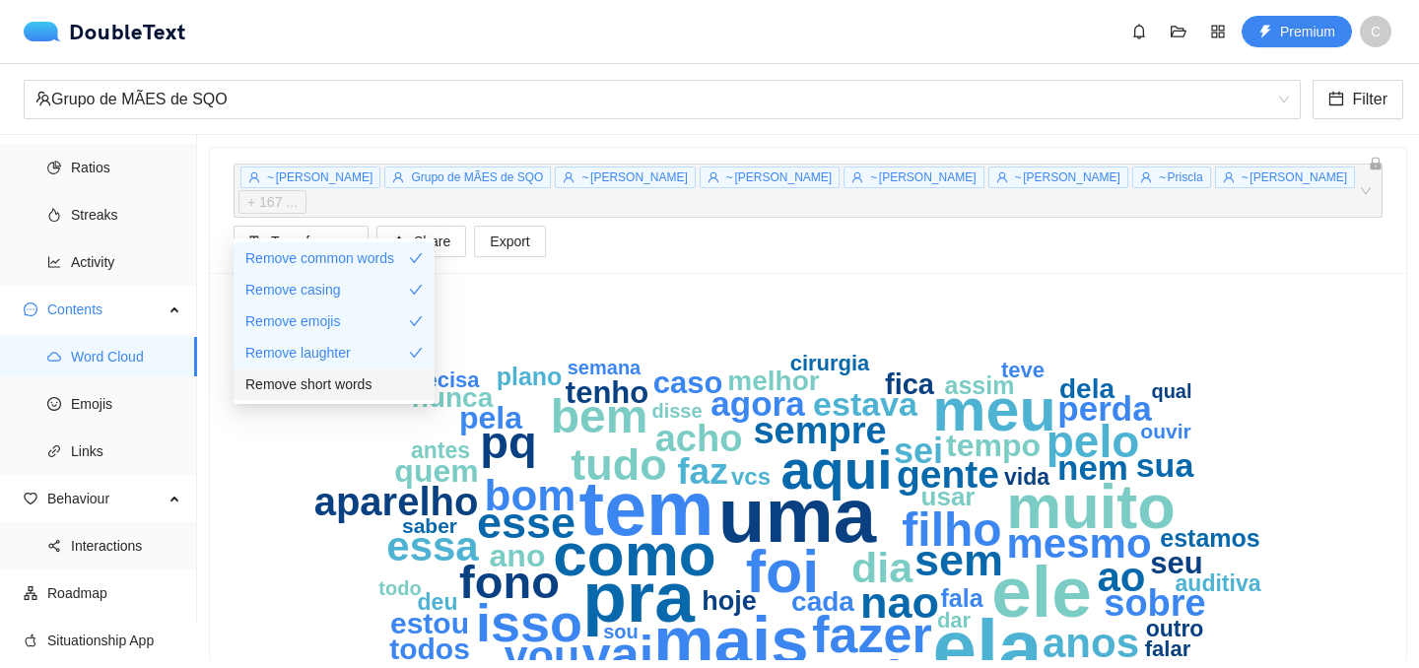
click at [317, 382] on span "Remove short words" at bounding box center [308, 385] width 126 height 22
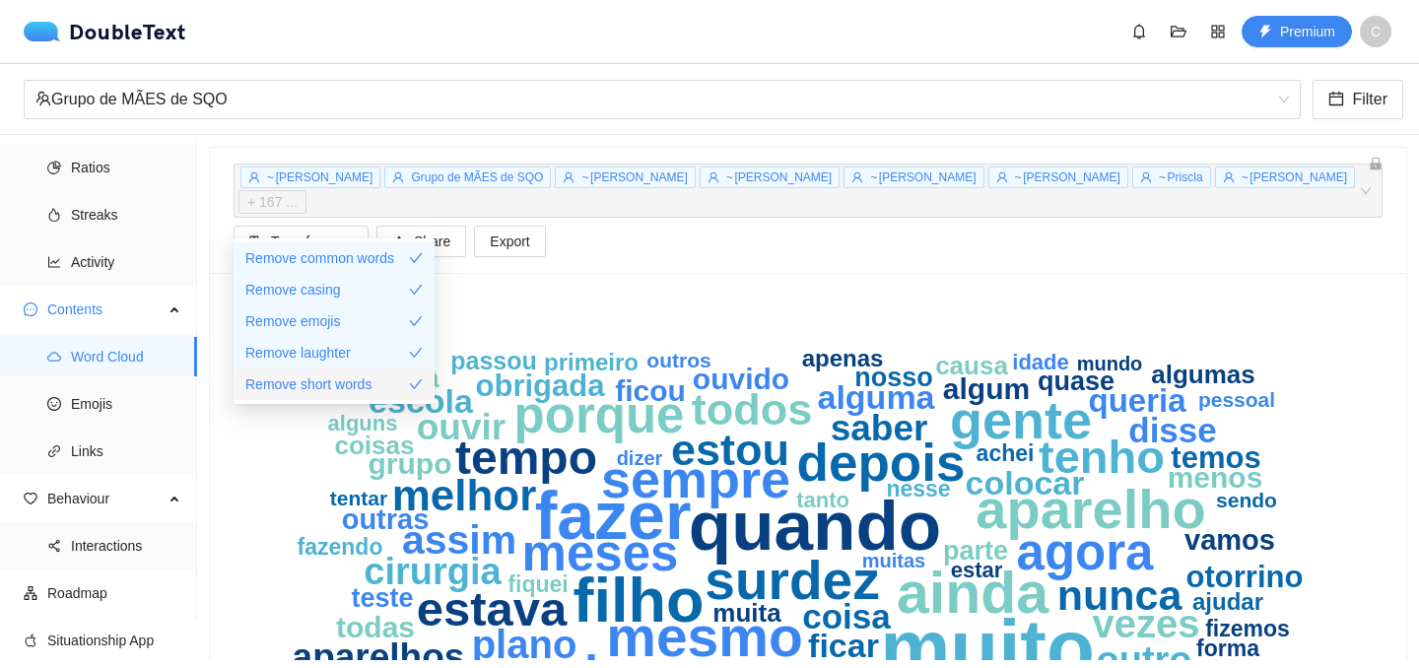
click at [317, 382] on span "Remove short words" at bounding box center [308, 385] width 126 height 22
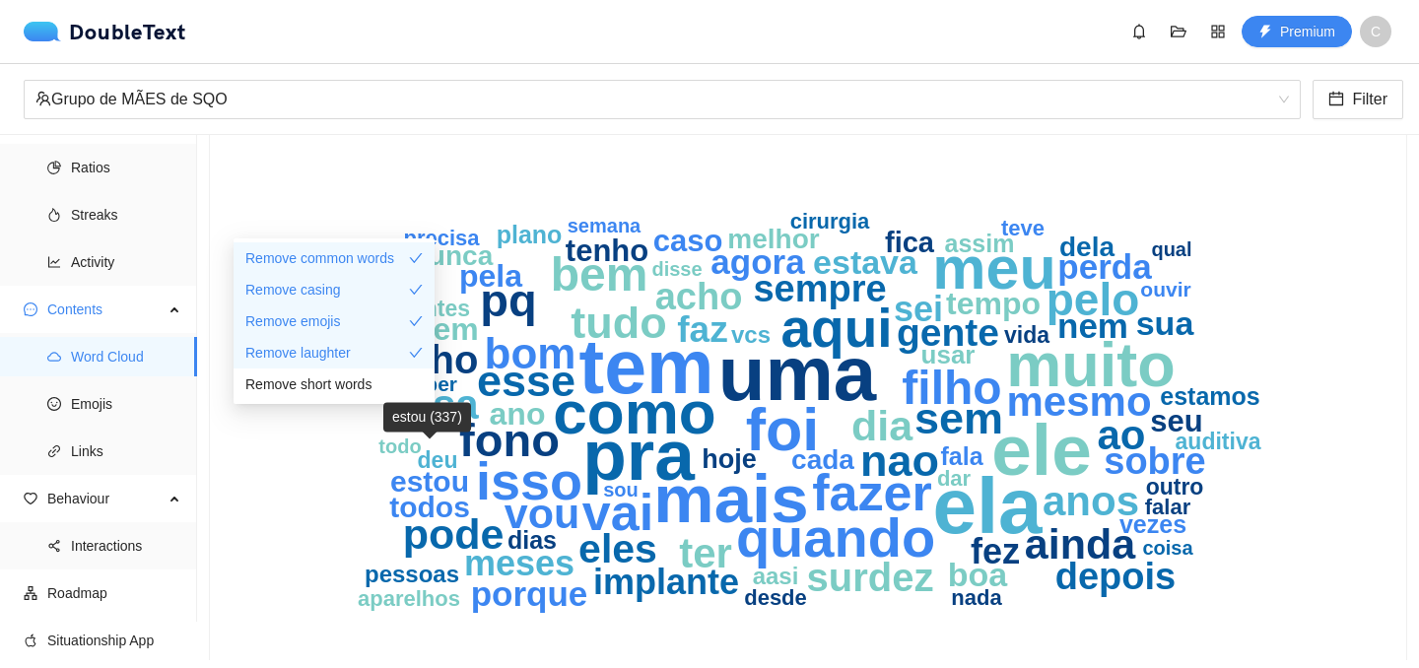
scroll to position [147, 0]
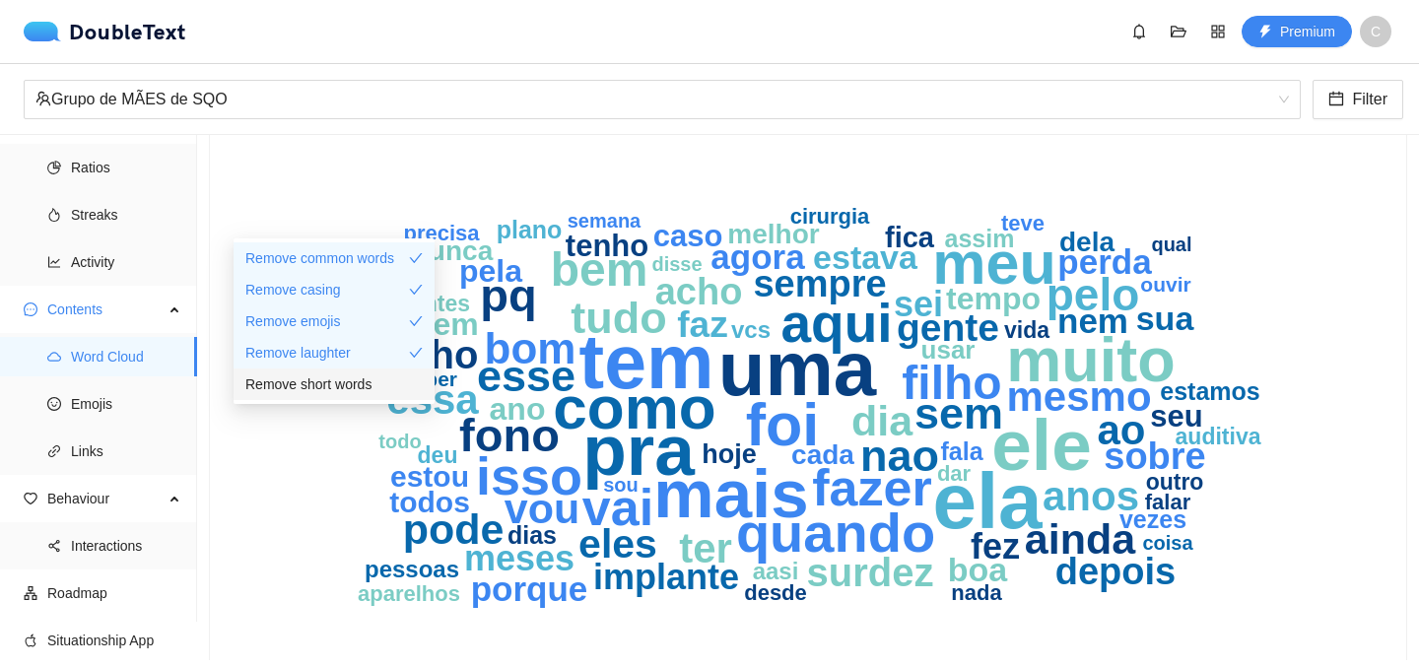
click at [356, 380] on span "Remove short words" at bounding box center [308, 385] width 126 height 22
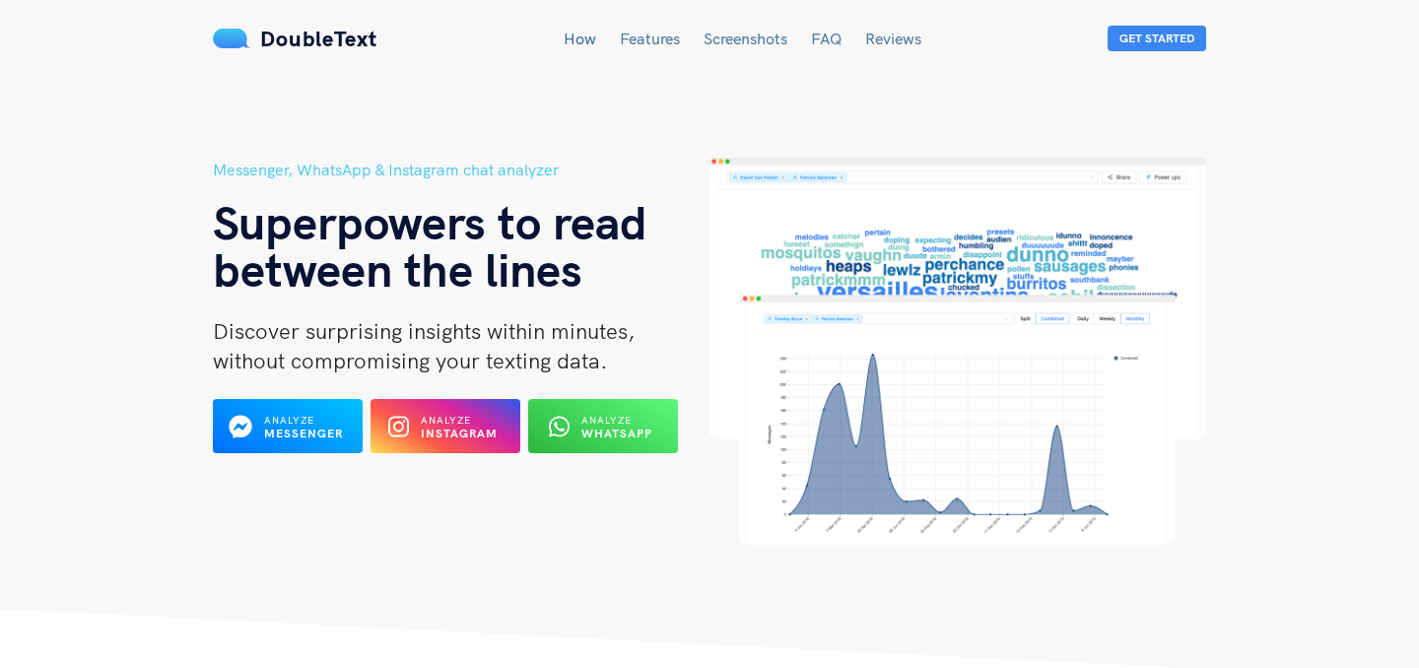
click at [664, 34] on link "Features" at bounding box center [650, 39] width 60 height 20
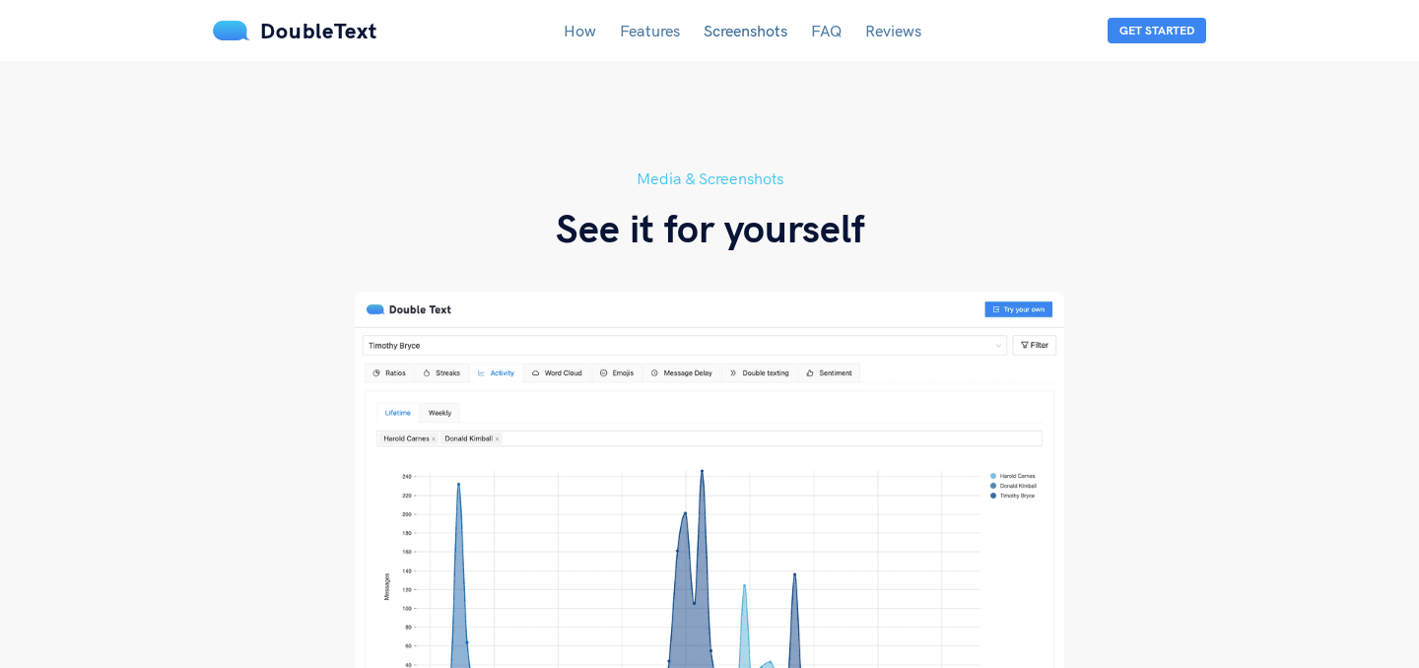
scroll to position [3402, 0]
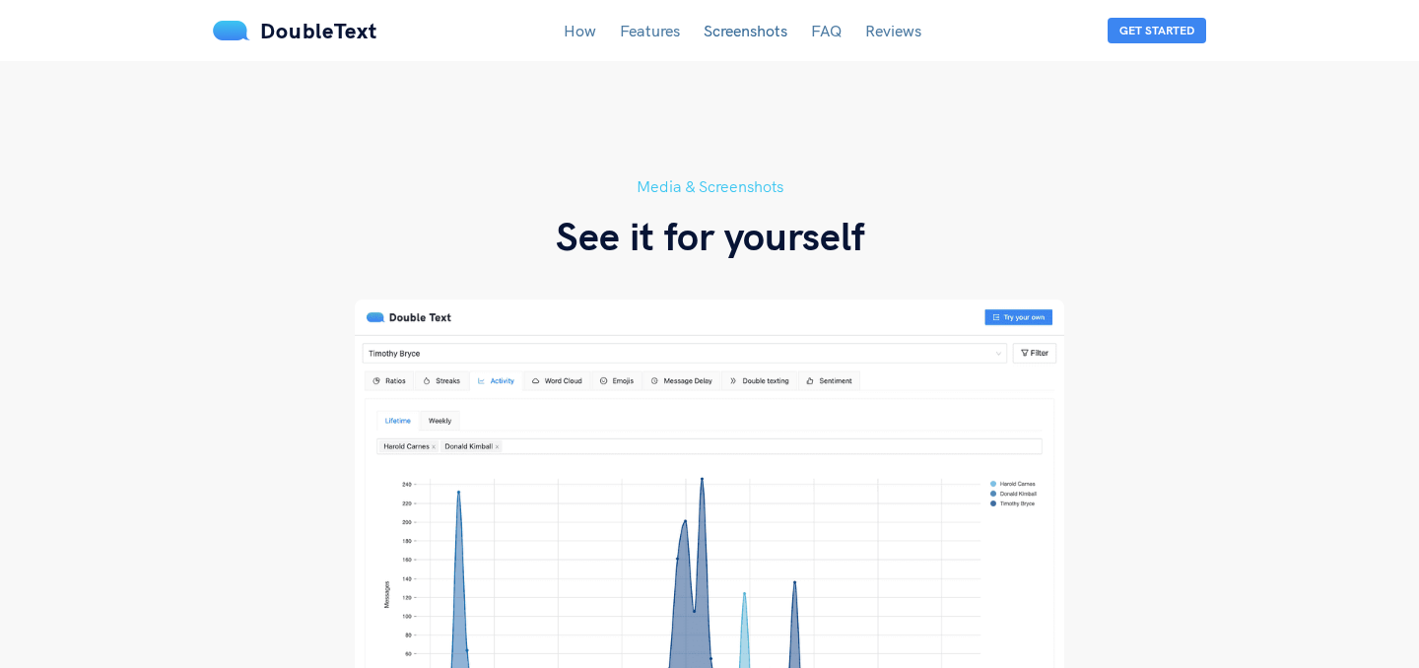
click at [828, 32] on link "FAQ" at bounding box center [826, 31] width 31 height 20
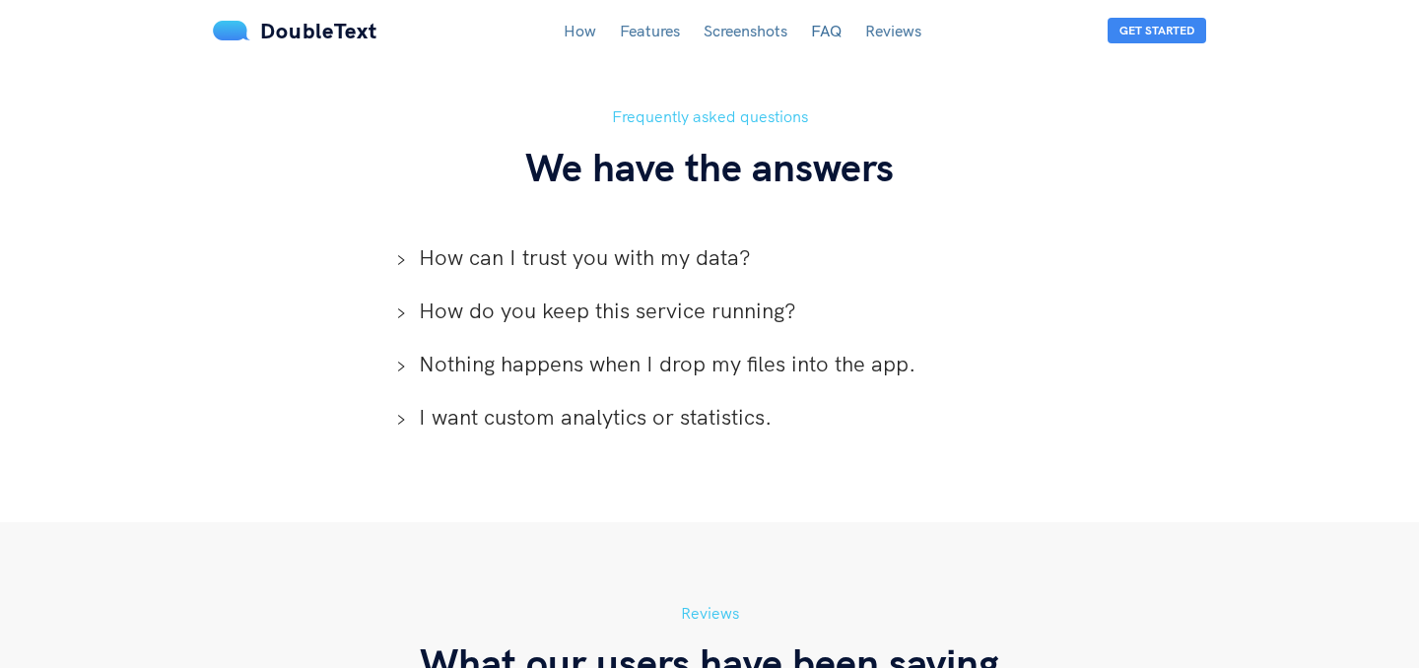
scroll to position [4359, 0]
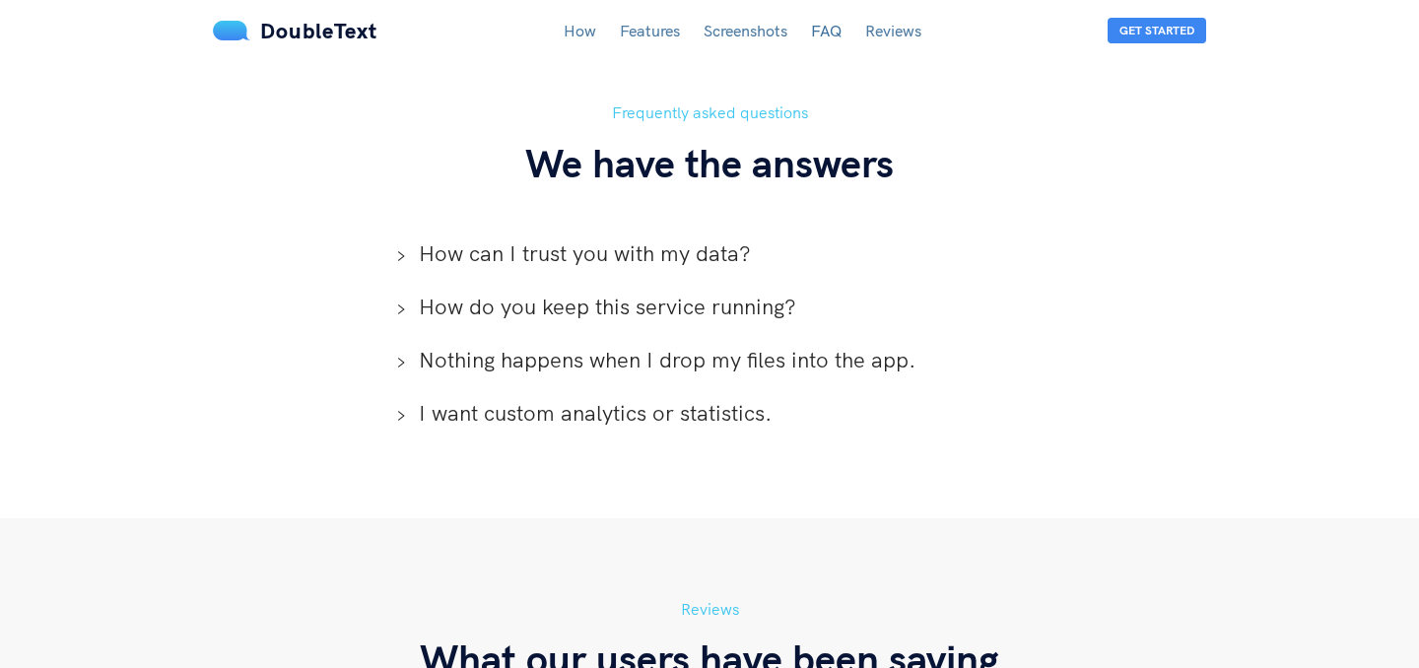
click at [716, 239] on span "How can I trust you with my data?" at bounding box center [721, 254] width 605 height 30
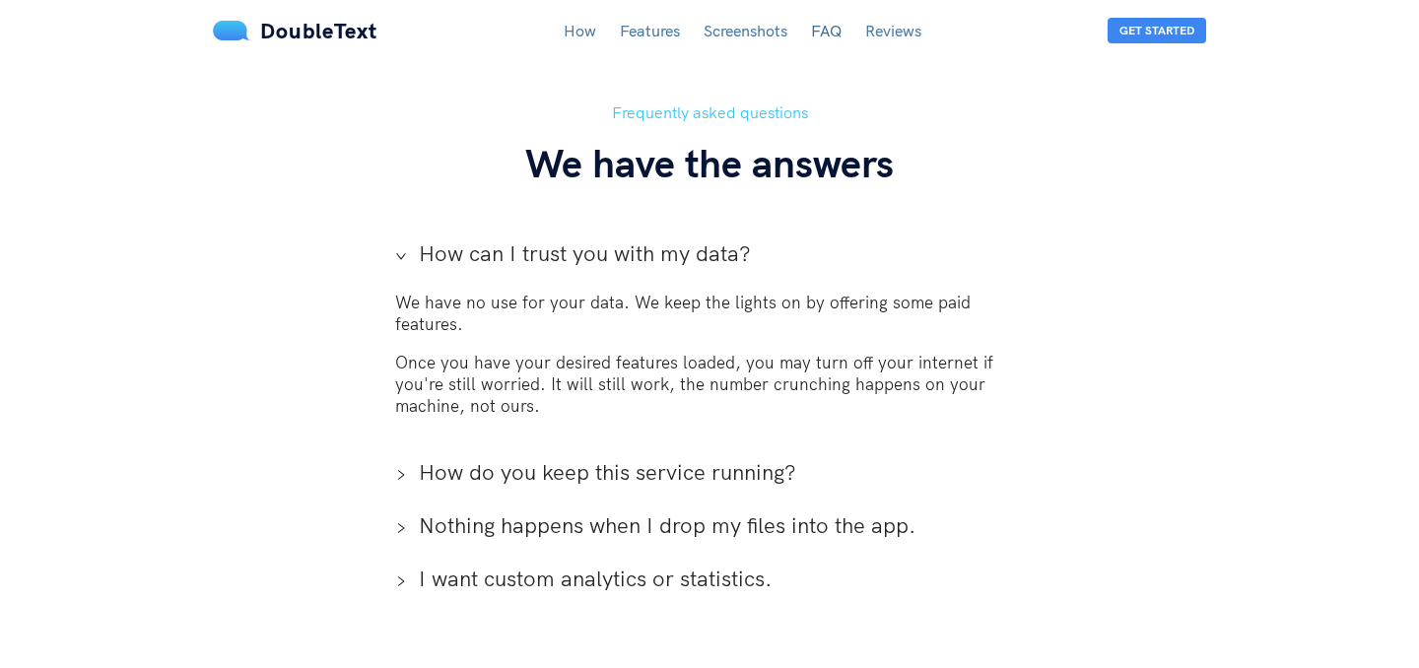
click at [669, 352] on p "Once you have your desired features loaded, you may turn off your internet if y…" at bounding box center [709, 384] width 629 height 65
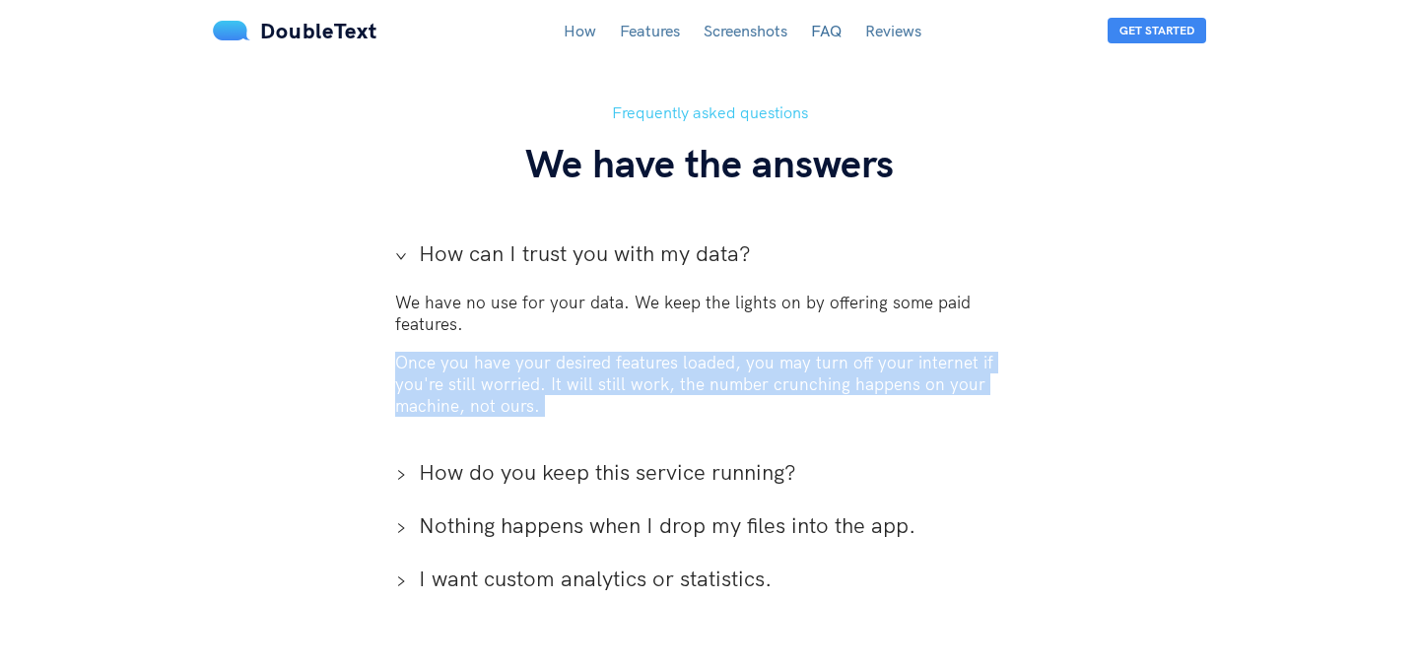
click at [669, 352] on p "Once you have your desired features loaded, you may turn off your internet if y…" at bounding box center [709, 384] width 629 height 65
click at [653, 358] on p "Once you have your desired features loaded, you may turn off your internet if y…" at bounding box center [709, 384] width 629 height 65
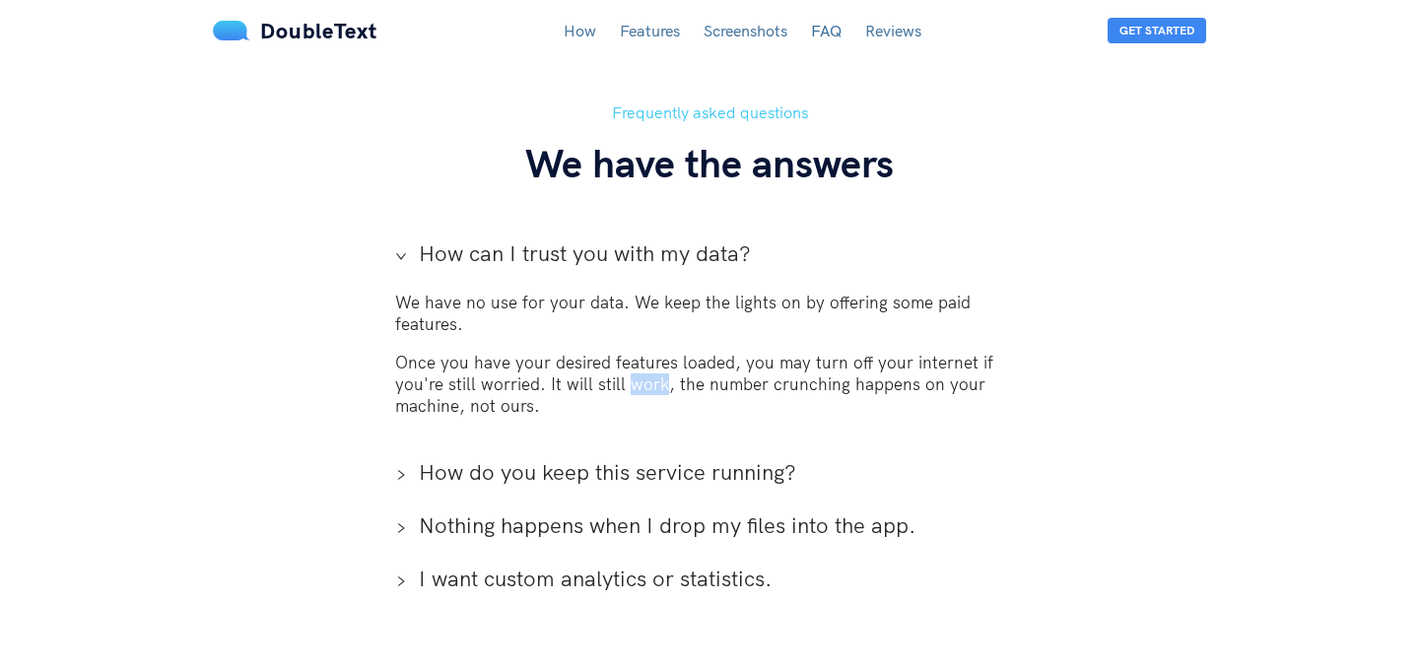
click at [653, 358] on p "Once you have your desired features loaded, you may turn off your internet if y…" at bounding box center [709, 384] width 629 height 65
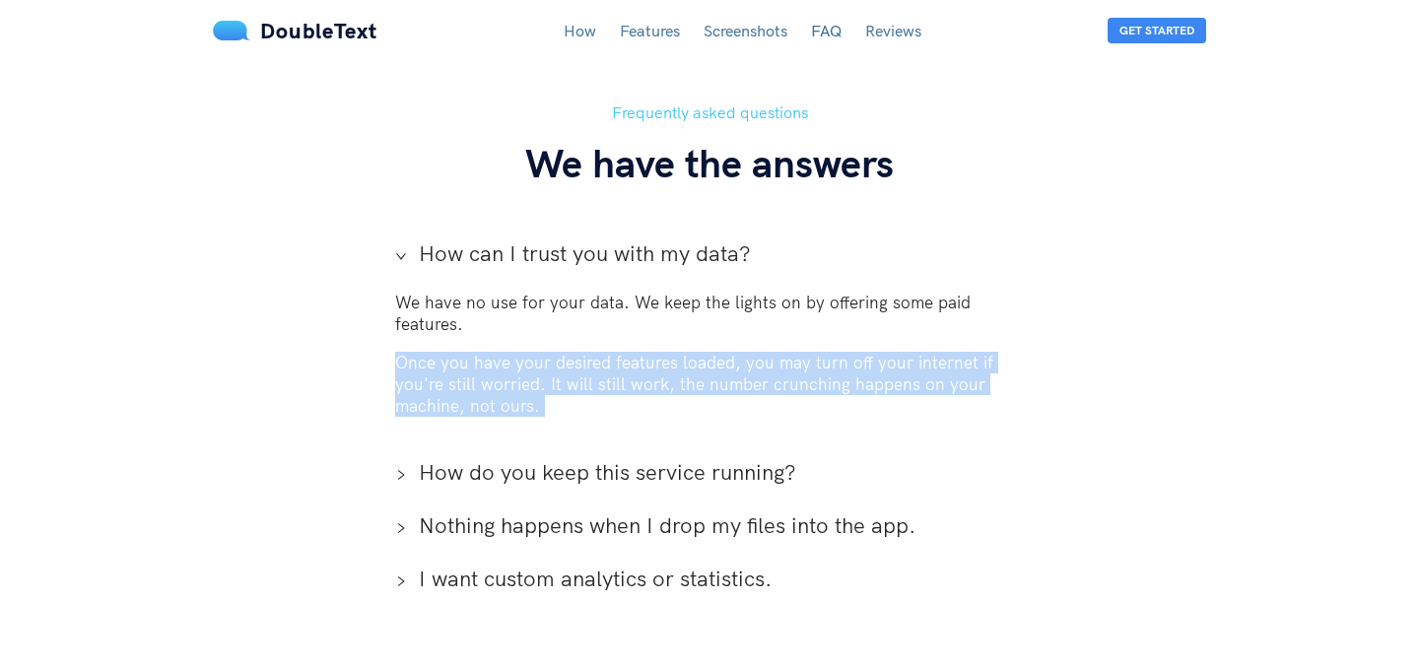
click at [653, 358] on p "Once you have your desired features loaded, you may turn off your internet if y…" at bounding box center [709, 384] width 629 height 65
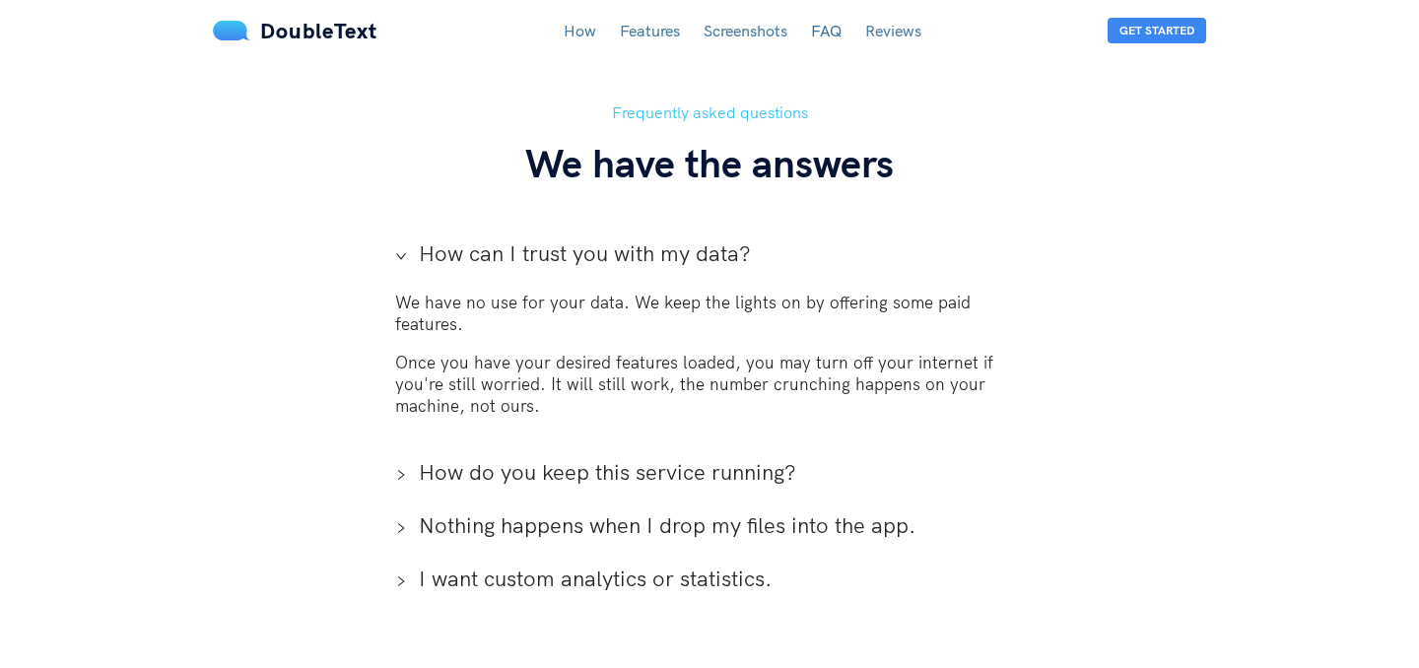
click at [732, 511] on span "Nothing happens when I drop my files into the app." at bounding box center [721, 526] width 605 height 30
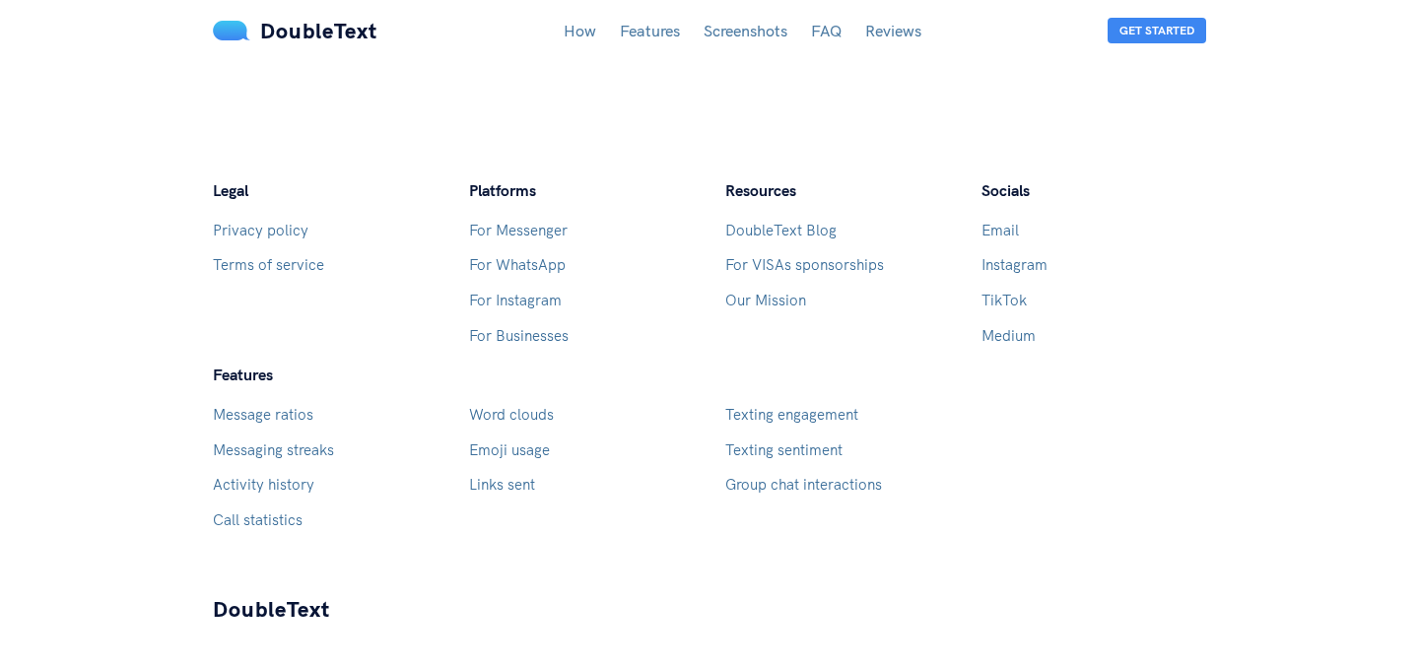
scroll to position [6060, 0]
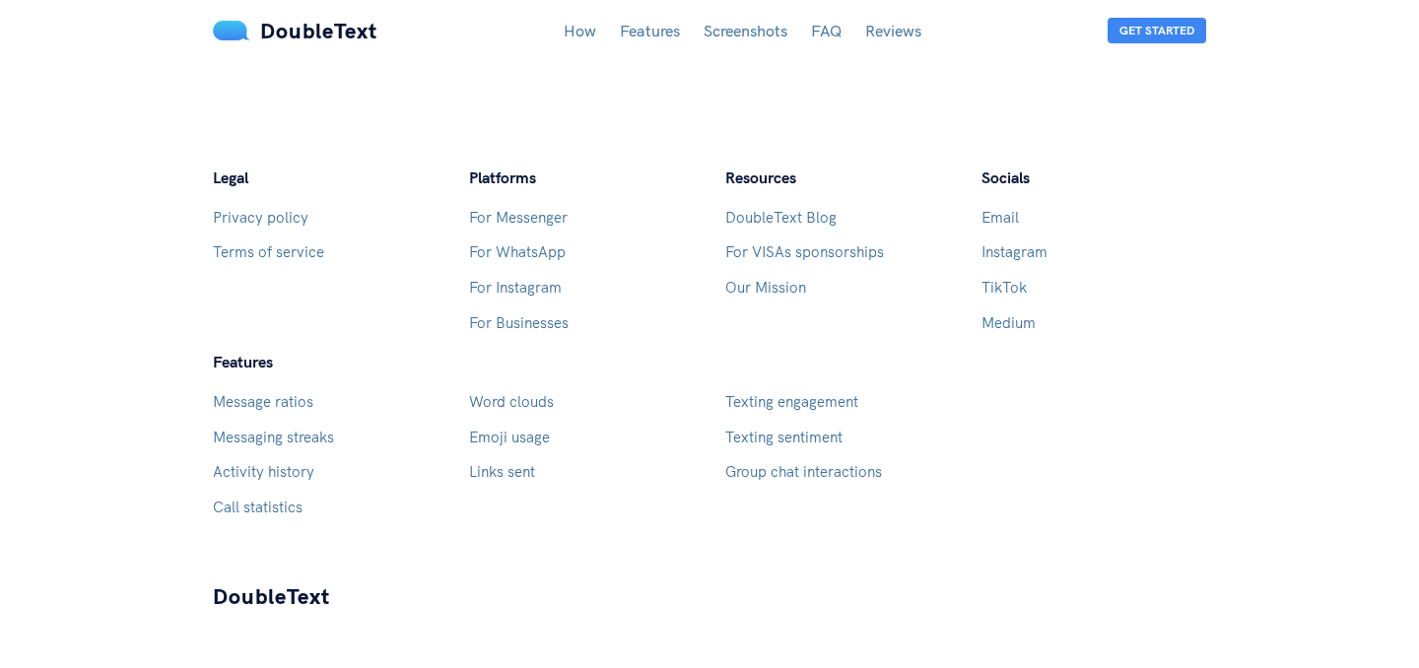
click at [517, 392] on link "Word clouds" at bounding box center [511, 401] width 85 height 19
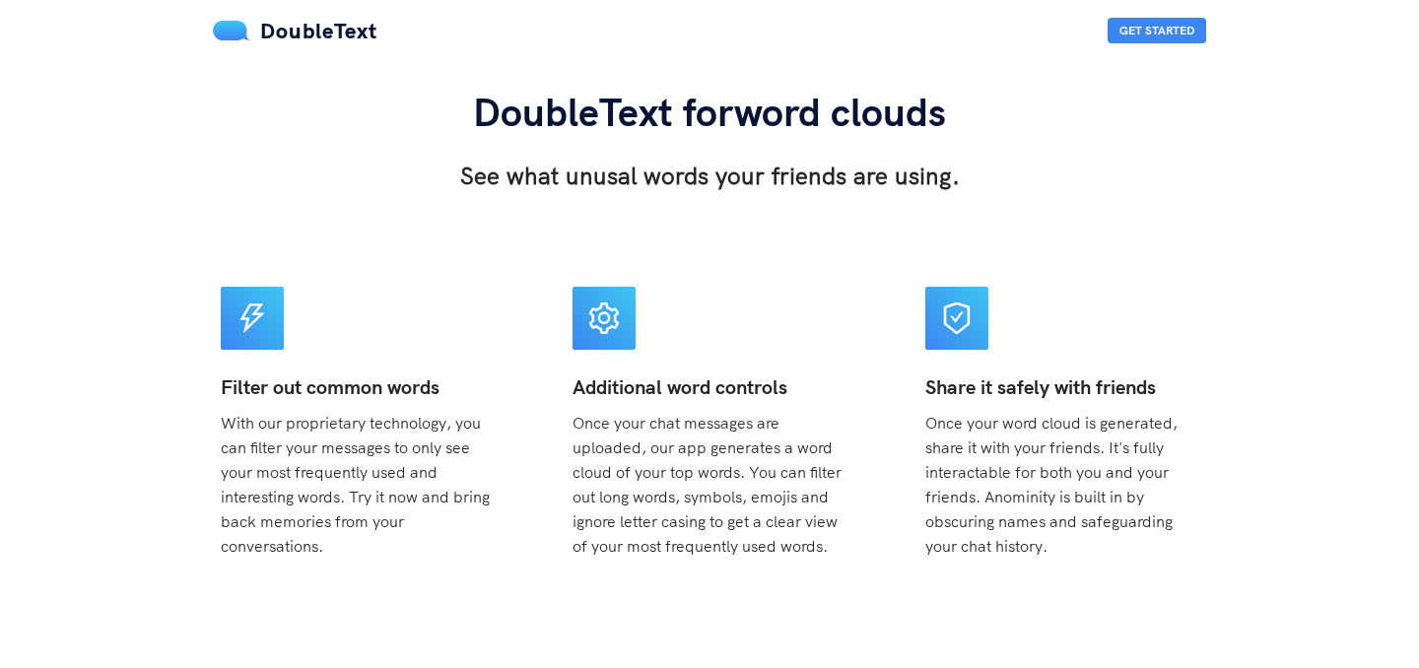
scroll to position [691, 0]
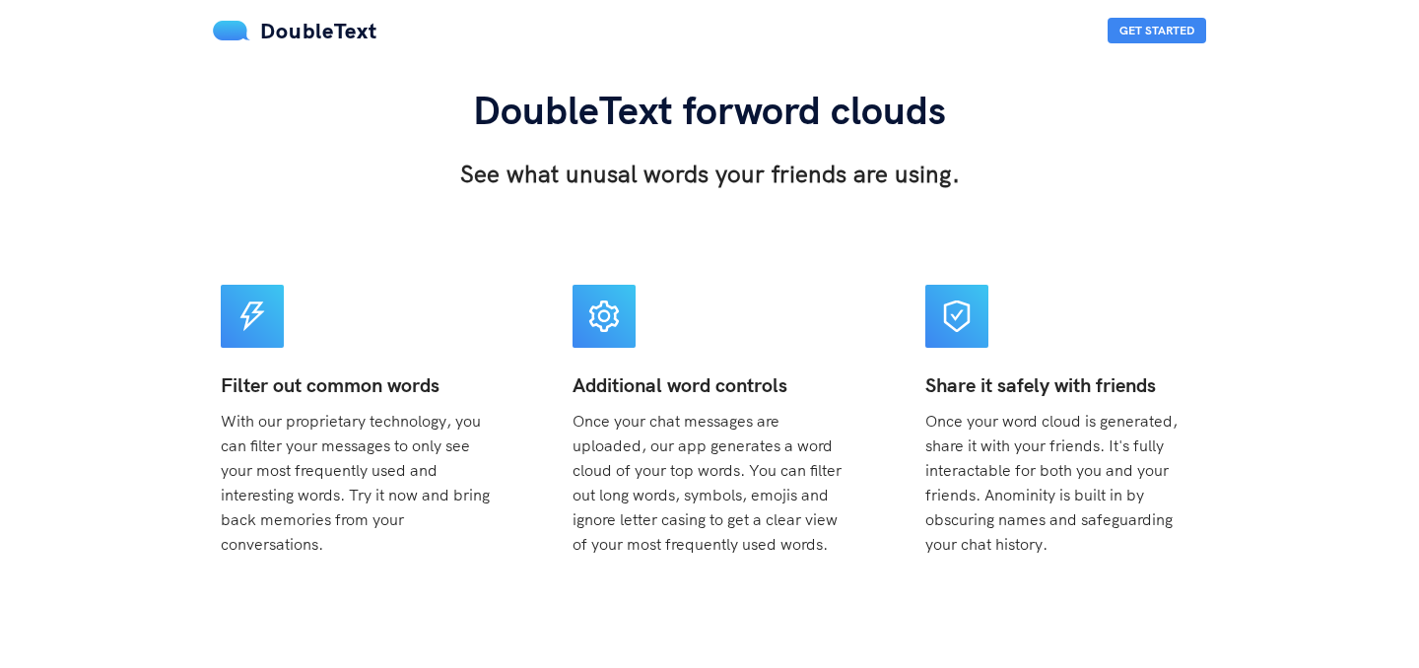
click at [332, 424] on span "With our proprietary technology, you can filter your messages to only see your …" at bounding box center [355, 483] width 269 height 144
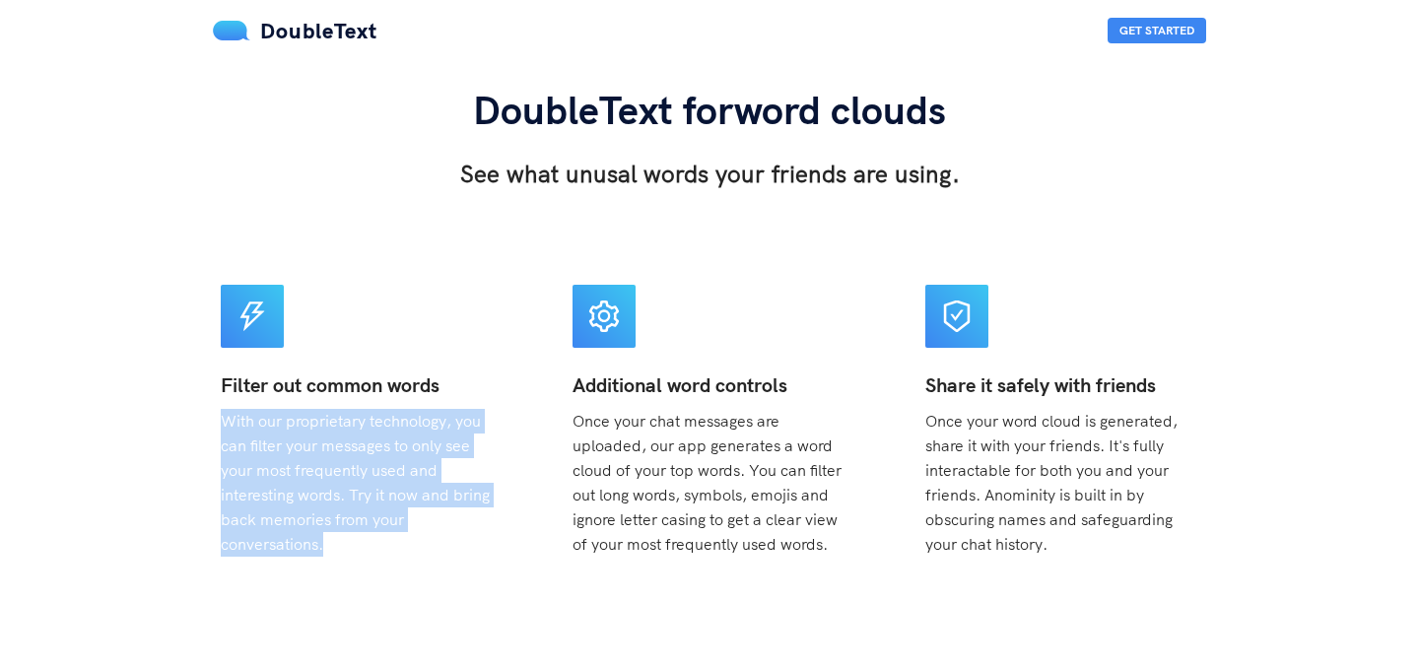
click at [332, 424] on span "With our proprietary technology, you can filter your messages to only see your …" at bounding box center [355, 483] width 269 height 144
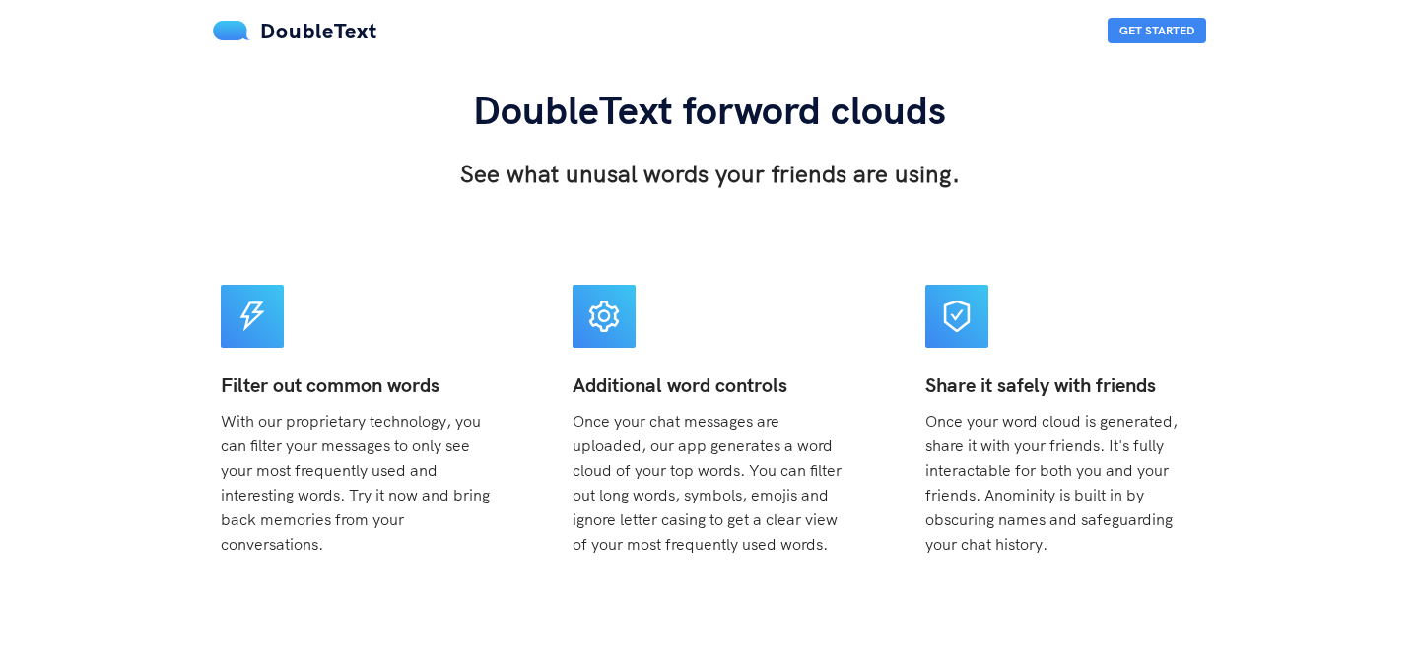
click at [326, 450] on span "With our proprietary technology, you can filter your messages to only see your …" at bounding box center [355, 483] width 269 height 144
click at [326, 449] on span "With our proprietary technology, you can filter your messages to only see your …" at bounding box center [355, 483] width 269 height 144
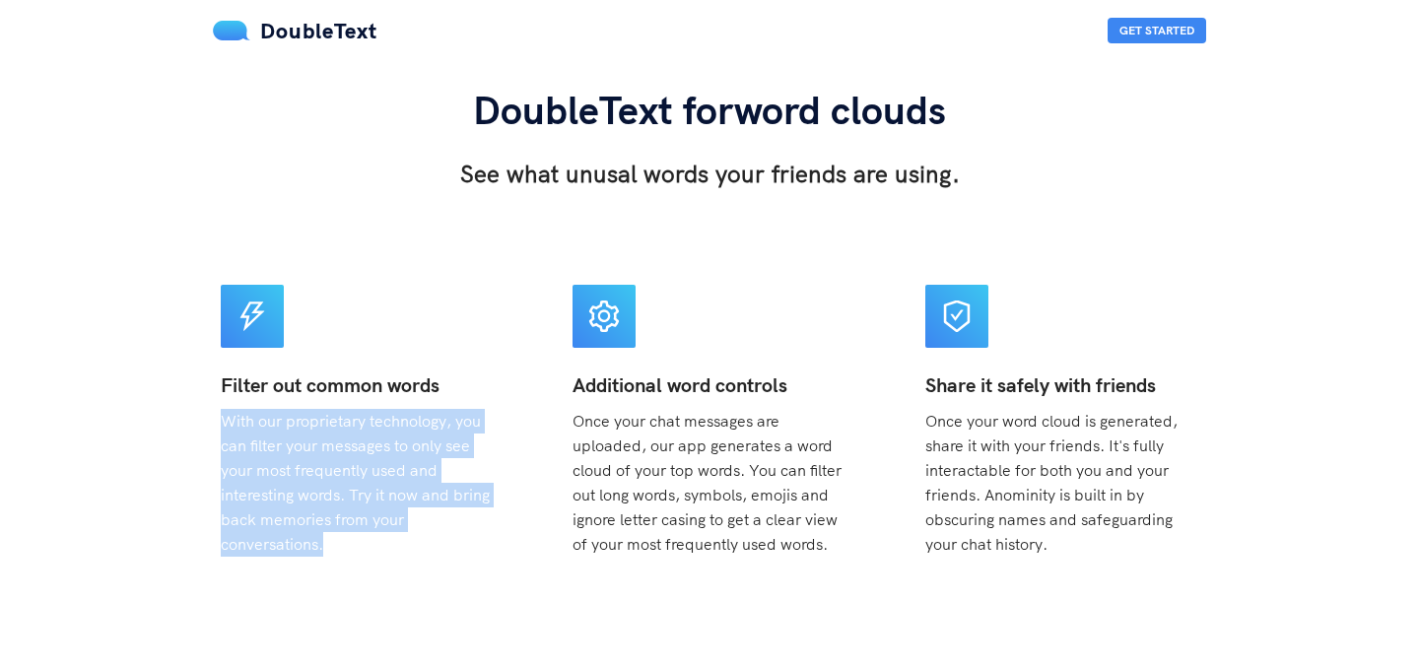
click at [326, 449] on span "With our proprietary technology, you can filter your messages to only see your …" at bounding box center [355, 483] width 269 height 144
click at [355, 501] on span "With our proprietary technology, you can filter your messages to only see your …" at bounding box center [355, 483] width 269 height 144
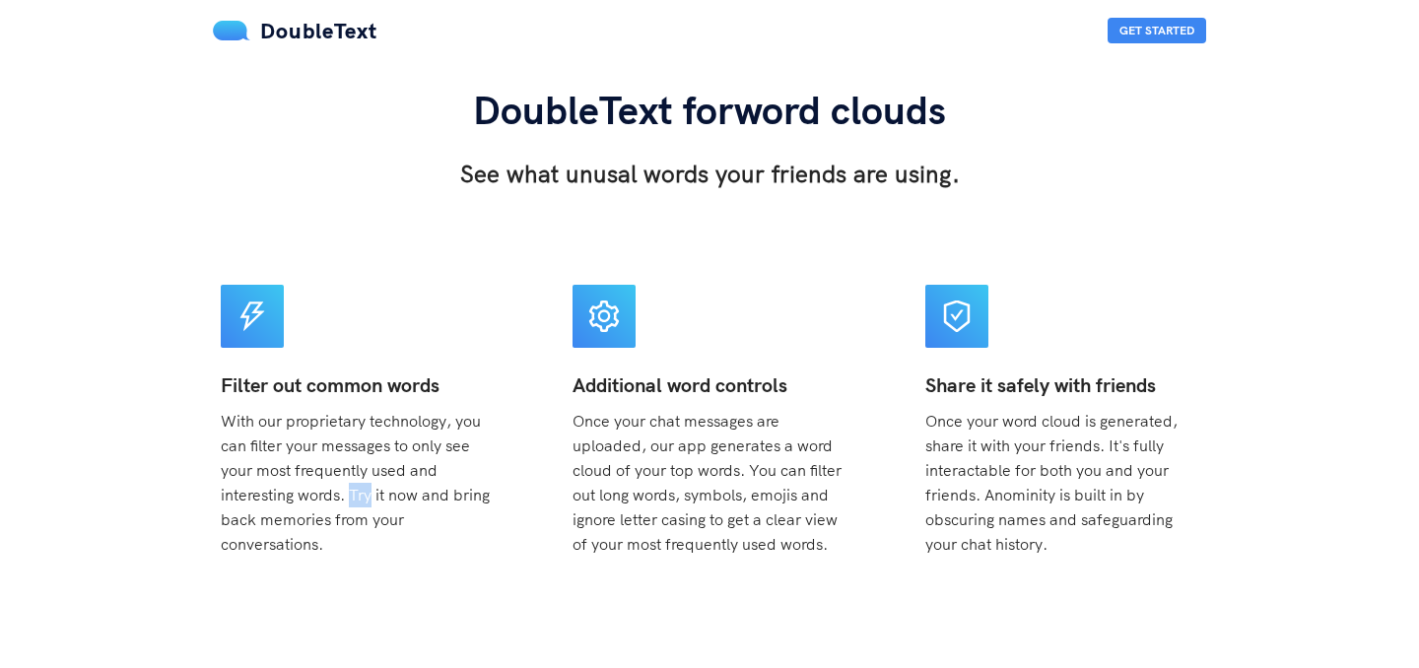
click at [355, 501] on span "With our proprietary technology, you can filter your messages to only see your …" at bounding box center [355, 483] width 269 height 144
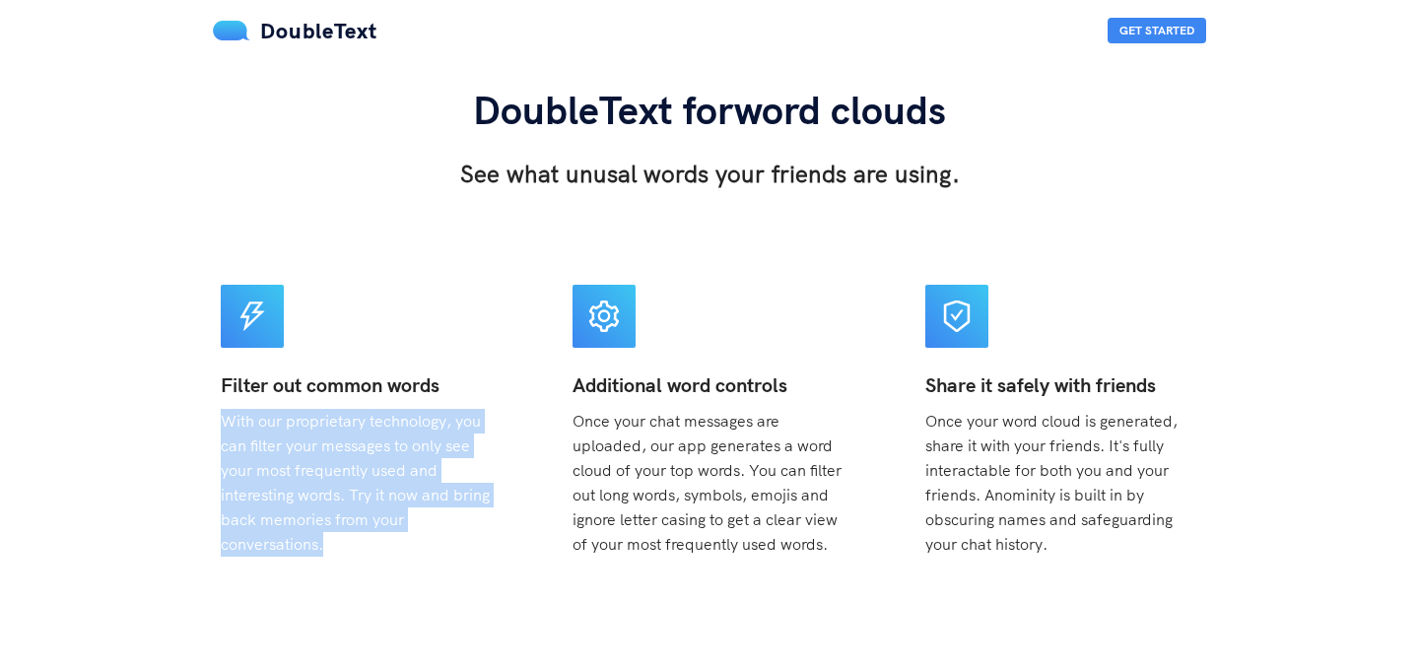
click at [355, 501] on span "With our proprietary technology, you can filter your messages to only see your …" at bounding box center [355, 483] width 269 height 144
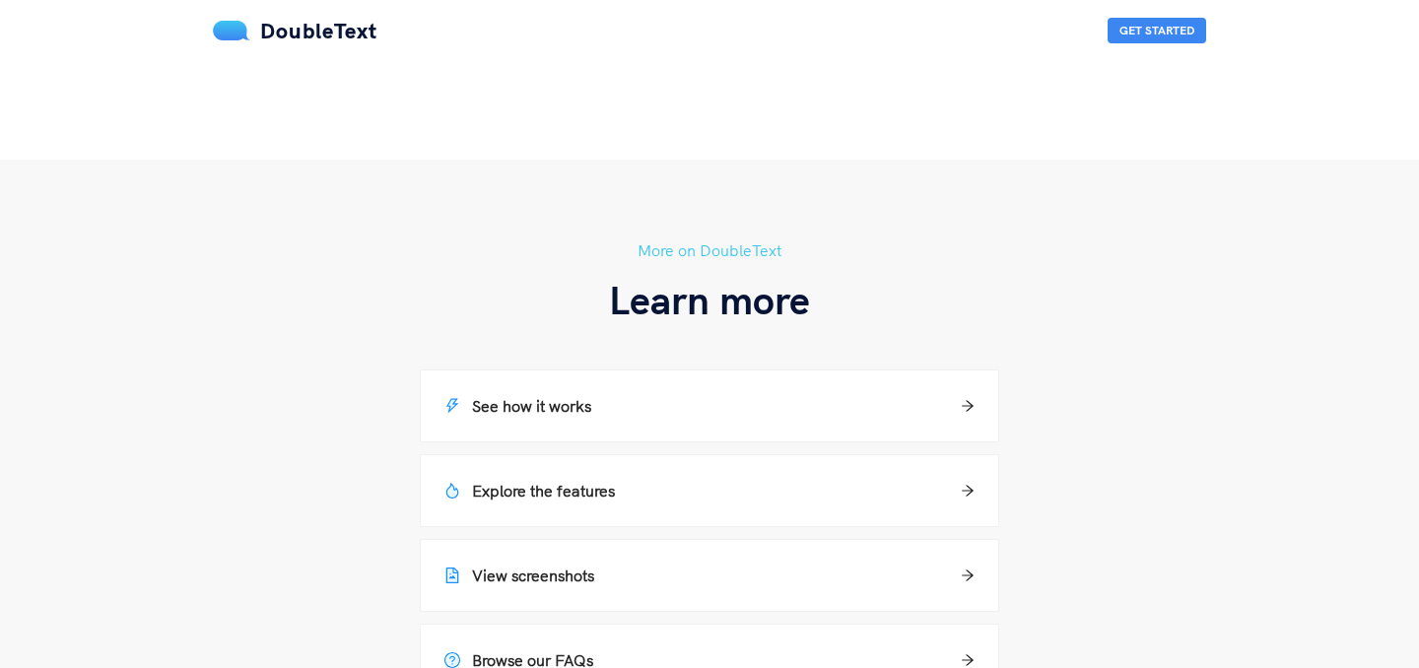
scroll to position [1248, 0]
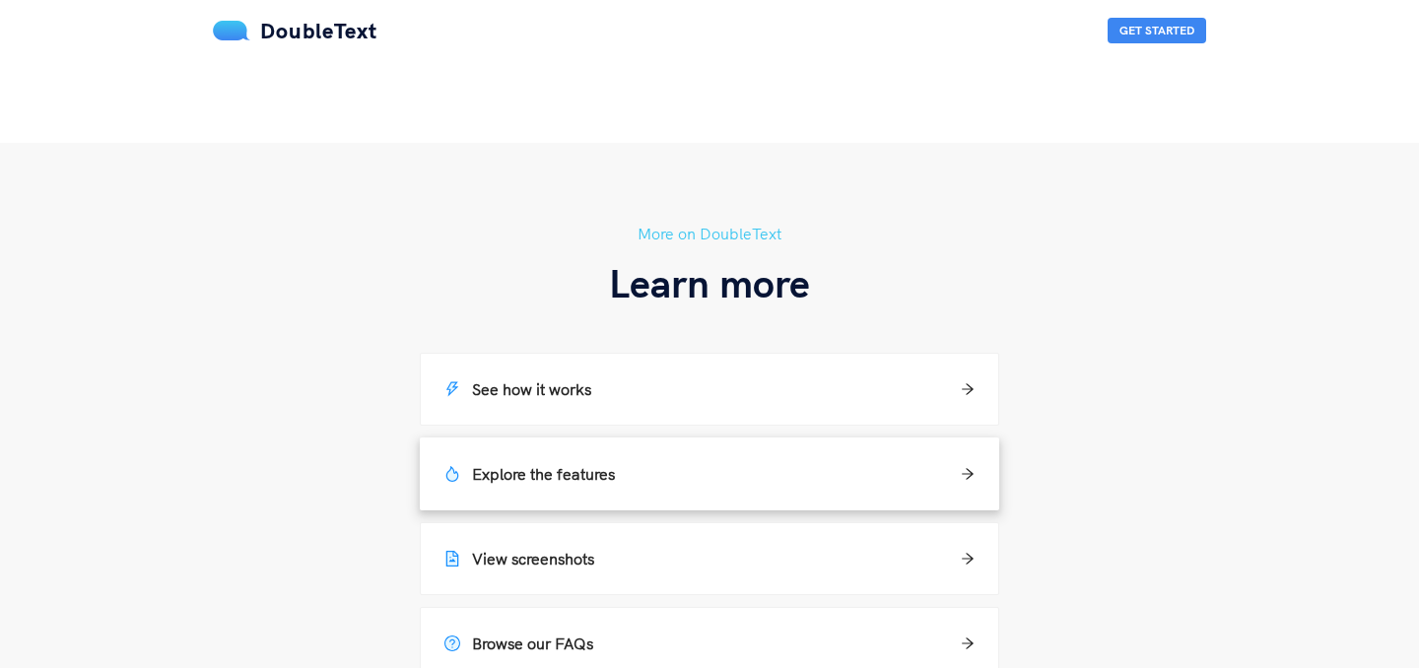
click at [605, 462] on h5 "Explore the features" at bounding box center [530, 474] width 171 height 24
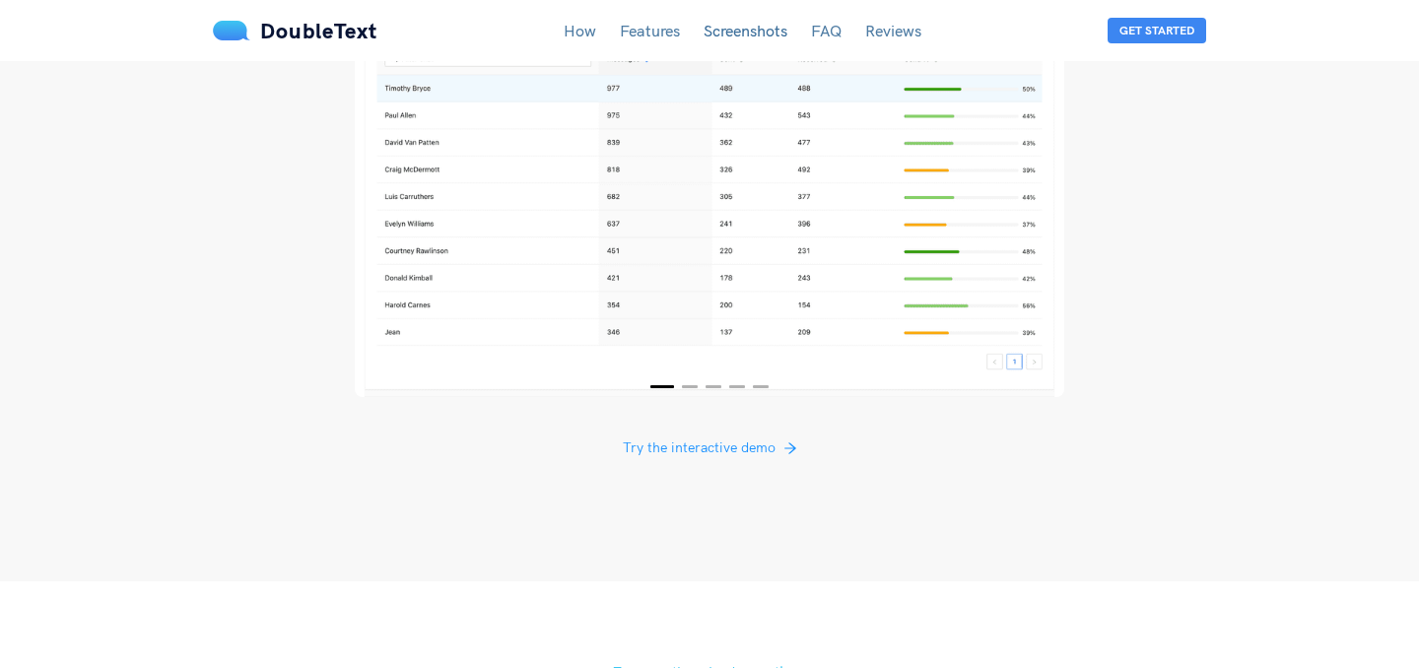
scroll to position [3801, 0]
click at [686, 435] on span "Try the interactive demo" at bounding box center [699, 446] width 153 height 22
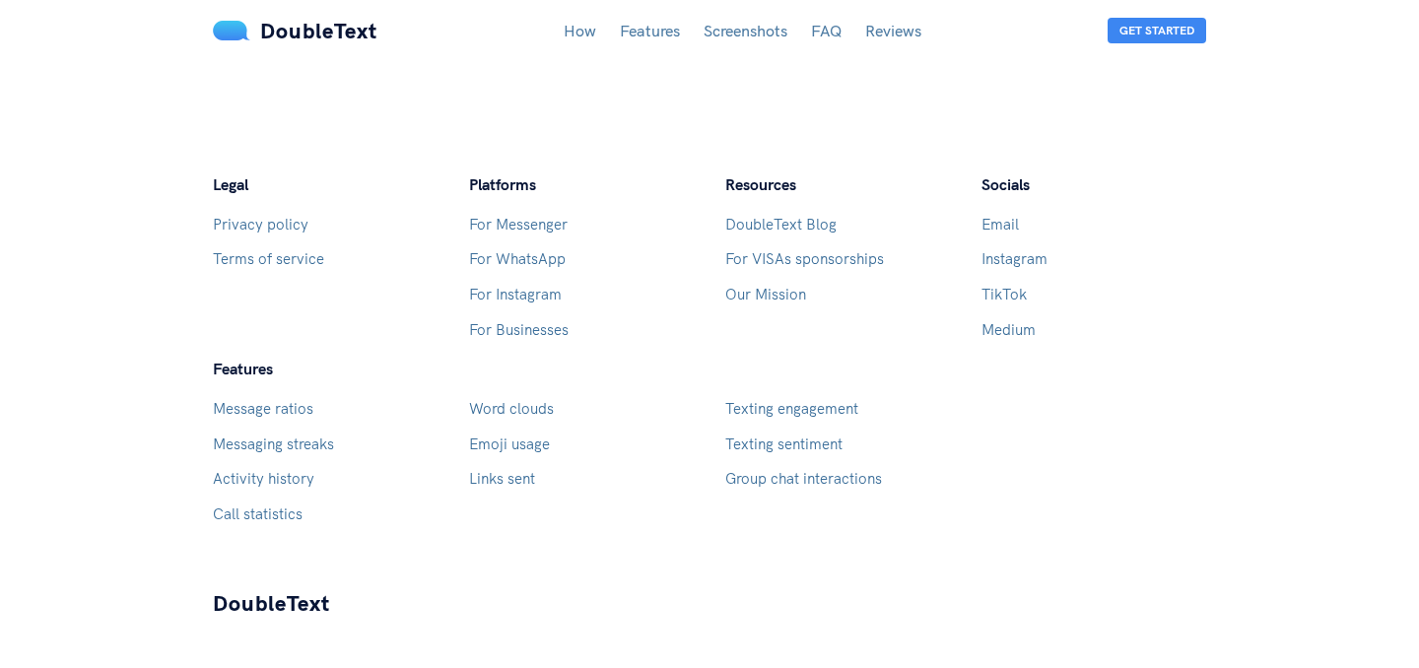
scroll to position [5750, 0]
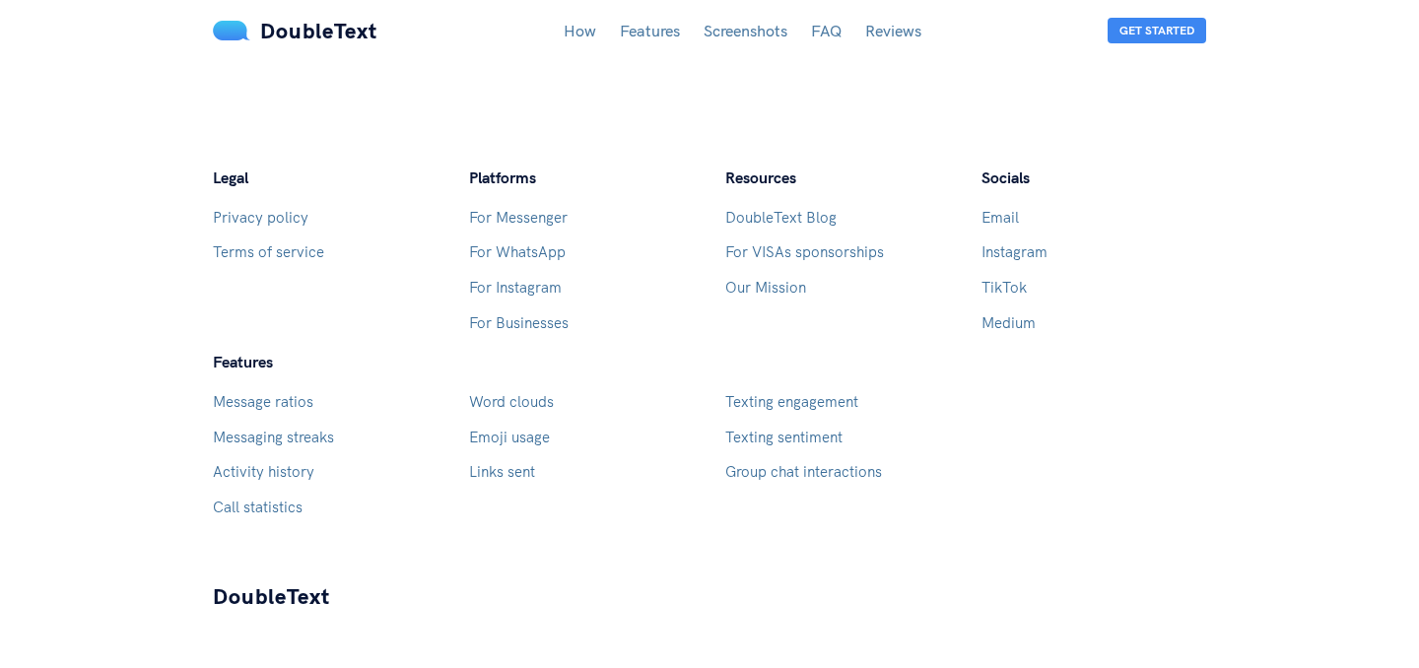
click at [510, 392] on link "Word clouds" at bounding box center [511, 401] width 85 height 19
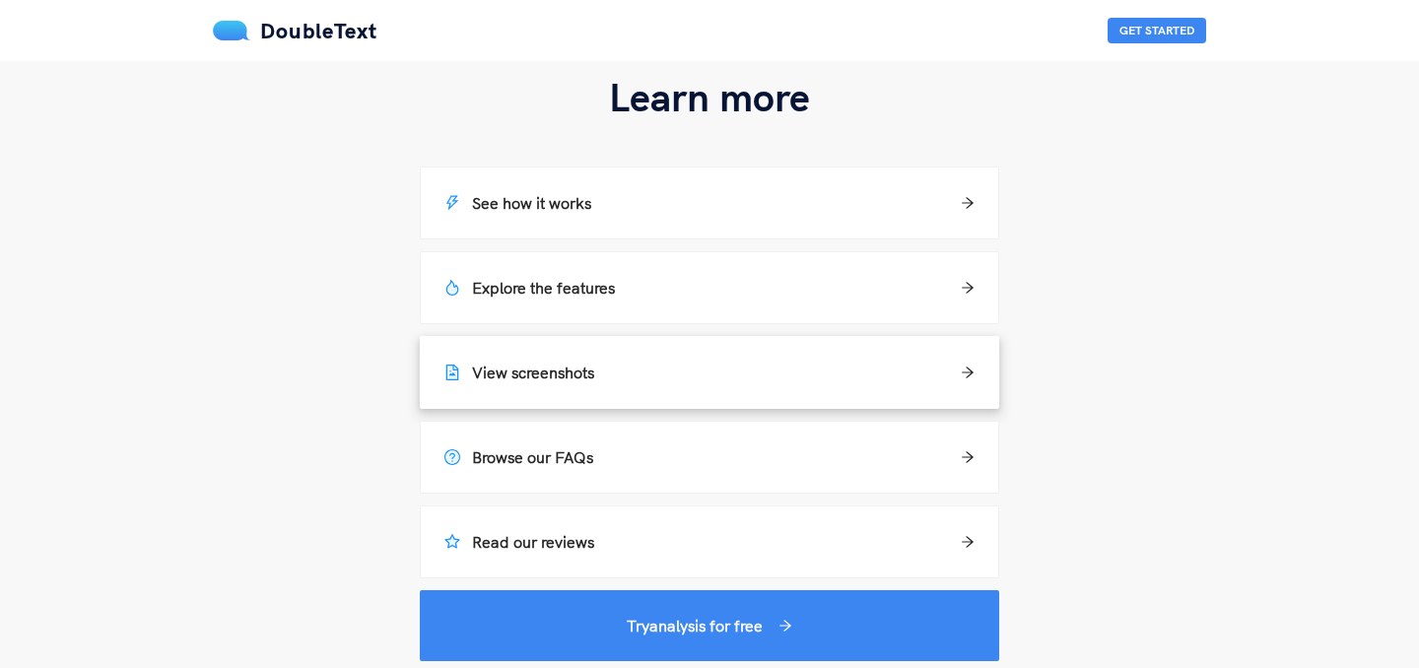
scroll to position [1439, 0]
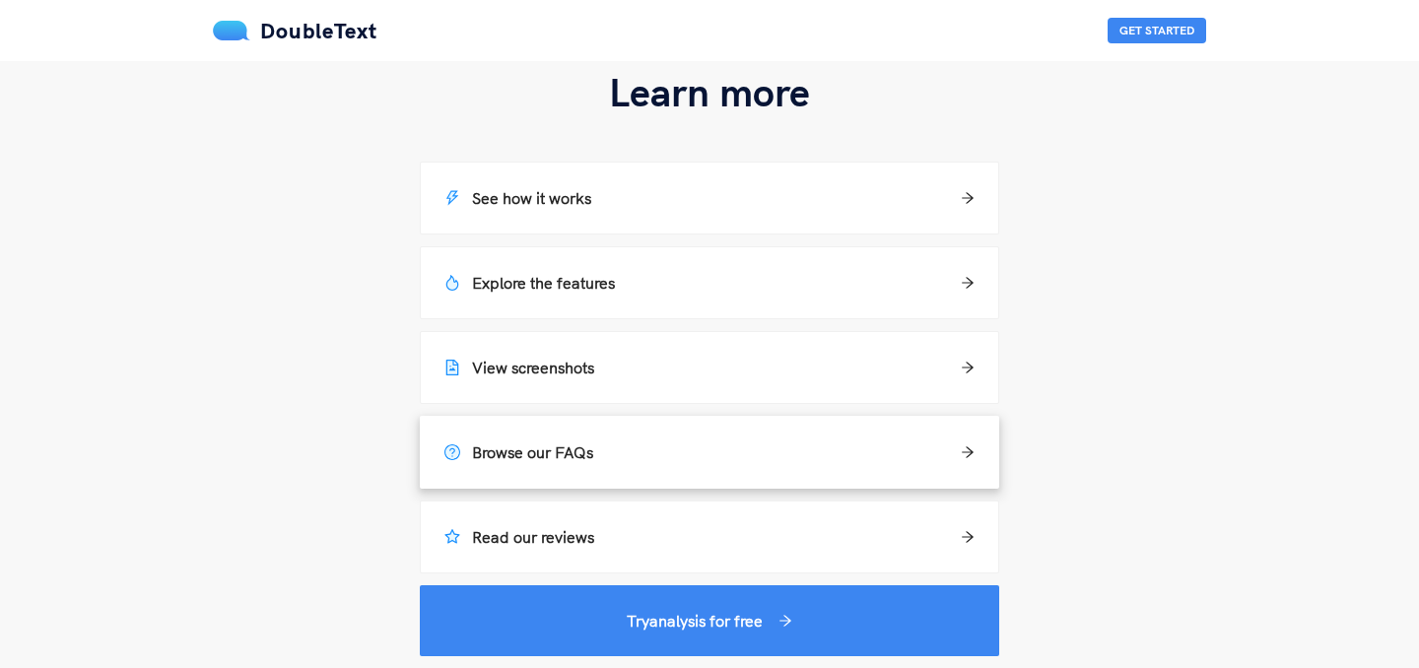
click at [610, 457] on div "Browse our FAQs" at bounding box center [710, 453] width 530 height 24
